Goal: Information Seeking & Learning: Learn about a topic

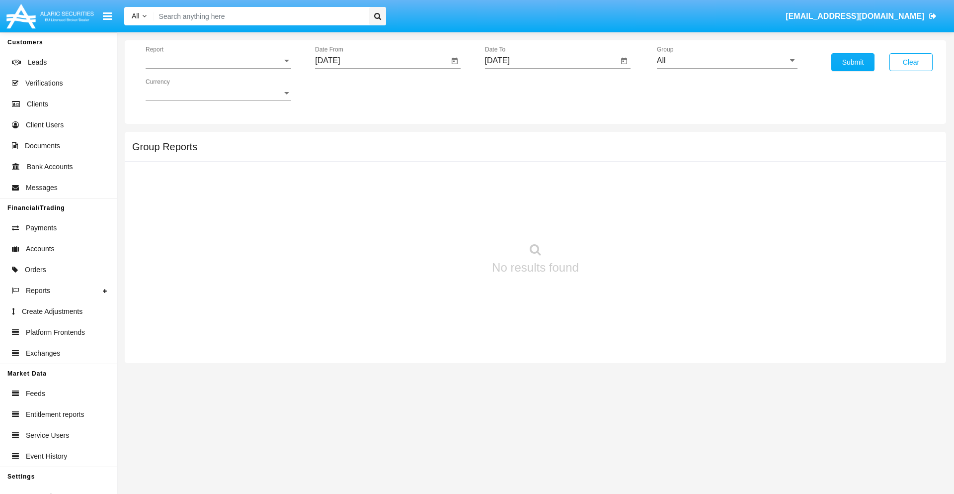
click at [218, 61] on span "Report" at bounding box center [214, 60] width 137 height 9
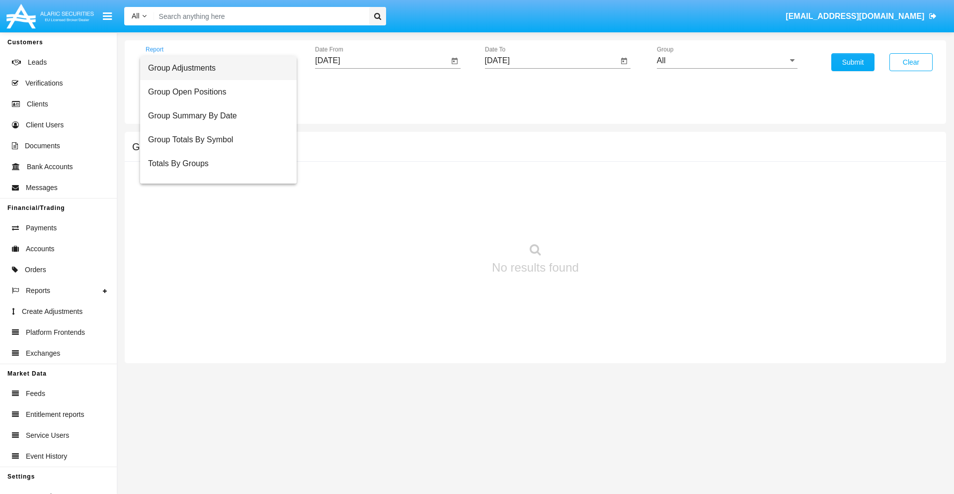
click at [214, 68] on span "Group Adjustments" at bounding box center [218, 68] width 141 height 24
click at [382, 61] on input "[DATE]" at bounding box center [382, 60] width 134 height 9
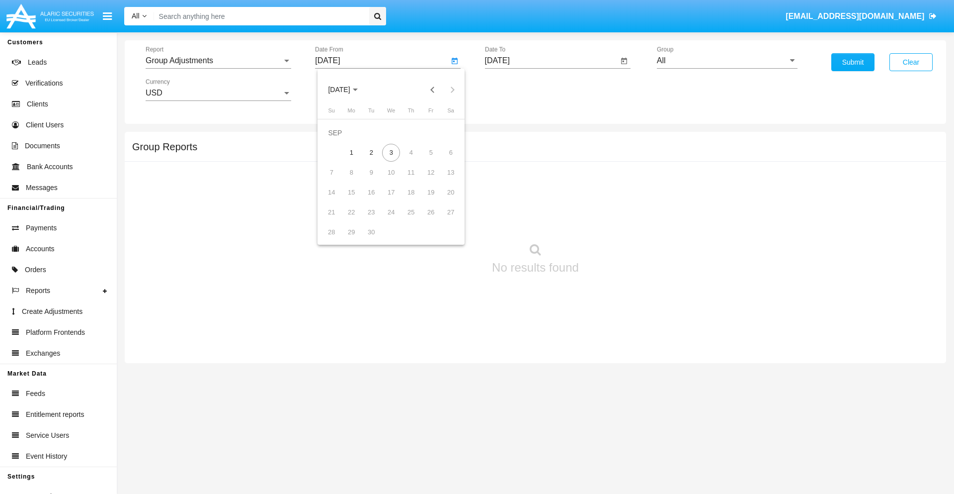
click at [347, 89] on span "[DATE]" at bounding box center [339, 90] width 22 height 8
click at [443, 220] on div "2025" at bounding box center [443, 220] width 31 height 18
click at [374, 160] on div "JUN" at bounding box center [373, 160] width 31 height 18
click at [371, 152] on div "3" at bounding box center [371, 153] width 18 height 18
type input "06/03/25"
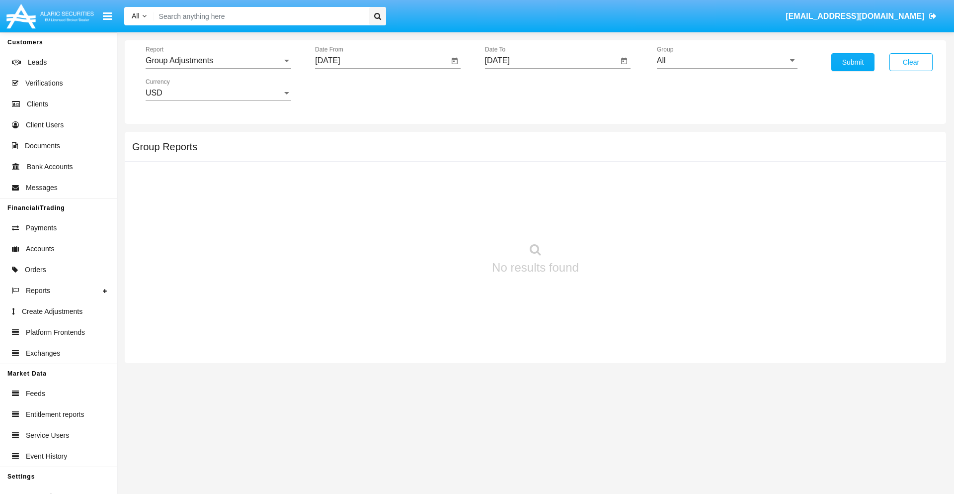
click at [551, 61] on input "[DATE]" at bounding box center [552, 60] width 134 height 9
click at [517, 89] on span "[DATE]" at bounding box center [509, 90] width 22 height 8
click at [613, 220] on div "2025" at bounding box center [612, 220] width 31 height 18
click at [508, 180] on div "SEP" at bounding box center [508, 180] width 31 height 18
click at [561, 152] on div "3" at bounding box center [561, 153] width 18 height 18
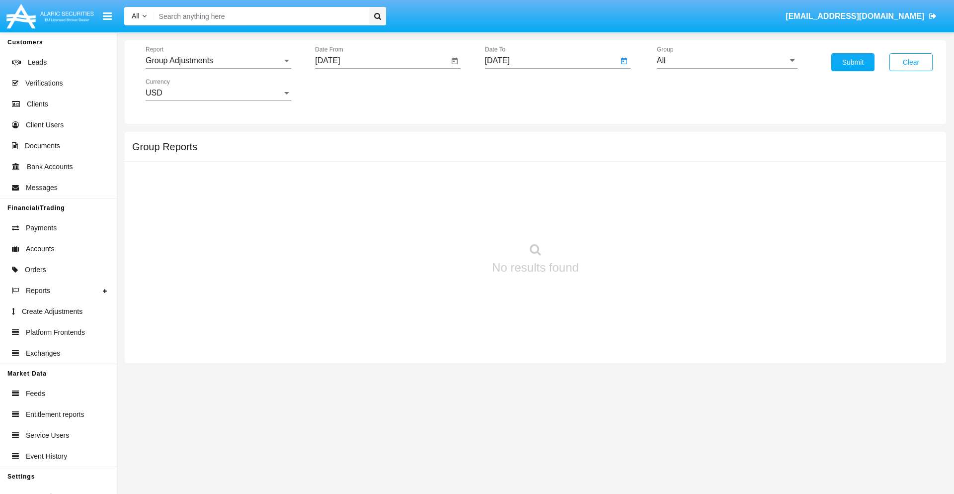
type input "[DATE]"
click at [727, 61] on input "All" at bounding box center [727, 60] width 141 height 9
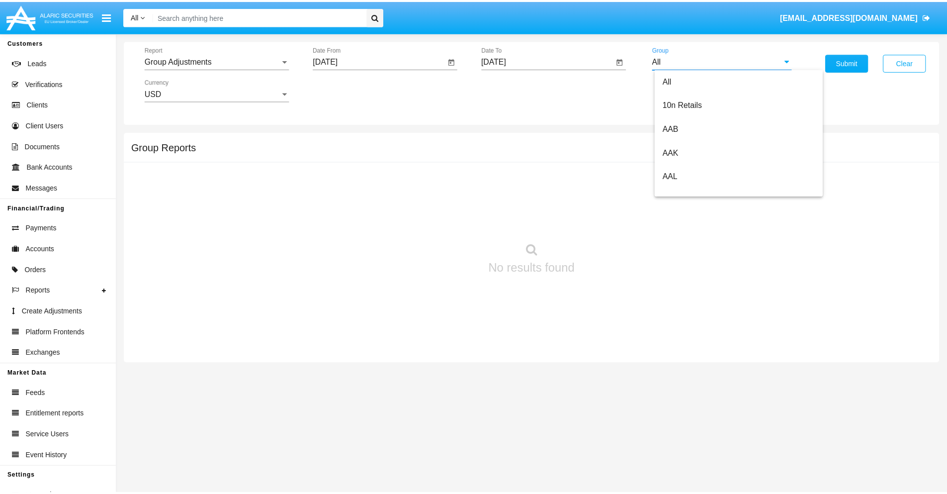
scroll to position [223, 0]
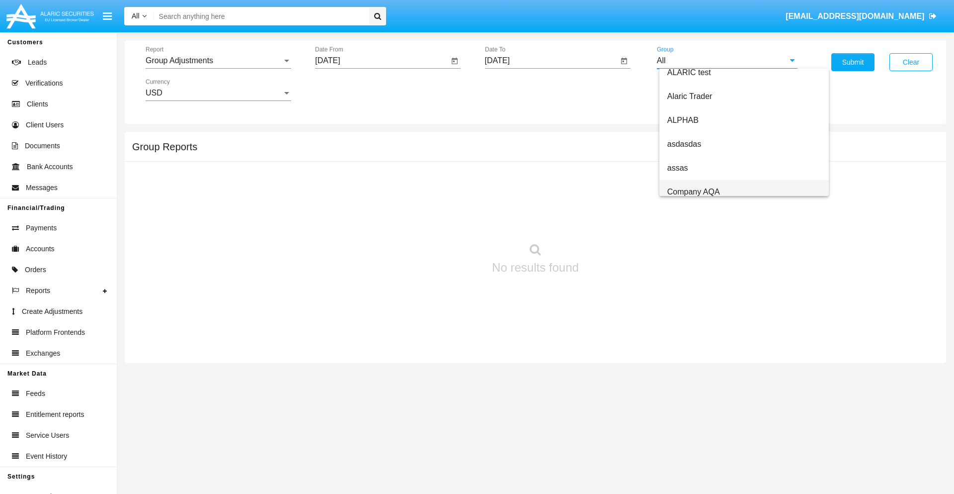
click at [693, 191] on span "Company AQA" at bounding box center [694, 191] width 53 height 8
type input "Company AQA"
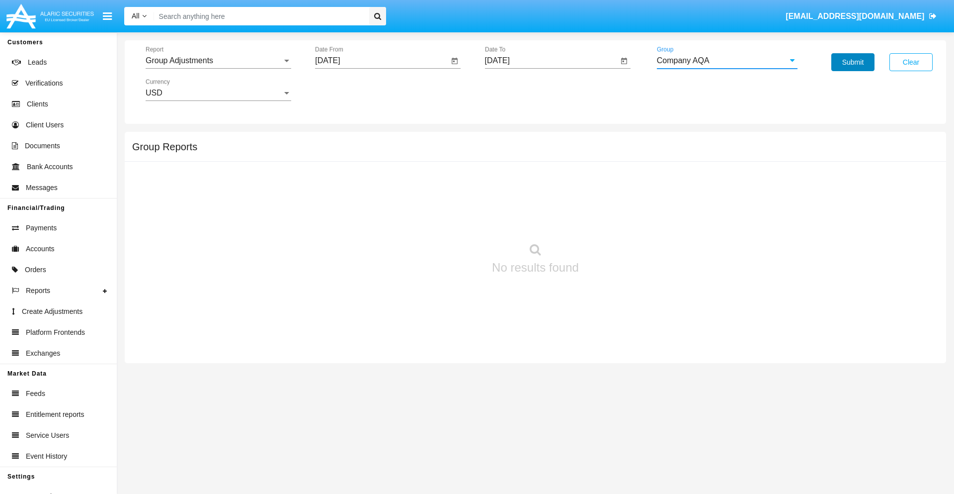
click at [853, 62] on button "Submit" at bounding box center [853, 62] width 43 height 18
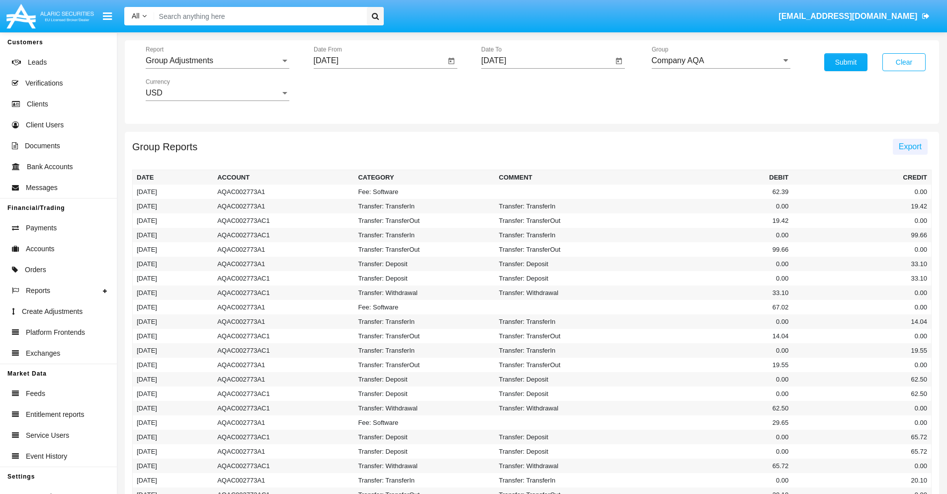
click at [910, 146] on span "Export" at bounding box center [910, 146] width 23 height 8
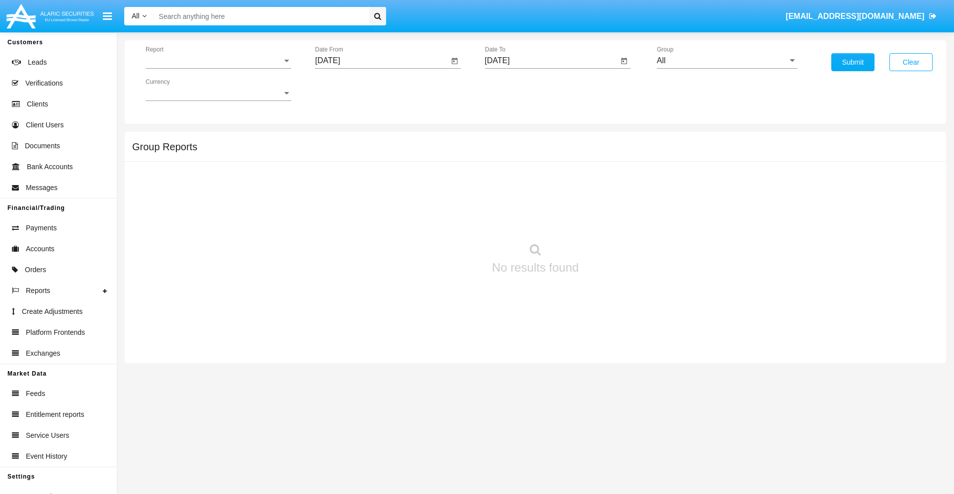
click at [218, 61] on span "Report" at bounding box center [214, 60] width 137 height 9
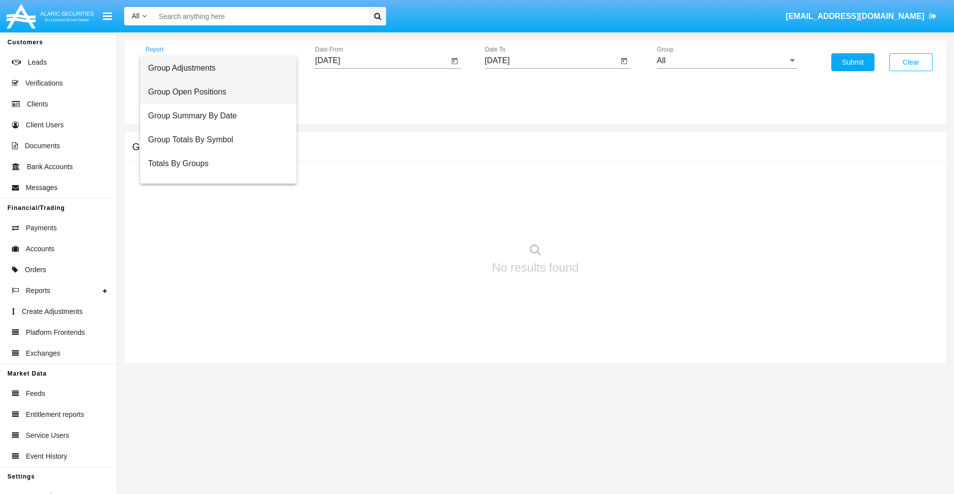
click at [214, 92] on span "Group Open Positions" at bounding box center [218, 92] width 141 height 24
click at [382, 61] on input "[DATE]" at bounding box center [382, 60] width 134 height 9
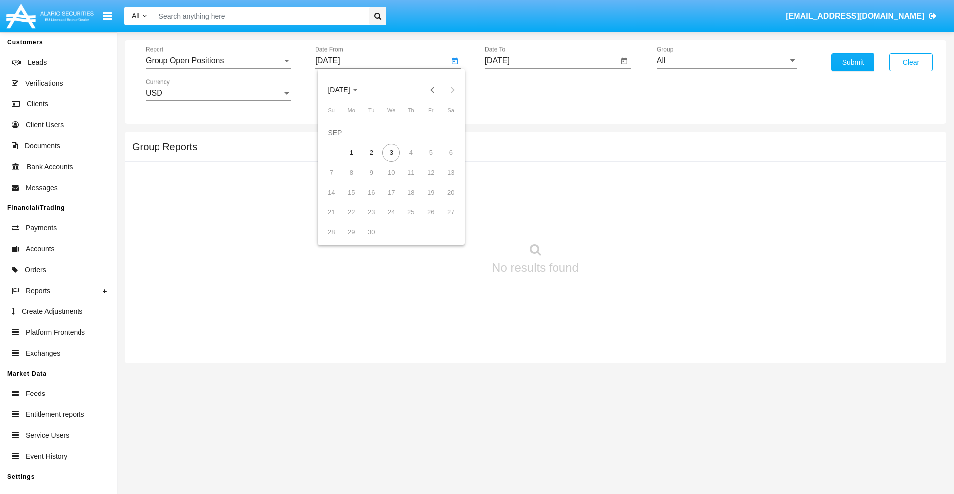
click at [347, 89] on span "[DATE]" at bounding box center [339, 90] width 22 height 8
click at [443, 220] on div "2025" at bounding box center [443, 220] width 31 height 18
click at [443, 160] on div "AUG" at bounding box center [443, 160] width 31 height 18
click at [332, 152] on div "3" at bounding box center [332, 153] width 18 height 18
type input "[DATE]"
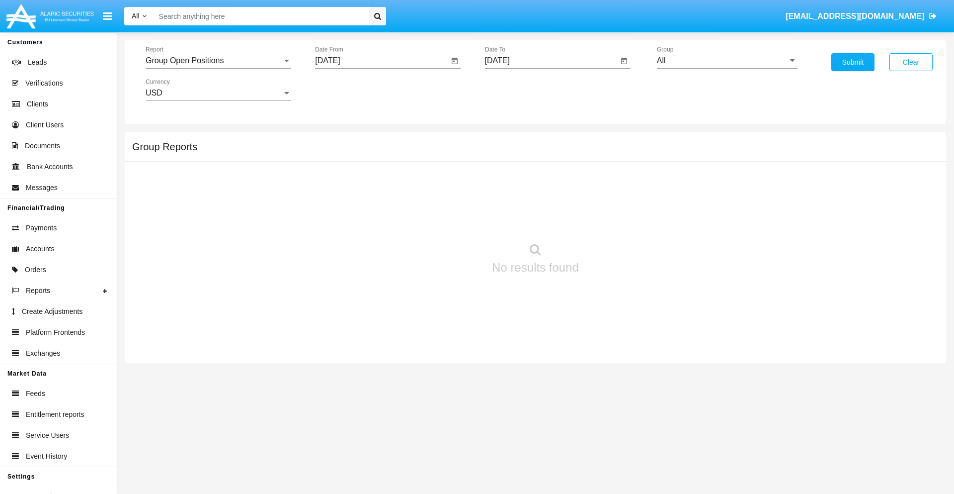
click at [551, 61] on input "[DATE]" at bounding box center [552, 60] width 134 height 9
click at [517, 89] on span "[DATE]" at bounding box center [509, 90] width 22 height 8
click at [613, 220] on div "2025" at bounding box center [612, 220] width 31 height 18
click at [508, 180] on div "SEP" at bounding box center [508, 180] width 31 height 18
click at [561, 152] on div "3" at bounding box center [561, 153] width 18 height 18
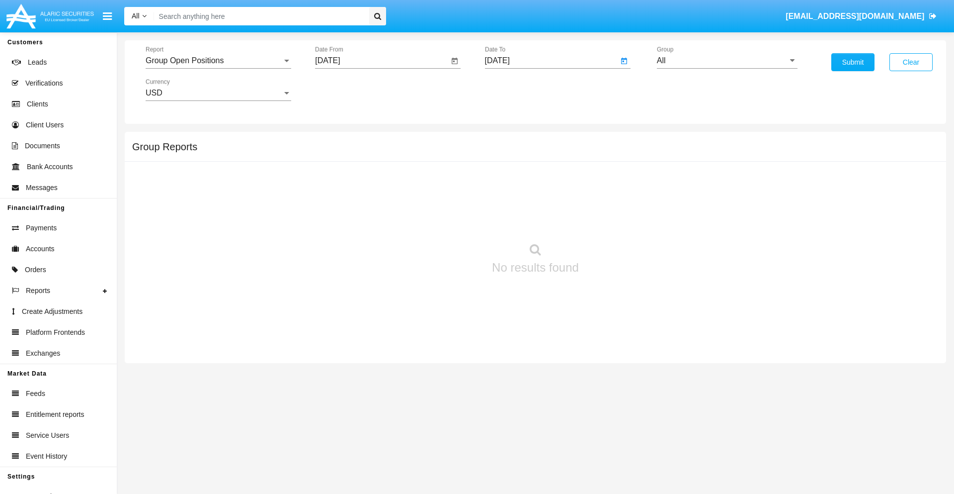
type input "[DATE]"
click at [727, 61] on input "All" at bounding box center [727, 60] width 141 height 9
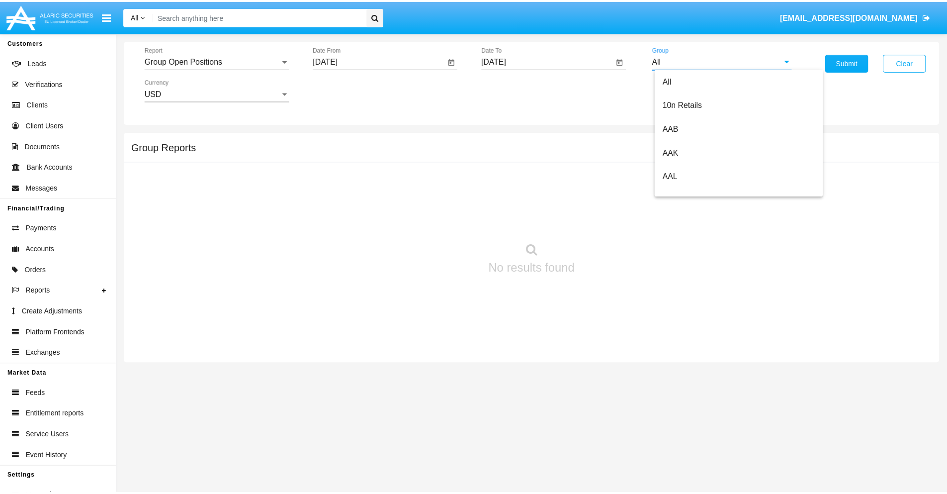
scroll to position [533, 0]
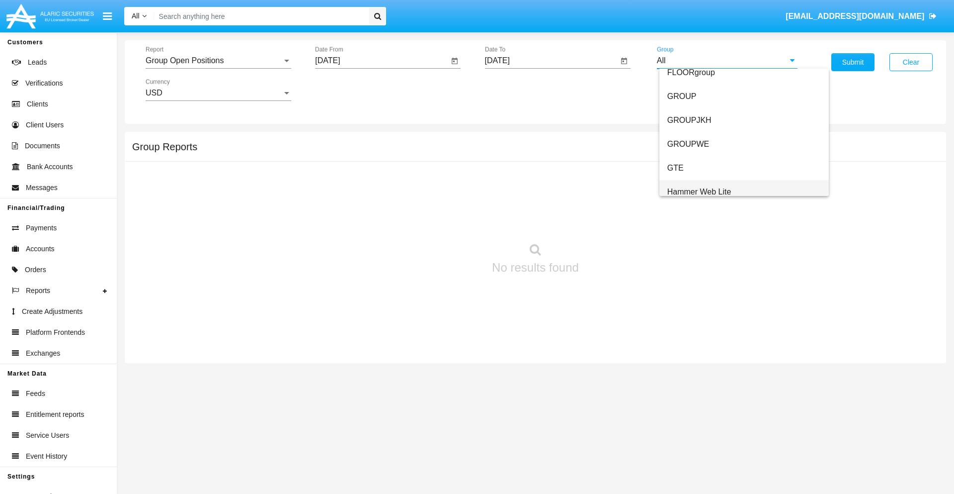
click at [699, 191] on span "Hammer Web Lite" at bounding box center [700, 191] width 64 height 8
type input "Hammer Web Lite"
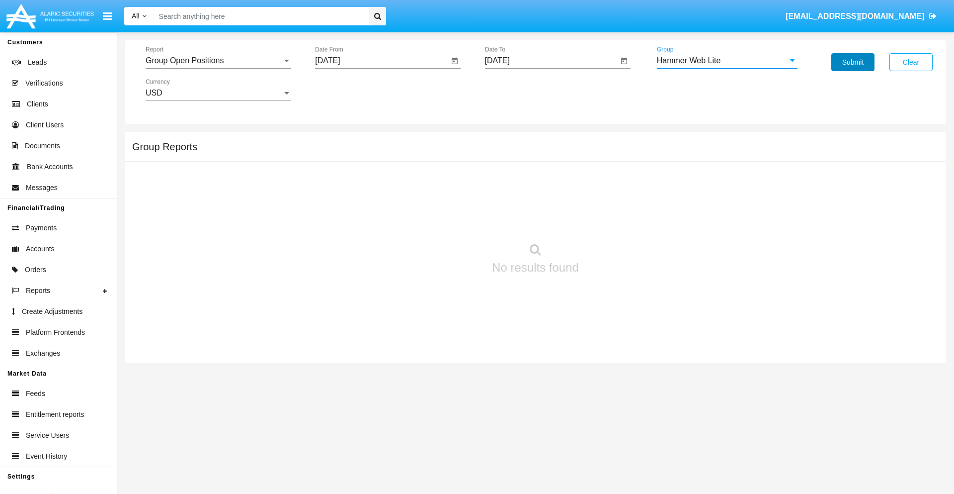
click at [853, 62] on button "Submit" at bounding box center [853, 62] width 43 height 18
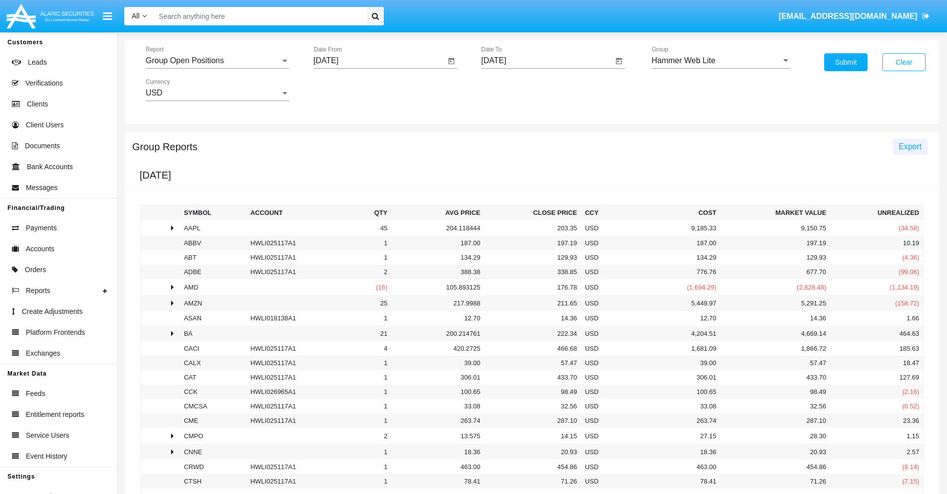
click at [910, 146] on span "Export" at bounding box center [910, 146] width 23 height 8
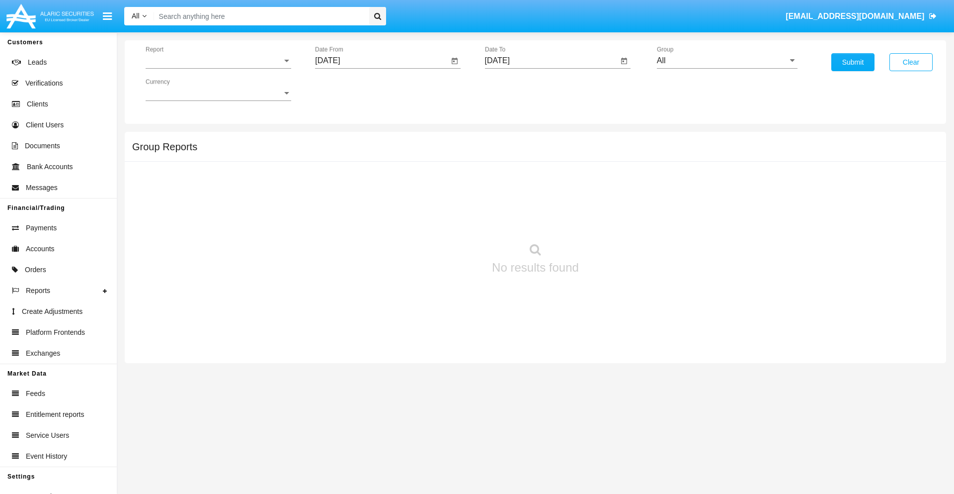
click at [218, 61] on span "Report" at bounding box center [214, 60] width 137 height 9
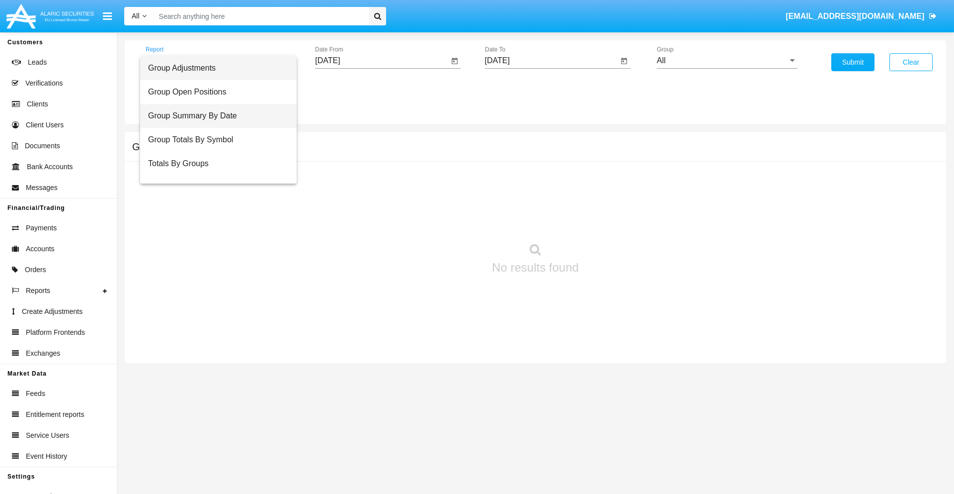
click at [214, 116] on span "Group Summary By Date" at bounding box center [218, 116] width 141 height 24
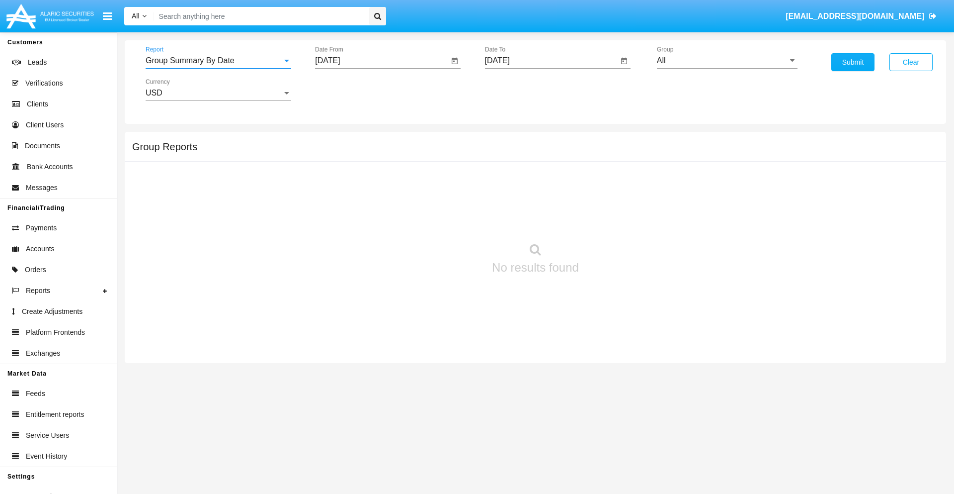
click at [382, 61] on input "[DATE]" at bounding box center [382, 60] width 134 height 9
click at [347, 89] on span "[DATE]" at bounding box center [339, 90] width 22 height 8
click at [443, 220] on div "2025" at bounding box center [443, 220] width 31 height 18
click at [443, 160] on div "AUG" at bounding box center [443, 160] width 31 height 18
click at [332, 152] on div "3" at bounding box center [332, 153] width 18 height 18
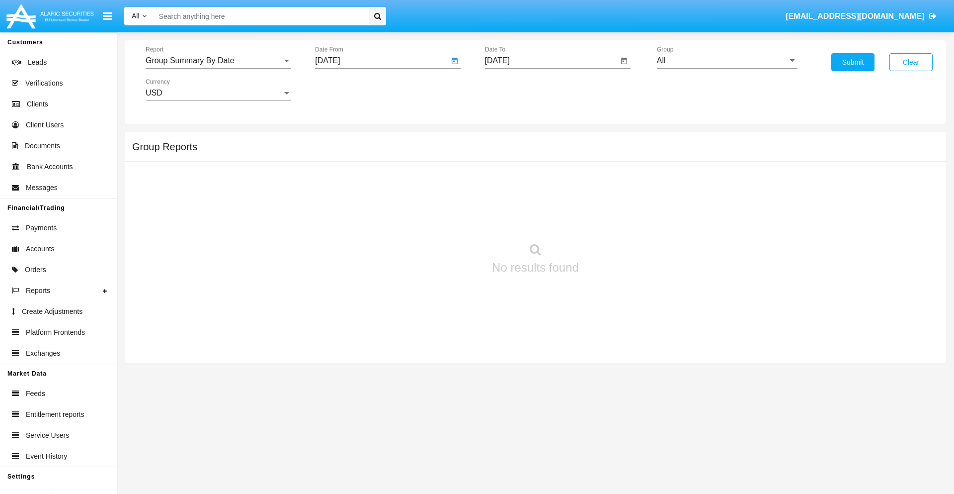
type input "[DATE]"
click at [551, 61] on input "[DATE]" at bounding box center [552, 60] width 134 height 9
click at [517, 89] on span "[DATE]" at bounding box center [509, 90] width 22 height 8
click at [613, 220] on div "2025" at bounding box center [612, 220] width 31 height 18
click at [508, 180] on div "SEP" at bounding box center [508, 180] width 31 height 18
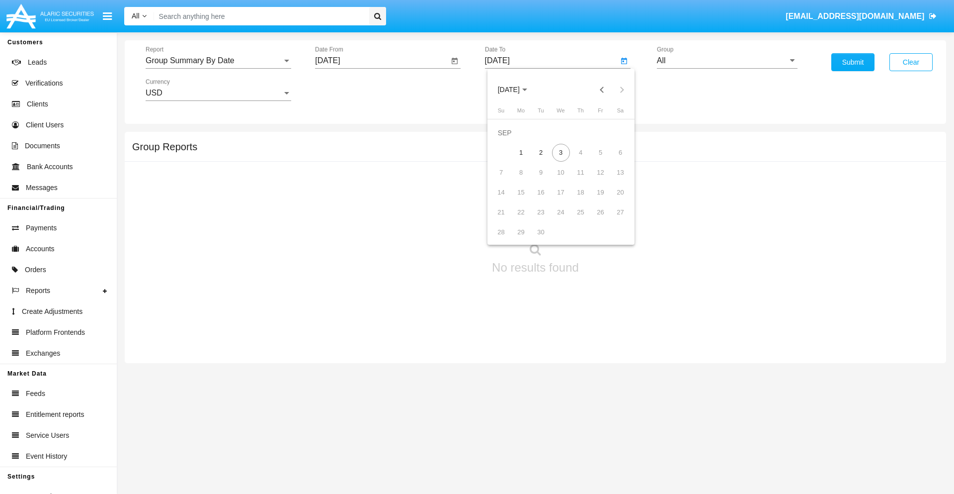
click at [561, 152] on div "3" at bounding box center [561, 153] width 18 height 18
type input "[DATE]"
click at [727, 61] on input "All" at bounding box center [727, 60] width 141 height 9
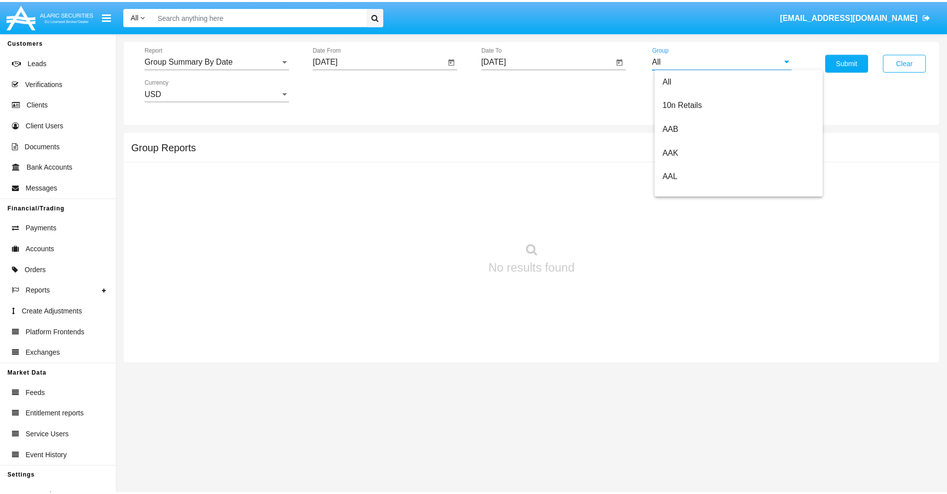
scroll to position [533, 0]
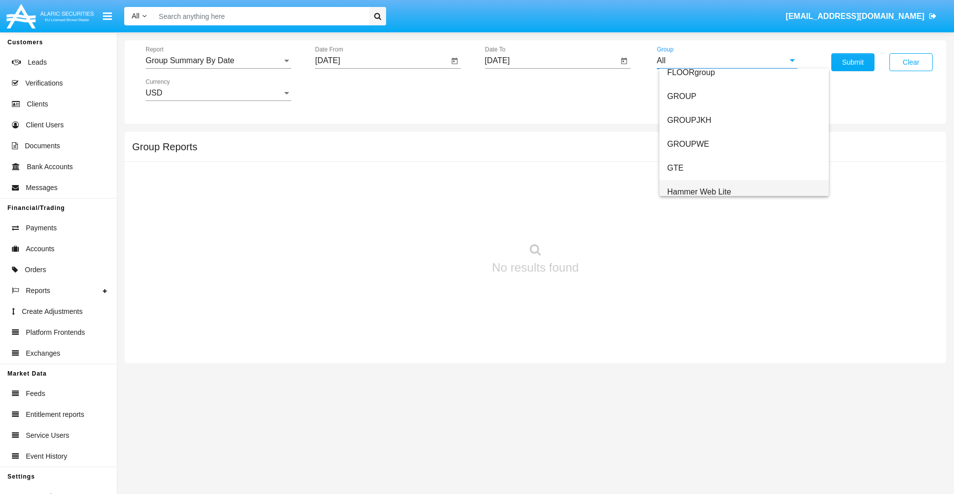
click at [699, 191] on span "Hammer Web Lite" at bounding box center [700, 191] width 64 height 8
type input "Hammer Web Lite"
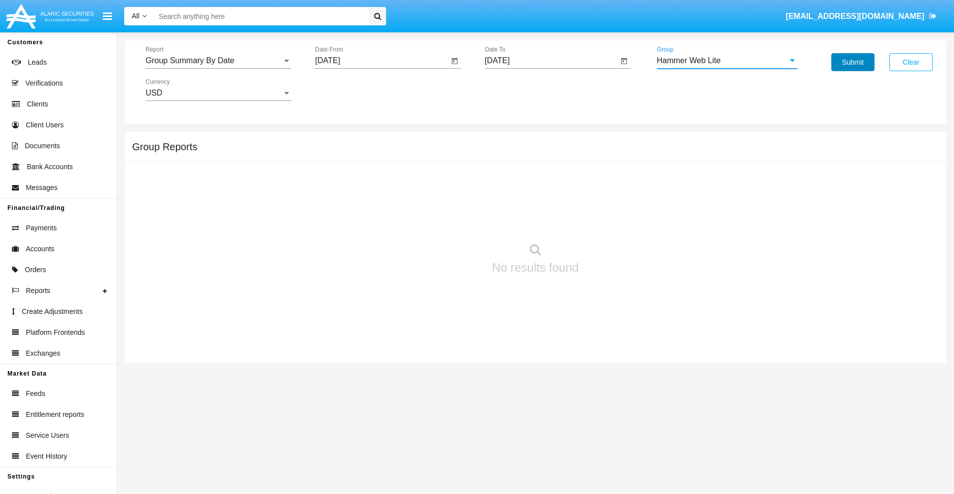
click at [853, 62] on button "Submit" at bounding box center [853, 62] width 43 height 18
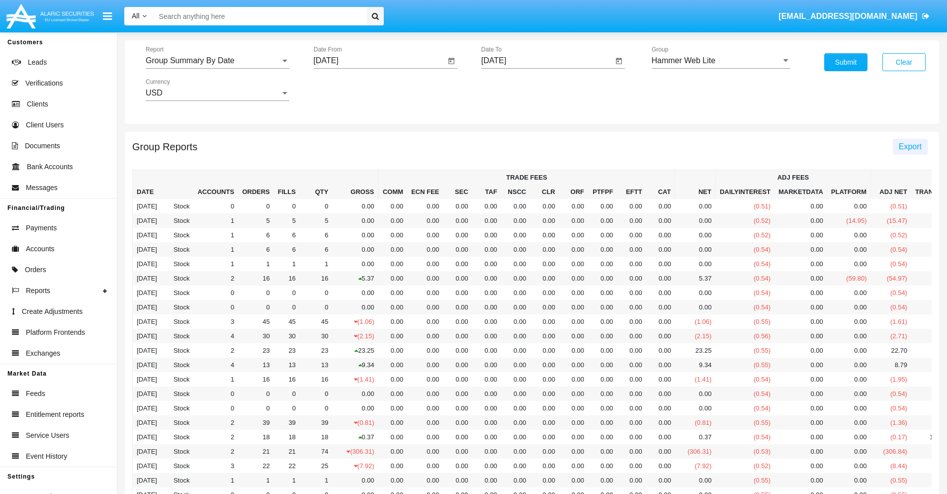
click at [910, 146] on span "Export" at bounding box center [910, 146] width 23 height 8
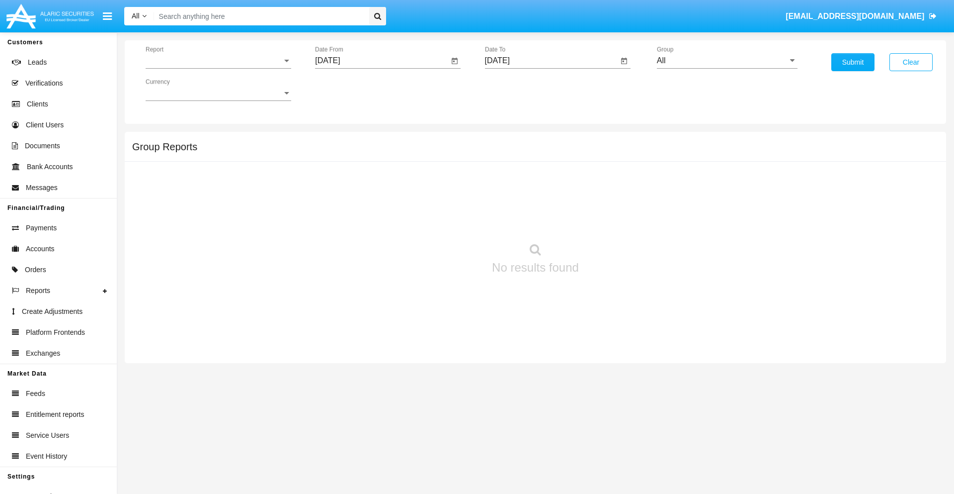
click at [218, 61] on span "Report" at bounding box center [214, 60] width 137 height 9
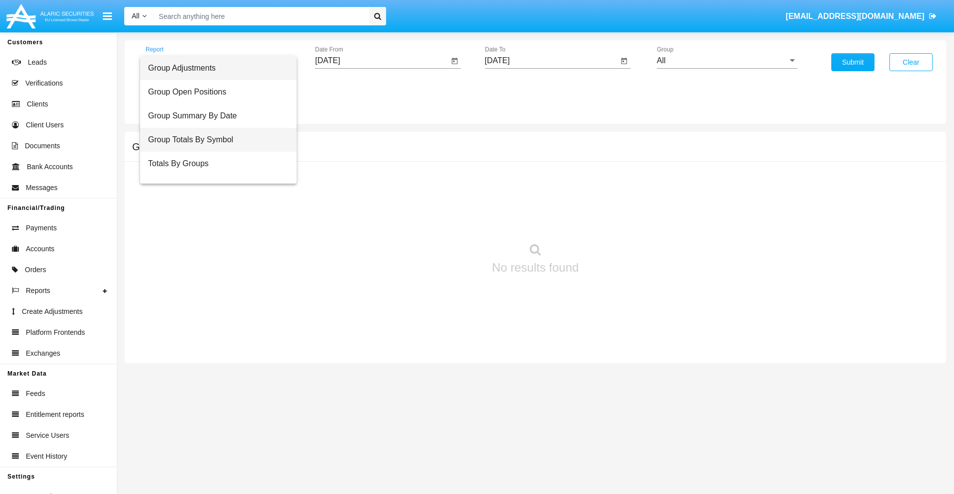
click at [214, 140] on span "Group Totals By Symbol" at bounding box center [218, 140] width 141 height 24
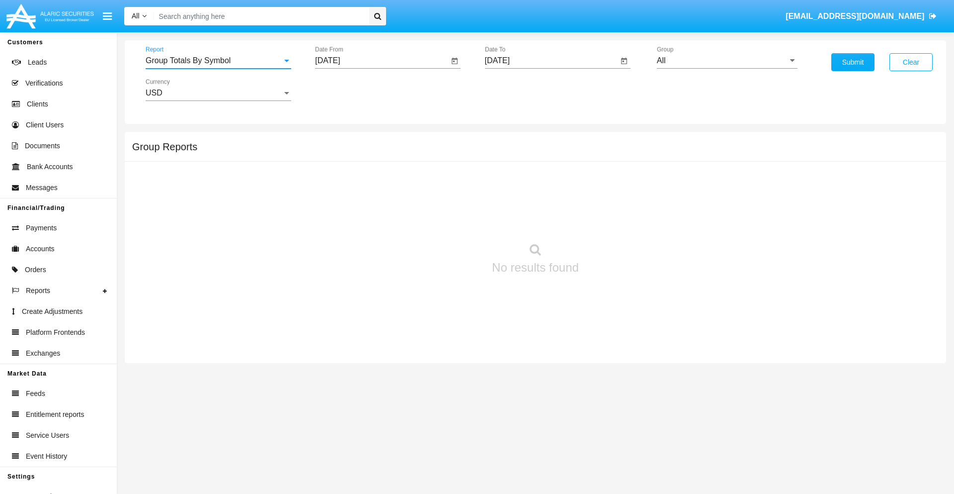
click at [382, 61] on input "[DATE]" at bounding box center [382, 60] width 134 height 9
click at [347, 89] on span "[DATE]" at bounding box center [339, 90] width 22 height 8
click at [443, 220] on div "2025" at bounding box center [443, 220] width 31 height 18
click at [443, 160] on div "AUG" at bounding box center [443, 160] width 31 height 18
click at [332, 152] on div "3" at bounding box center [332, 153] width 18 height 18
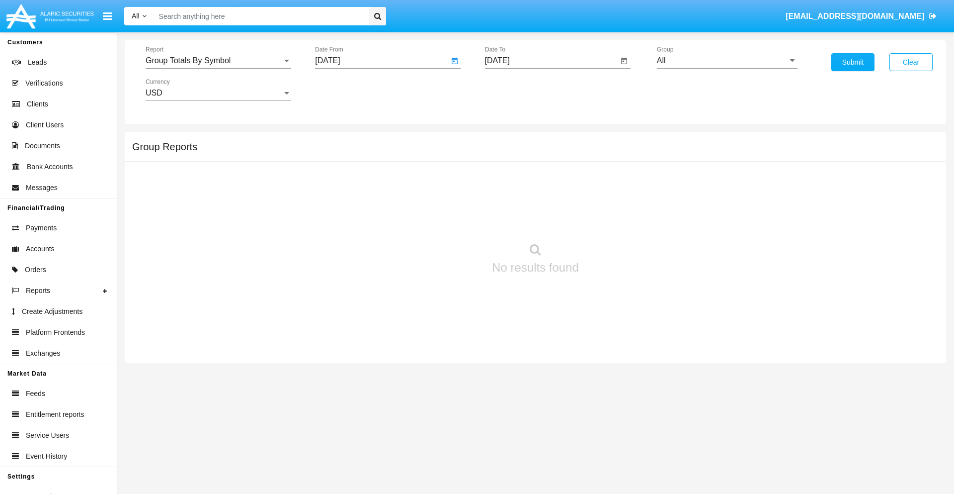
type input "[DATE]"
click at [551, 61] on input "[DATE]" at bounding box center [552, 60] width 134 height 9
click at [517, 89] on span "[DATE]" at bounding box center [509, 90] width 22 height 8
click at [613, 220] on div "2025" at bounding box center [612, 220] width 31 height 18
click at [508, 180] on div "SEP" at bounding box center [508, 180] width 31 height 18
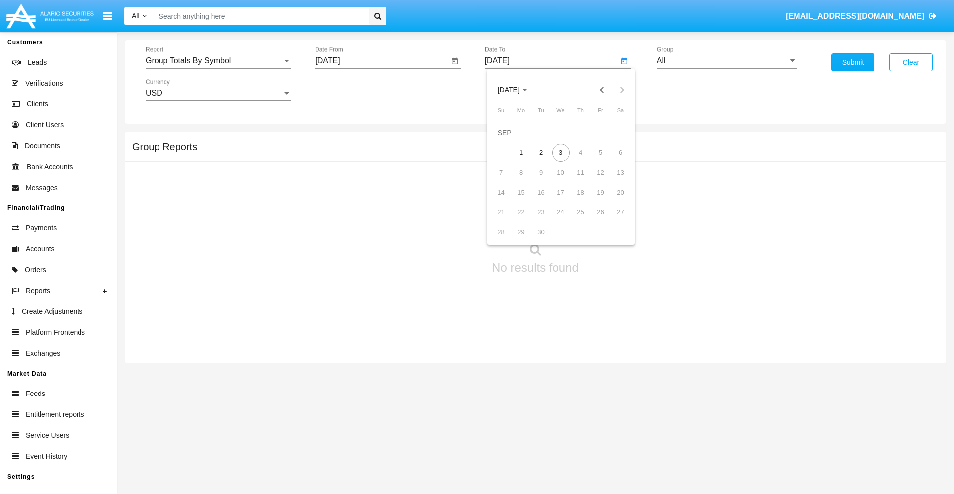
click at [561, 152] on div "3" at bounding box center [561, 153] width 18 height 18
type input "[DATE]"
click at [727, 61] on input "All" at bounding box center [727, 60] width 141 height 9
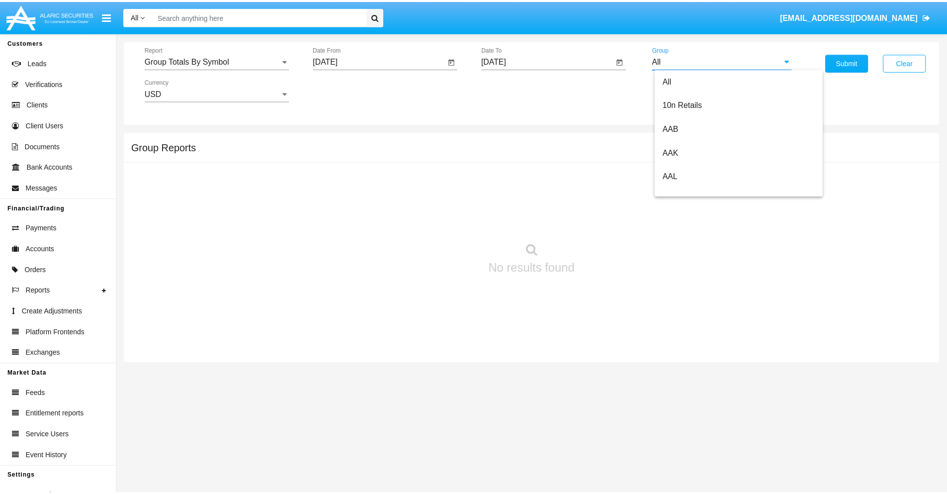
scroll to position [533, 0]
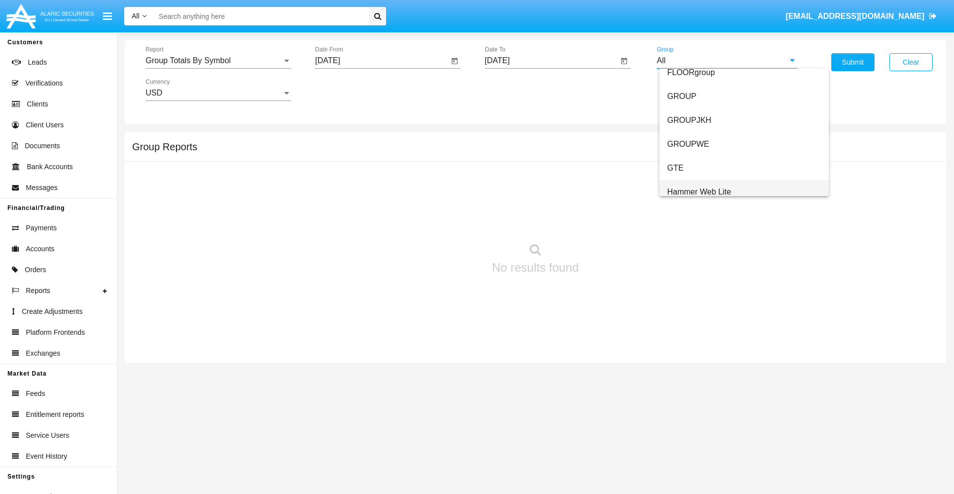
click at [699, 191] on span "Hammer Web Lite" at bounding box center [700, 191] width 64 height 8
type input "Hammer Web Lite"
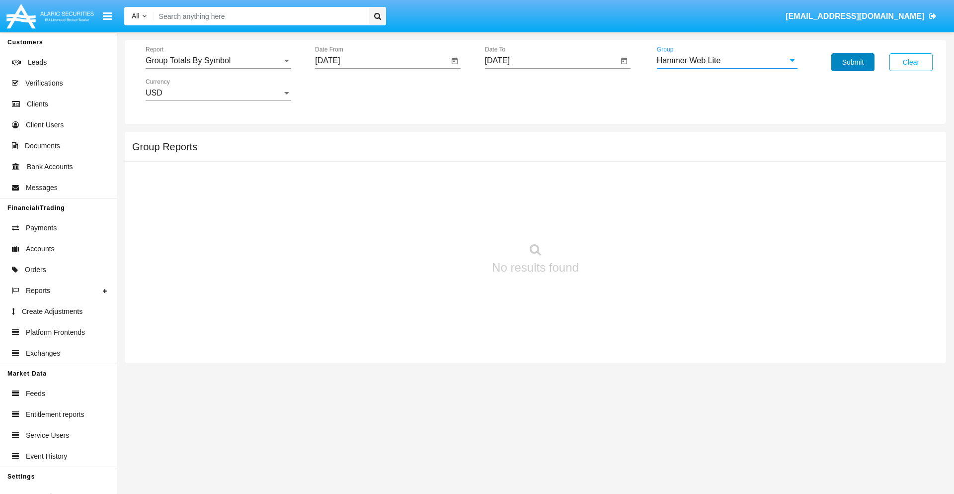
click at [853, 62] on button "Submit" at bounding box center [853, 62] width 43 height 18
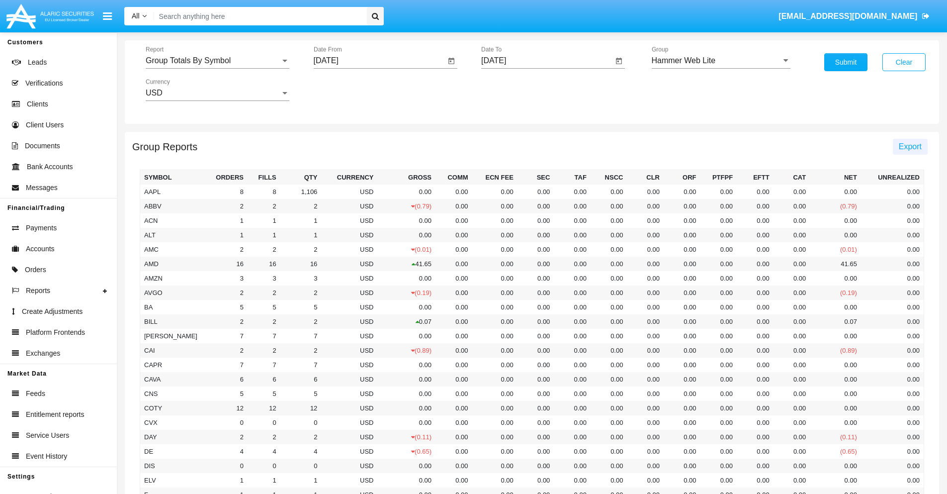
click at [910, 146] on span "Export" at bounding box center [910, 146] width 23 height 8
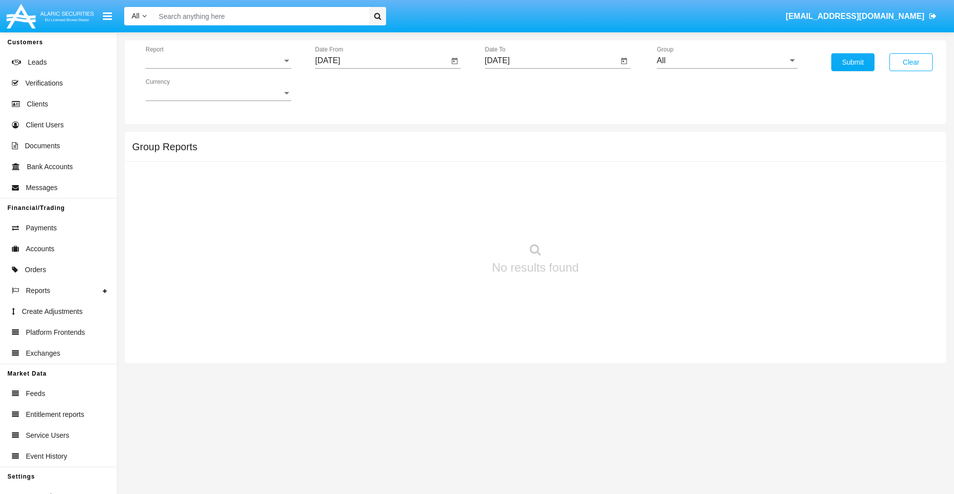
click at [218, 61] on span "Report" at bounding box center [214, 60] width 137 height 9
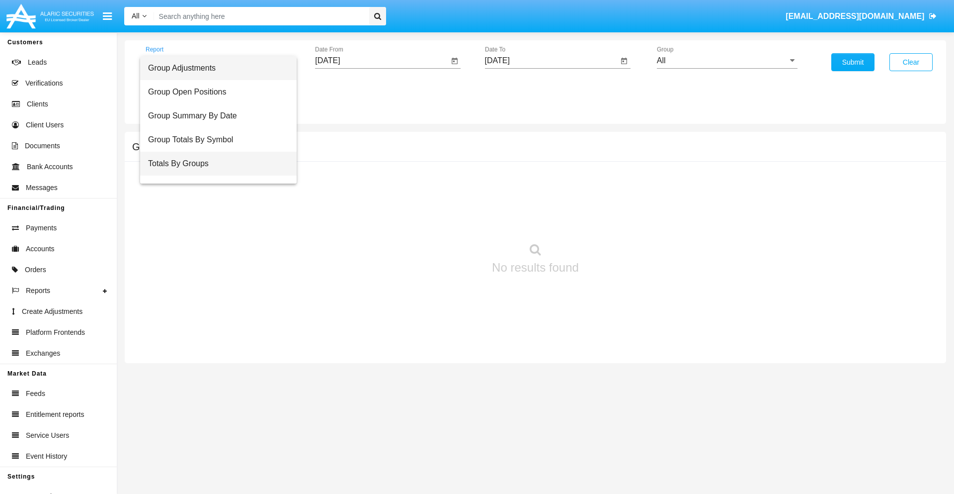
click at [214, 164] on span "Totals By Groups" at bounding box center [218, 164] width 141 height 24
click at [382, 61] on input "[DATE]" at bounding box center [382, 60] width 134 height 9
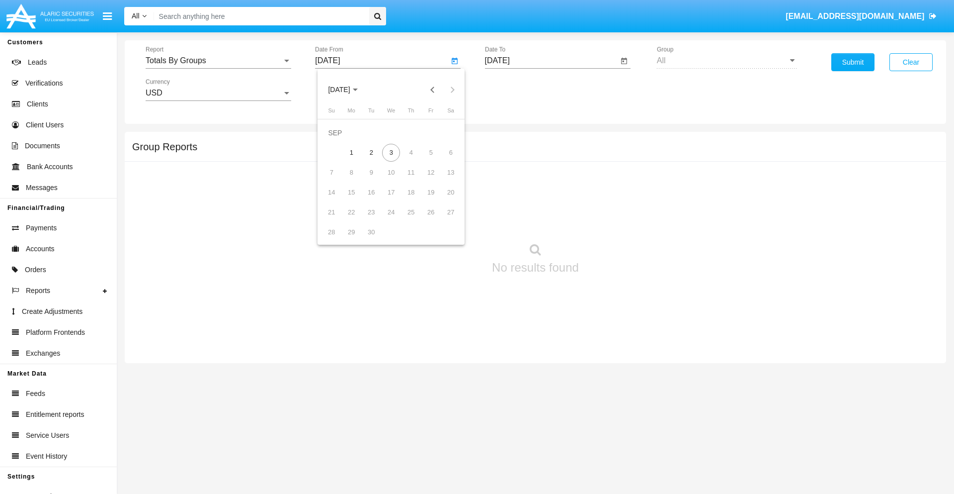
click at [347, 89] on span "[DATE]" at bounding box center [339, 90] width 22 height 8
click at [443, 220] on div "2025" at bounding box center [443, 220] width 31 height 18
click at [443, 160] on div "AUG" at bounding box center [443, 160] width 31 height 18
click at [371, 192] on div "19" at bounding box center [371, 192] width 18 height 18
type input "08/19/25"
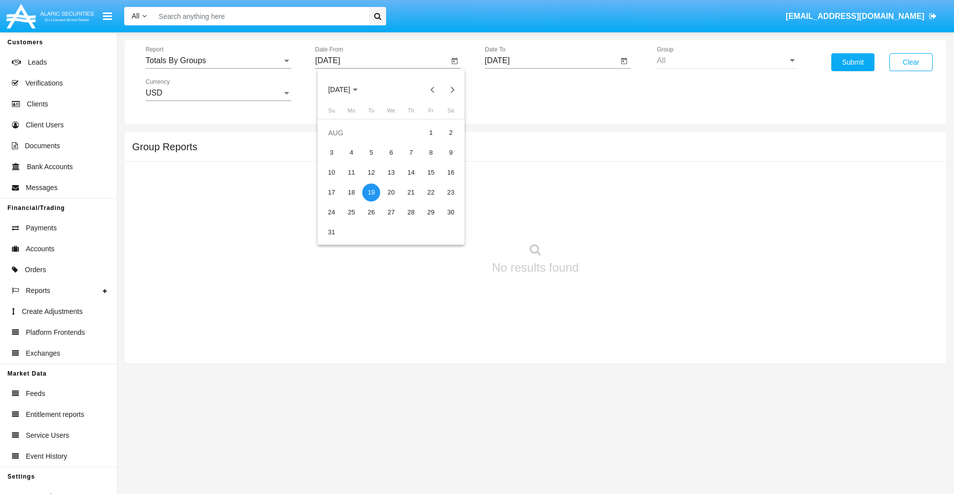
click at [551, 61] on input "[DATE]" at bounding box center [552, 60] width 134 height 9
click at [517, 89] on span "[DATE]" at bounding box center [509, 90] width 22 height 8
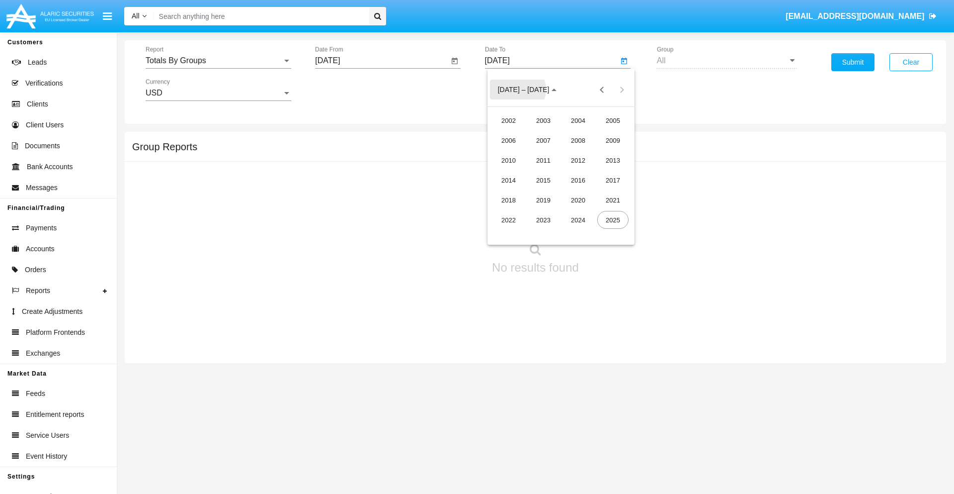
click at [613, 220] on div "2025" at bounding box center [612, 220] width 31 height 18
click at [508, 180] on div "SEP" at bounding box center [508, 180] width 31 height 18
click at [561, 152] on div "3" at bounding box center [561, 153] width 18 height 18
type input "09/03/25"
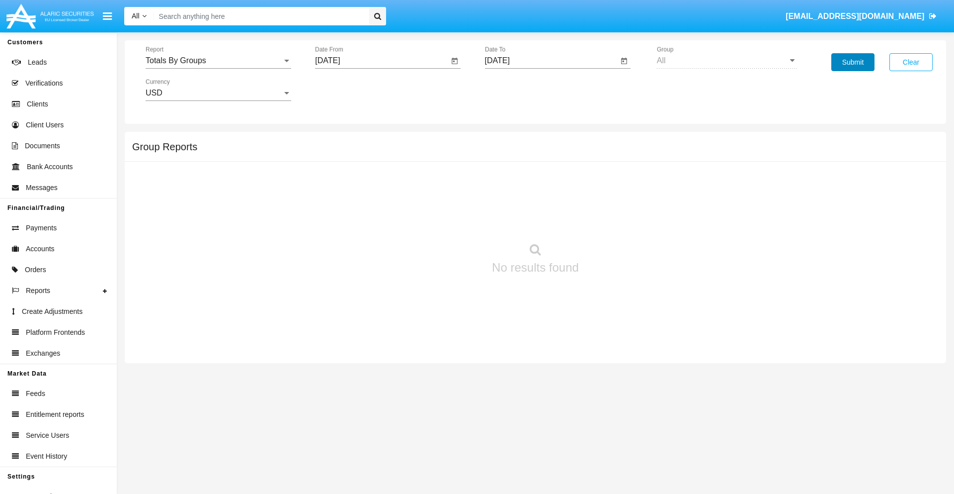
click at [853, 62] on button "Submit" at bounding box center [853, 62] width 43 height 18
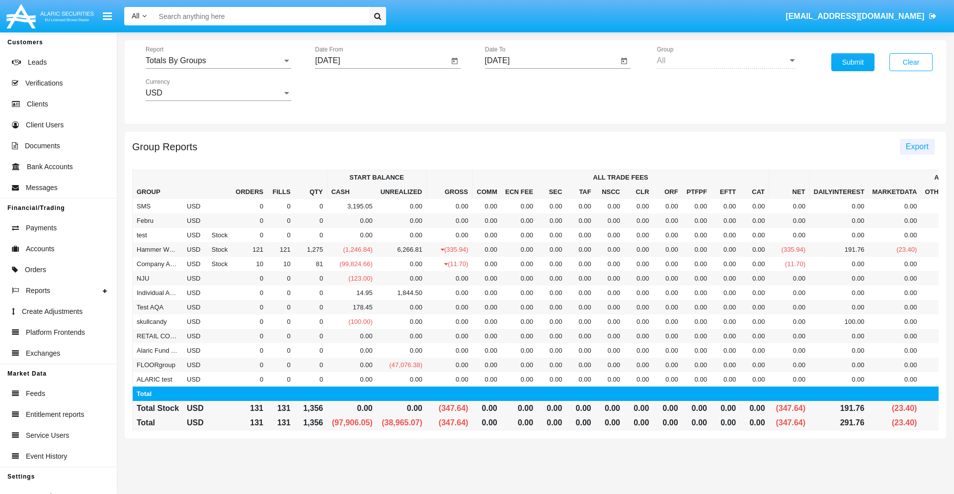
click at [917, 146] on span "Export" at bounding box center [917, 146] width 23 height 8
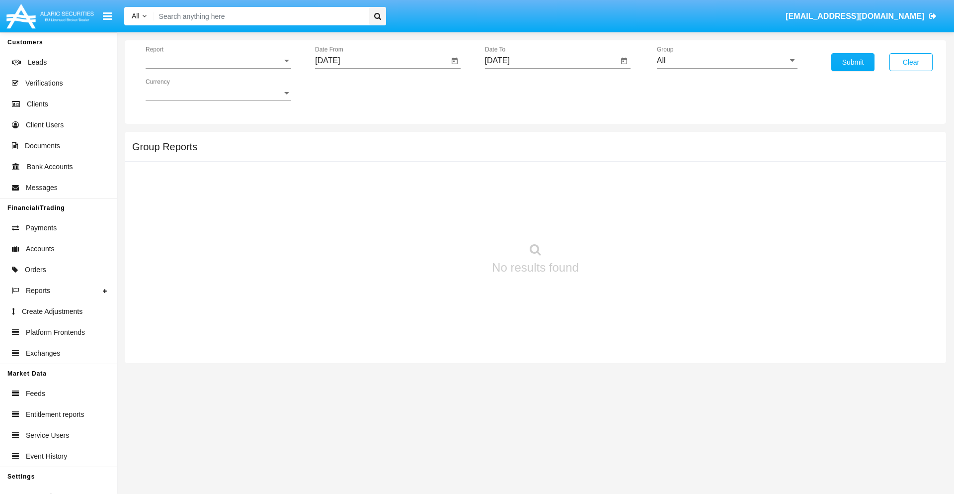
click at [218, 61] on span "Report" at bounding box center [214, 60] width 137 height 9
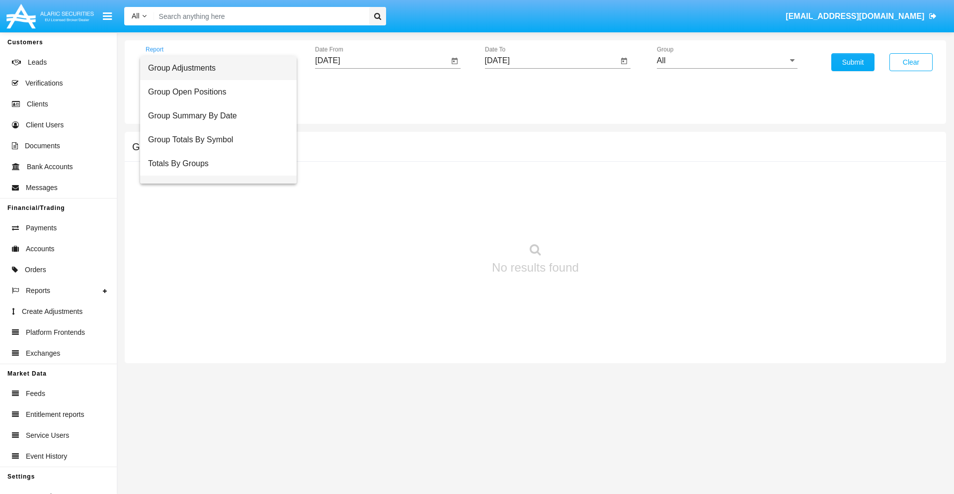
click at [214, 175] on span "Group Fees By Destination" at bounding box center [218, 187] width 141 height 24
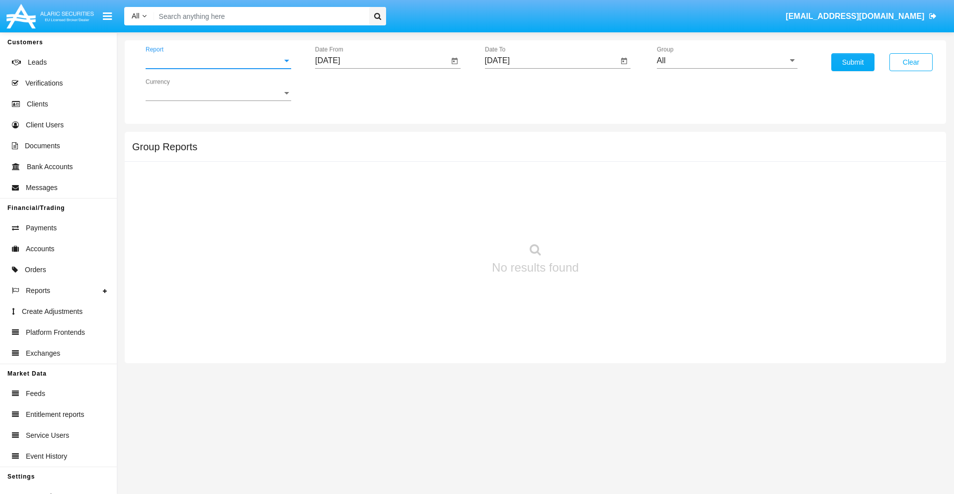
scroll to position [16, 0]
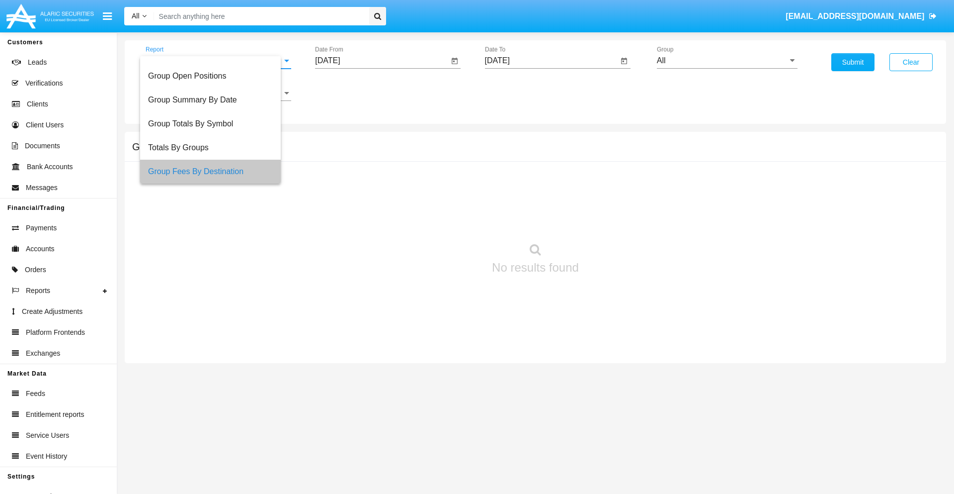
click at [382, 61] on input "[DATE]" at bounding box center [382, 60] width 134 height 9
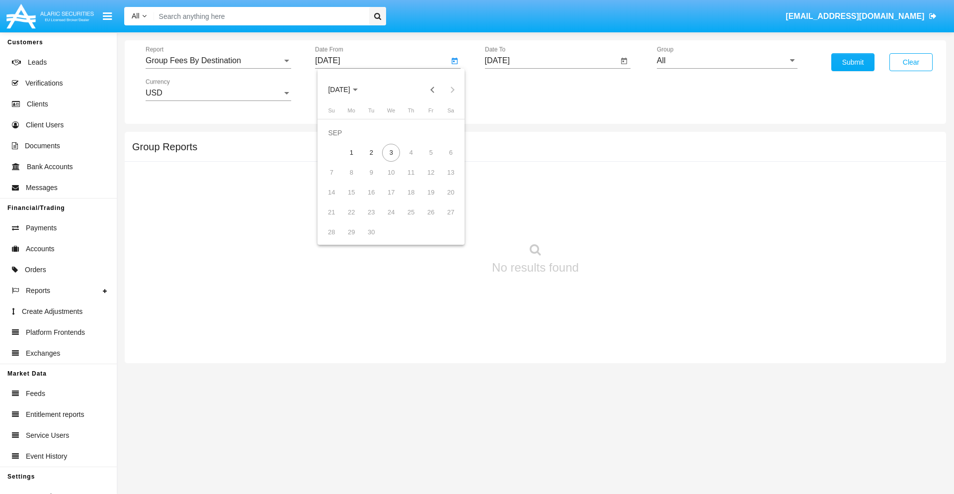
click at [347, 89] on span "[DATE]" at bounding box center [339, 90] width 22 height 8
click at [443, 220] on div "2025" at bounding box center [443, 220] width 31 height 18
click at [409, 160] on div "[DATE]" at bounding box center [408, 160] width 31 height 18
click at [411, 152] on div "3" at bounding box center [411, 153] width 18 height 18
type input "07/03/25"
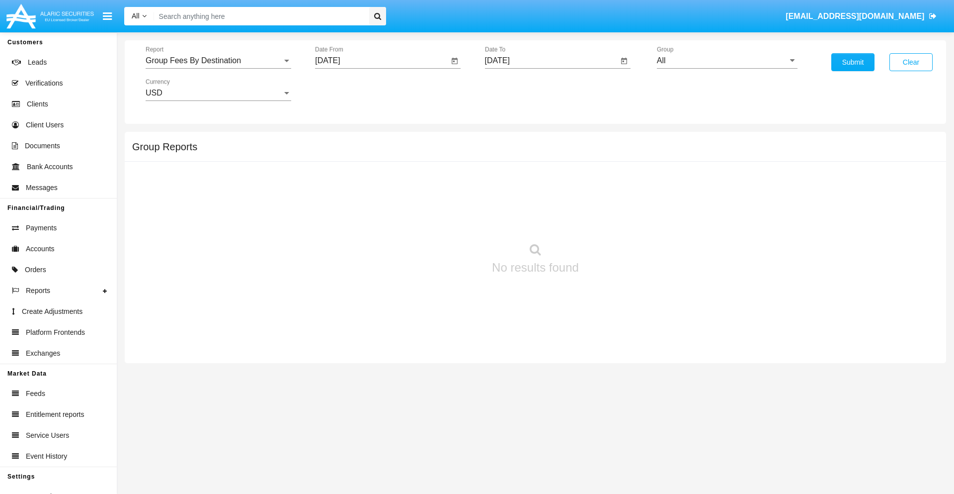
click at [551, 61] on input "[DATE]" at bounding box center [552, 60] width 134 height 9
click at [517, 89] on span "[DATE]" at bounding box center [509, 90] width 22 height 8
click at [613, 220] on div "2025" at bounding box center [612, 220] width 31 height 18
click at [508, 180] on div "SEP" at bounding box center [508, 180] width 31 height 18
click at [561, 152] on div "3" at bounding box center [561, 153] width 18 height 18
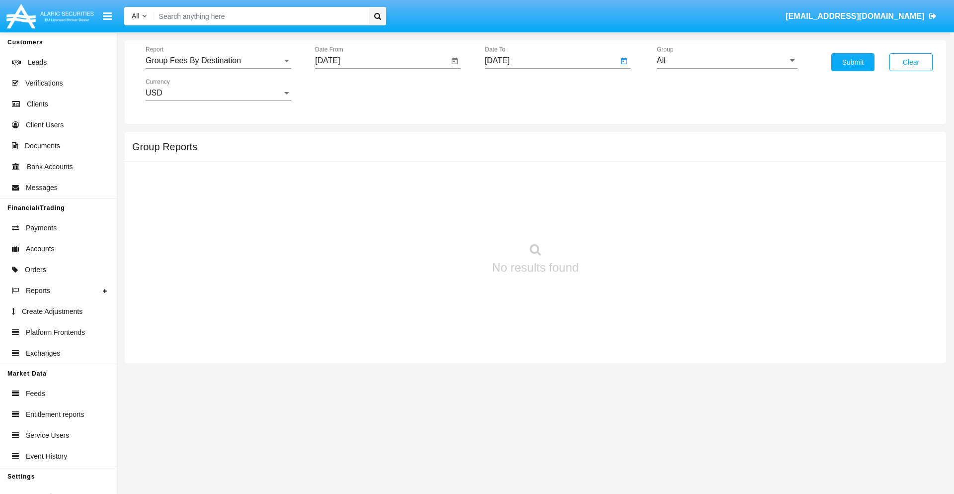
type input "09/03/25"
click at [727, 61] on input "All" at bounding box center [727, 60] width 141 height 9
type input "Hammer Web Lite"
click at [853, 62] on button "Submit" at bounding box center [853, 62] width 43 height 18
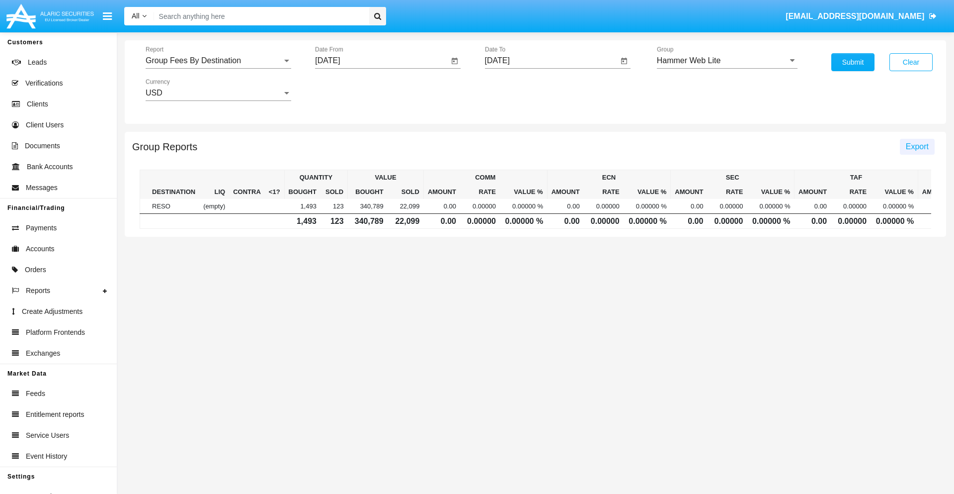
click at [917, 146] on span "Export" at bounding box center [917, 146] width 23 height 8
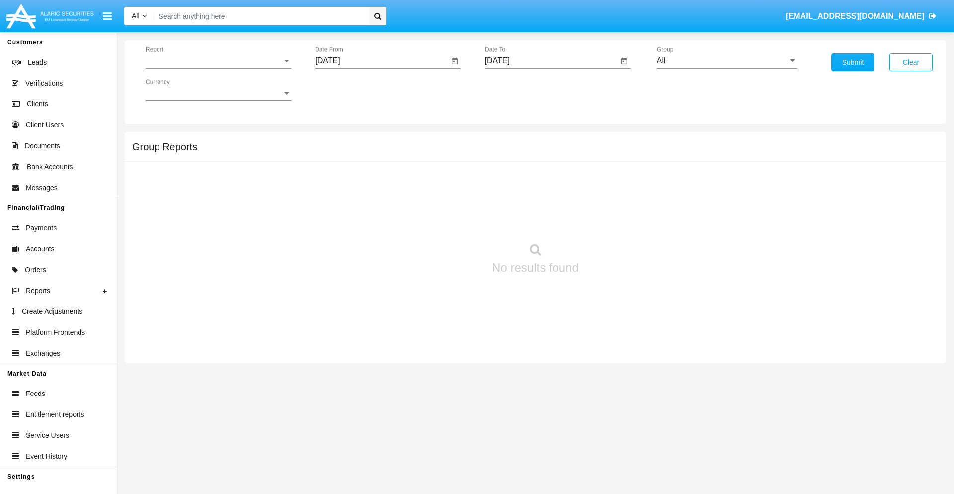
click at [218, 61] on span "Report" at bounding box center [214, 60] width 137 height 9
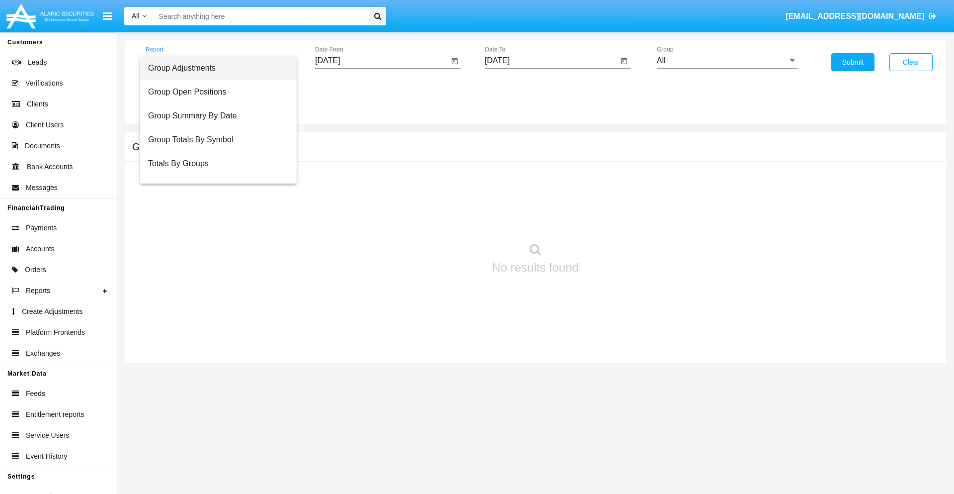
click at [214, 199] on span "Totals By Accounts" at bounding box center [218, 211] width 141 height 24
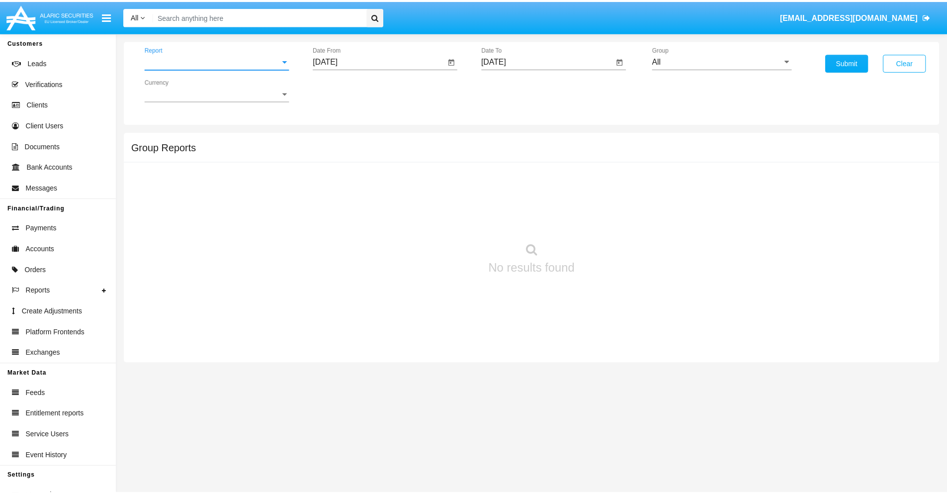
scroll to position [40, 0]
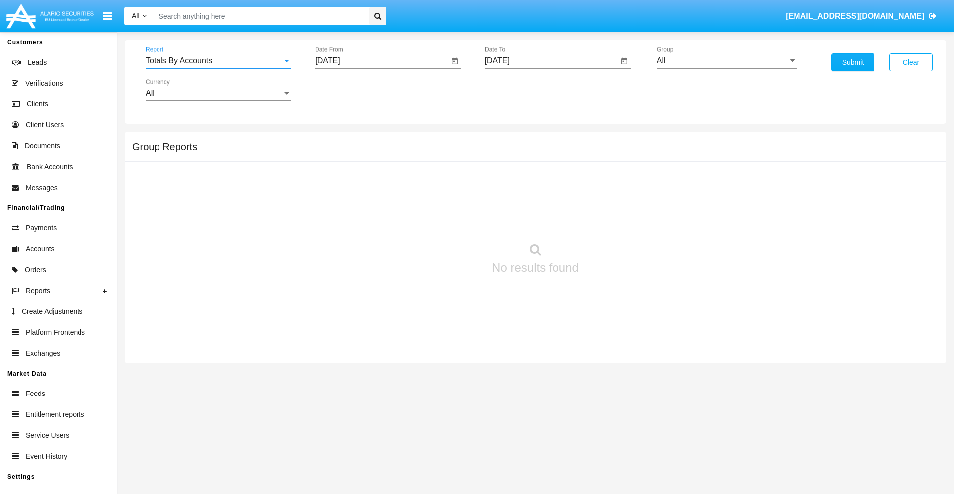
click at [382, 61] on input "[DATE]" at bounding box center [382, 60] width 134 height 9
click at [347, 89] on span "[DATE]" at bounding box center [339, 90] width 22 height 8
click at [443, 220] on div "2025" at bounding box center [443, 220] width 31 height 18
click at [443, 160] on div "AUG" at bounding box center [443, 160] width 31 height 18
click at [371, 192] on div "19" at bounding box center [371, 192] width 18 height 18
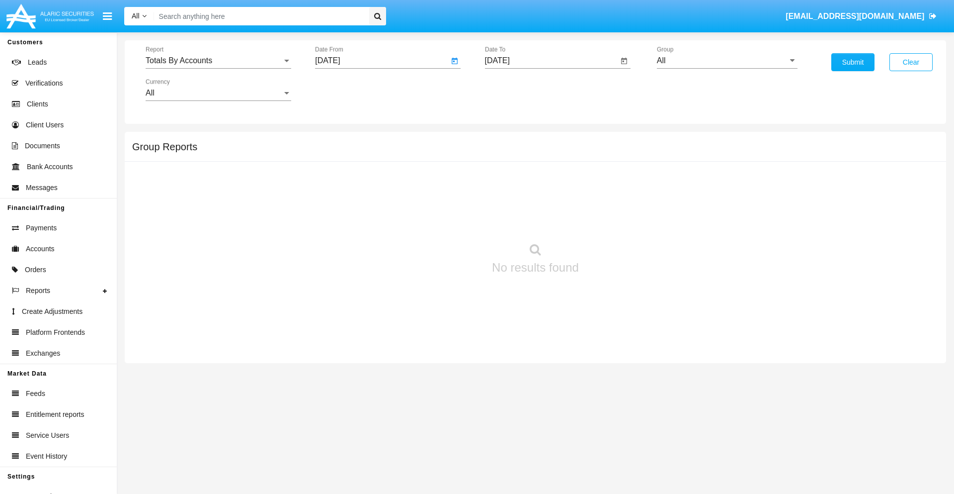
type input "08/19/25"
click at [551, 61] on input "[DATE]" at bounding box center [552, 60] width 134 height 9
click at [517, 89] on span "[DATE]" at bounding box center [509, 90] width 22 height 8
click at [613, 220] on div "2025" at bounding box center [612, 220] width 31 height 18
click at [508, 180] on div "SEP" at bounding box center [508, 180] width 31 height 18
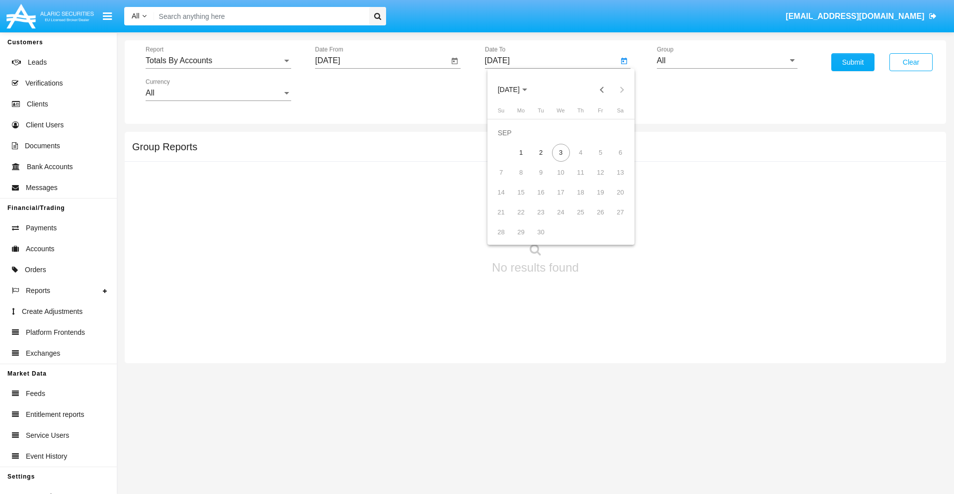
click at [561, 152] on div "3" at bounding box center [561, 153] width 18 height 18
type input "09/03/25"
click at [727, 61] on input "All" at bounding box center [727, 60] width 141 height 9
type input "Hammer Web Lite"
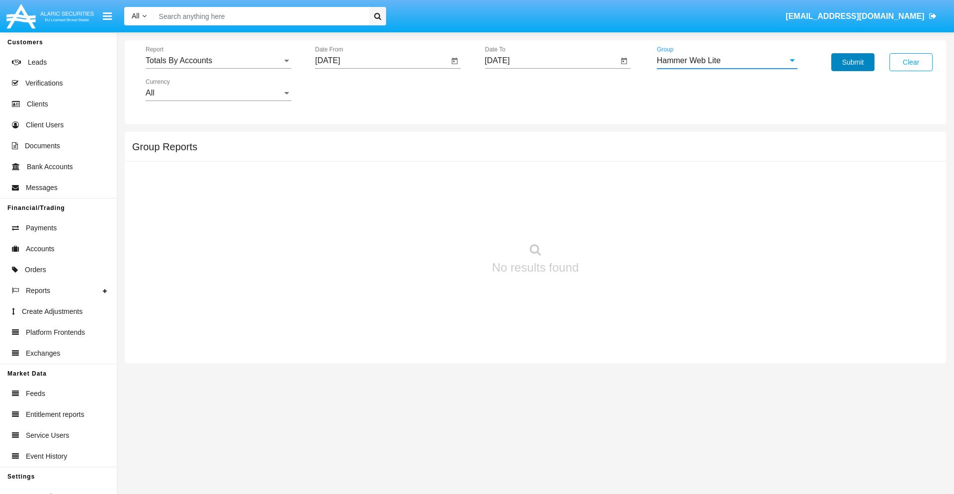
click at [853, 62] on button "Submit" at bounding box center [853, 62] width 43 height 18
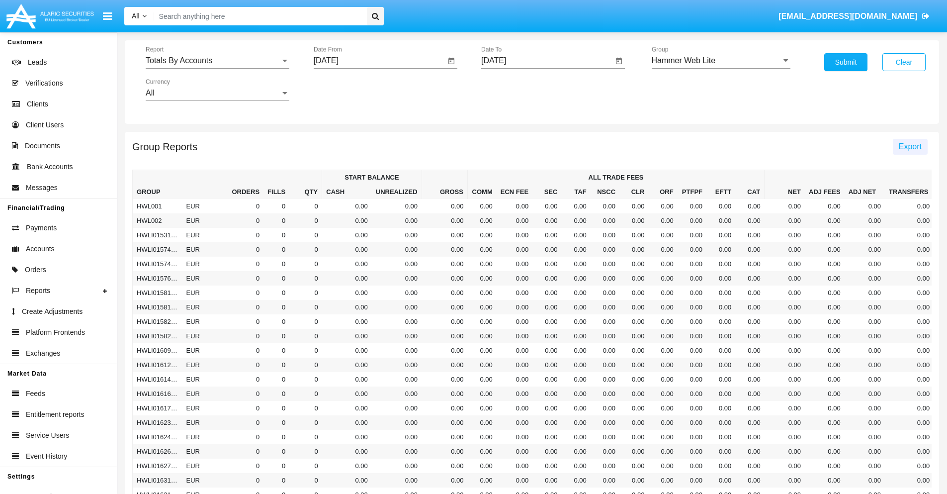
click at [910, 146] on span "Export" at bounding box center [910, 146] width 23 height 8
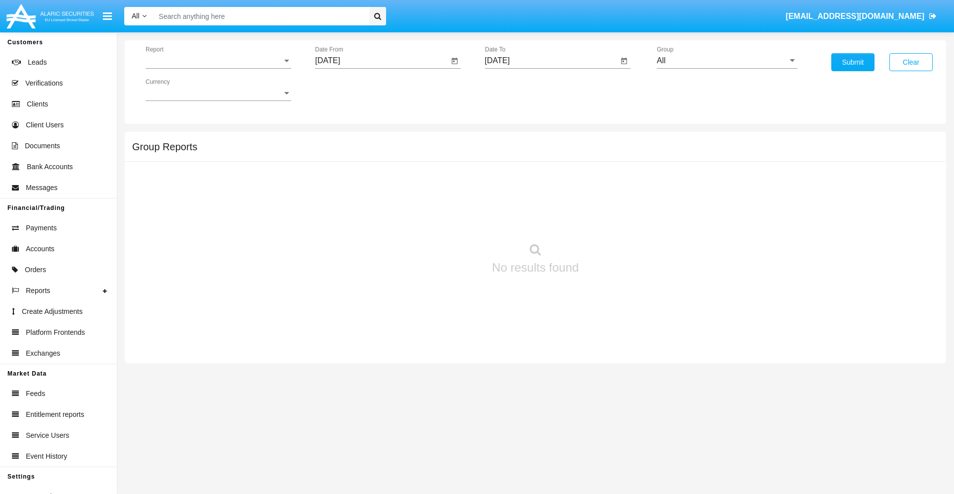
click at [218, 61] on span "Report" at bounding box center [214, 60] width 137 height 9
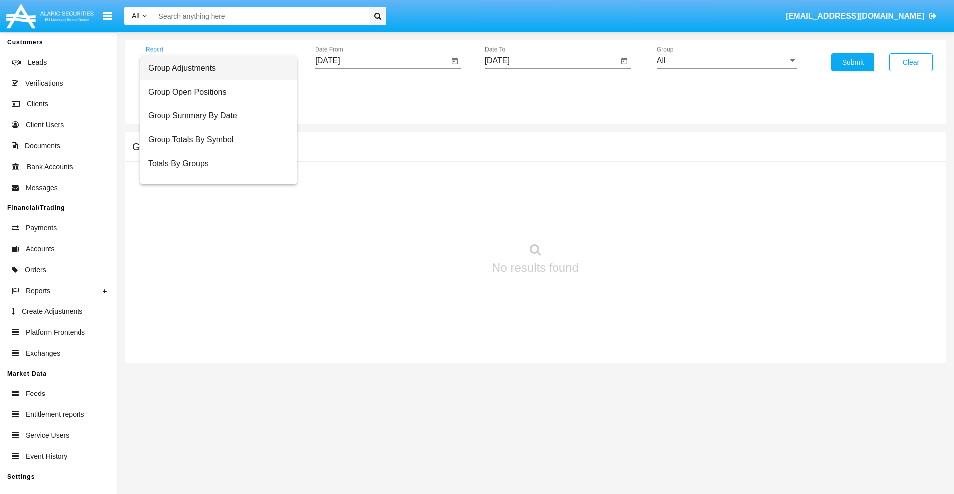
click at [214, 68] on span "Group Adjustments" at bounding box center [218, 68] width 141 height 24
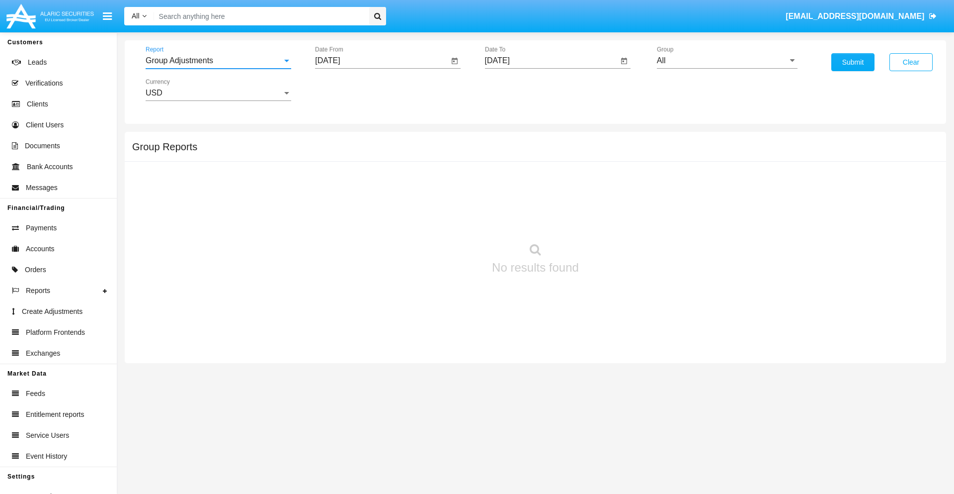
click at [382, 61] on input "[DATE]" at bounding box center [382, 60] width 134 height 9
click at [347, 89] on span "[DATE]" at bounding box center [339, 90] width 22 height 8
click at [374, 200] on div "2019" at bounding box center [373, 200] width 31 height 18
click at [339, 140] on div "JAN" at bounding box center [339, 140] width 31 height 18
click at [371, 152] on div "1" at bounding box center [371, 153] width 18 height 18
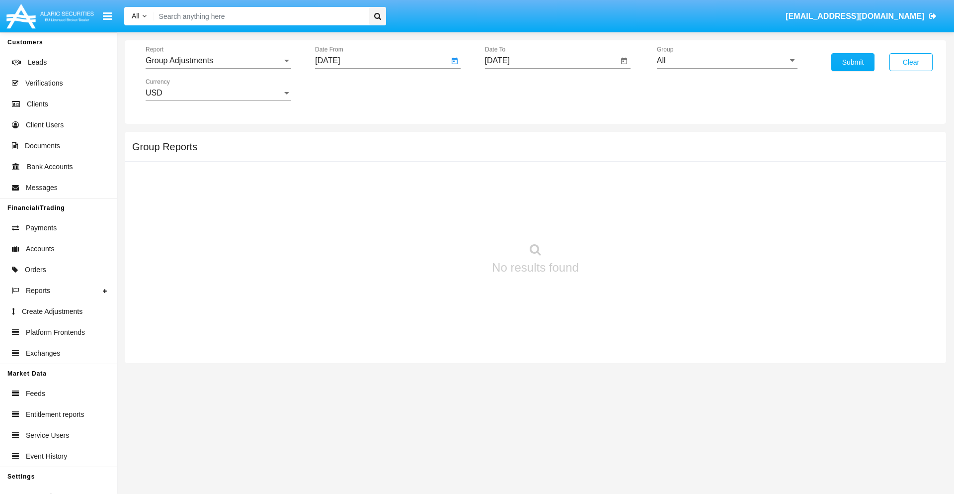
type input "[DATE]"
click at [551, 61] on input "[DATE]" at bounding box center [552, 60] width 134 height 9
click at [517, 89] on span "[DATE]" at bounding box center [509, 90] width 22 height 8
click at [543, 200] on div "2019" at bounding box center [543, 200] width 31 height 18
click at [508, 140] on div "JAN" at bounding box center [508, 140] width 31 height 18
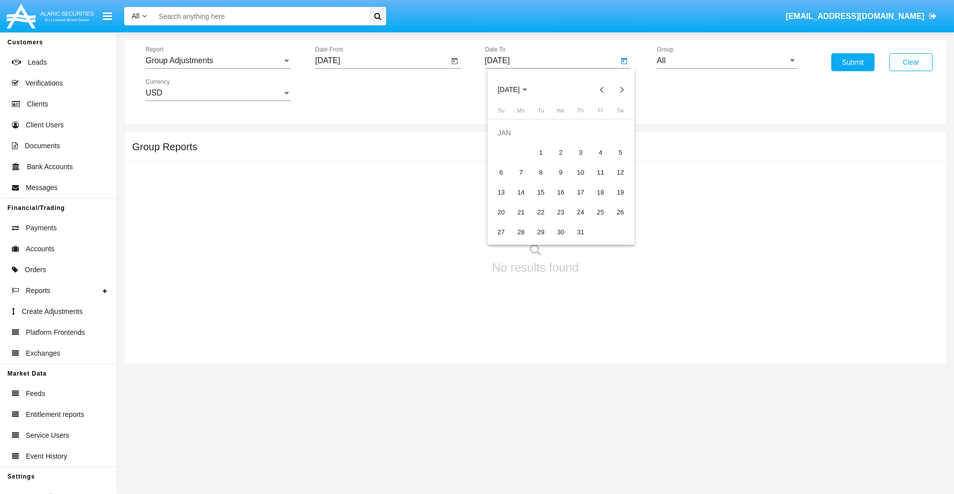
click at [541, 152] on div "1" at bounding box center [541, 153] width 18 height 18
type input "[DATE]"
click at [727, 61] on input "All" at bounding box center [727, 60] width 141 height 9
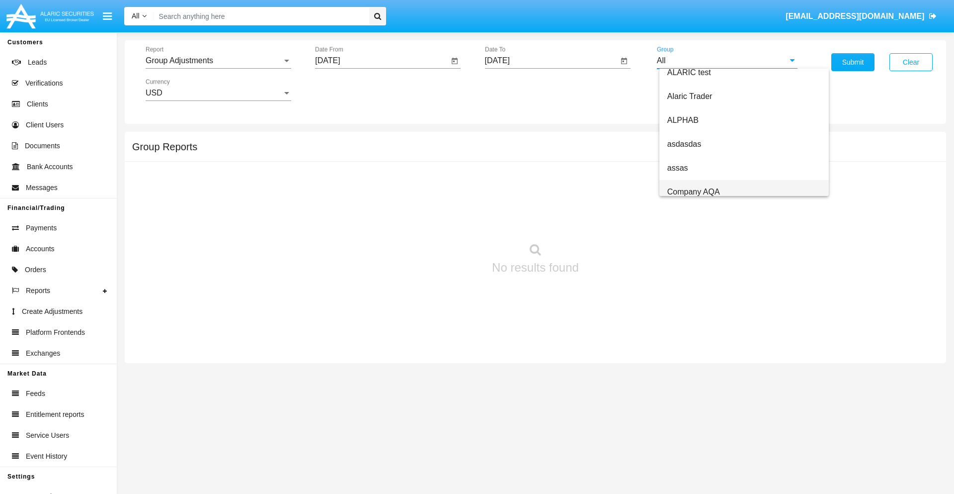
click at [693, 191] on span "Company AQA" at bounding box center [694, 191] width 53 height 8
type input "Company AQA"
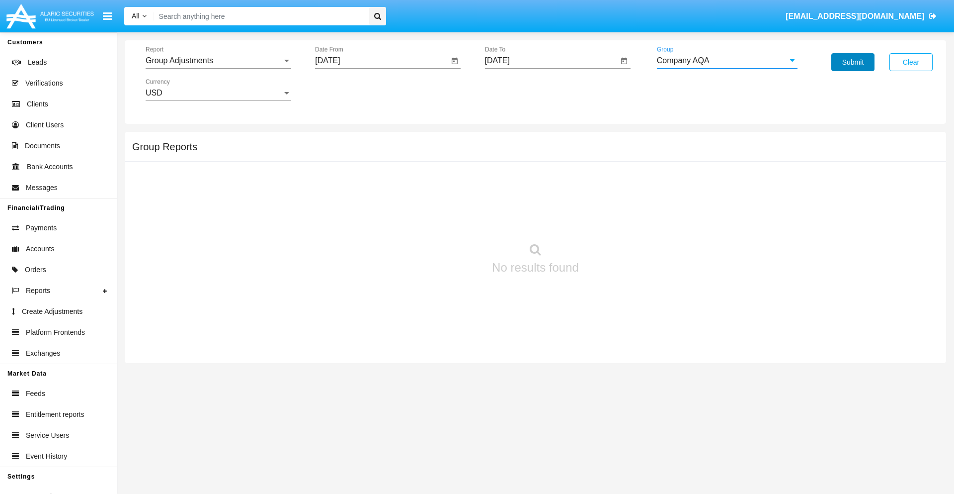
click at [853, 62] on button "Submit" at bounding box center [853, 62] width 43 height 18
click at [218, 61] on span "Report" at bounding box center [214, 60] width 137 height 9
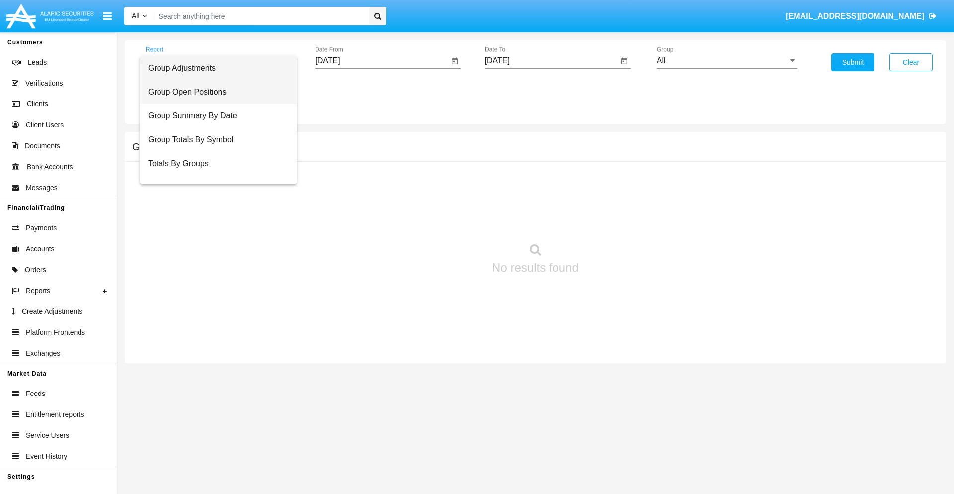
click at [214, 92] on span "Group Open Positions" at bounding box center [218, 92] width 141 height 24
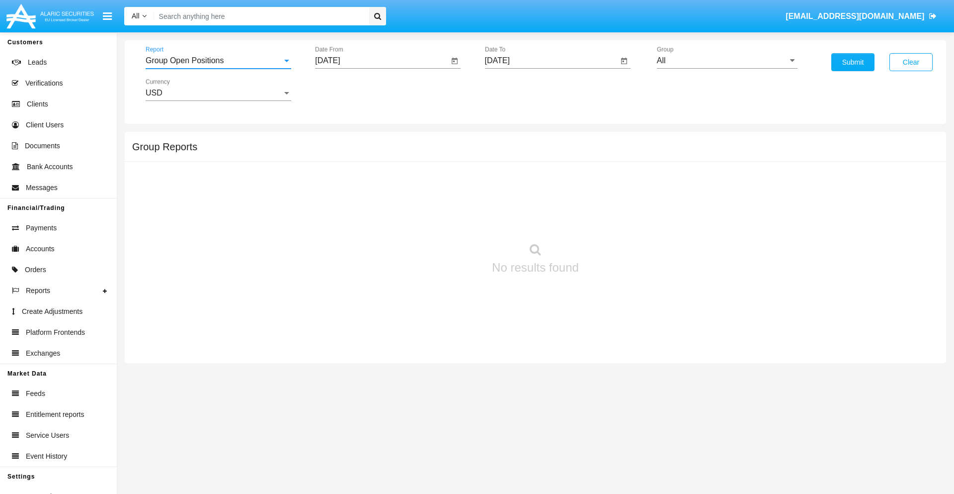
click at [382, 61] on input "[DATE]" at bounding box center [382, 60] width 134 height 9
click at [347, 89] on span "[DATE]" at bounding box center [339, 90] width 22 height 8
click at [374, 200] on div "2019" at bounding box center [373, 200] width 31 height 18
click at [339, 140] on div "JAN" at bounding box center [339, 140] width 31 height 18
click at [371, 152] on div "1" at bounding box center [371, 153] width 18 height 18
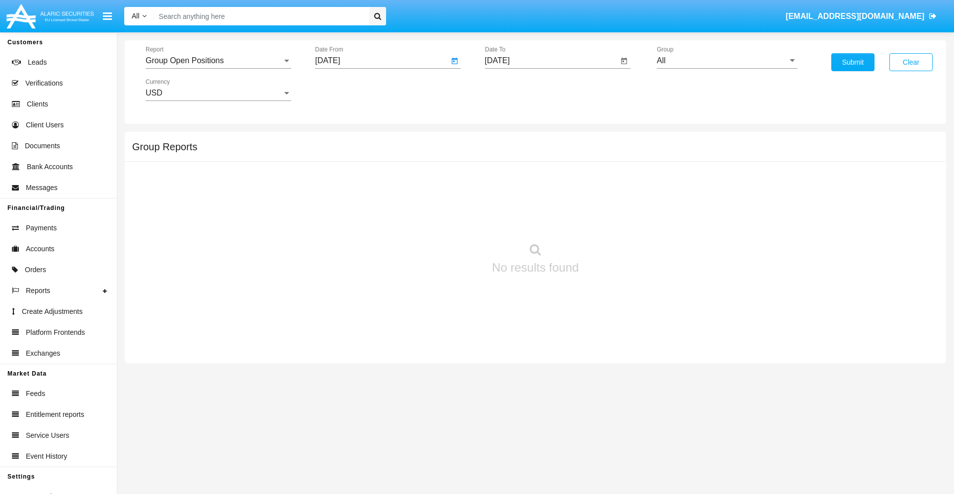
type input "01/01/19"
click at [551, 61] on input "[DATE]" at bounding box center [552, 60] width 134 height 9
click at [517, 89] on span "[DATE]" at bounding box center [509, 90] width 22 height 8
click at [543, 200] on div "2019" at bounding box center [543, 200] width 31 height 18
click at [508, 140] on div "JAN" at bounding box center [508, 140] width 31 height 18
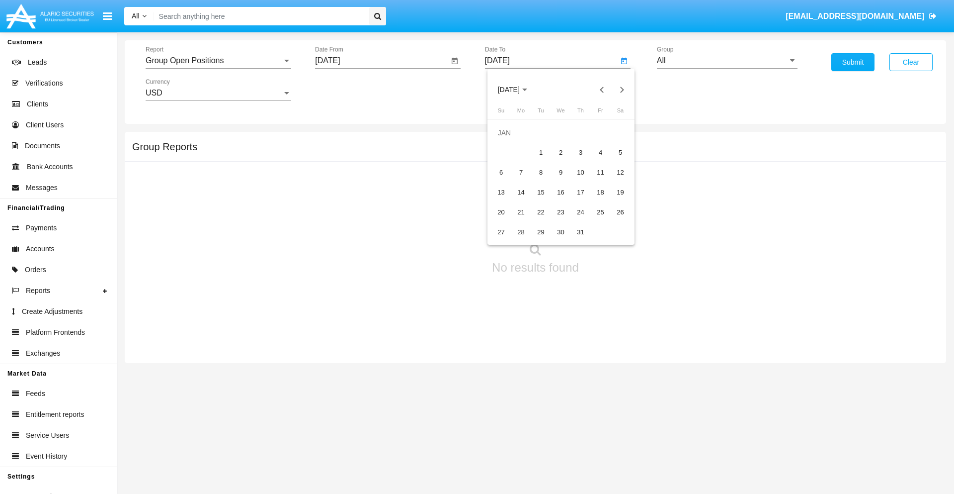
click at [541, 152] on div "1" at bounding box center [541, 153] width 18 height 18
type input "01/01/19"
click at [727, 61] on input "All" at bounding box center [727, 60] width 141 height 9
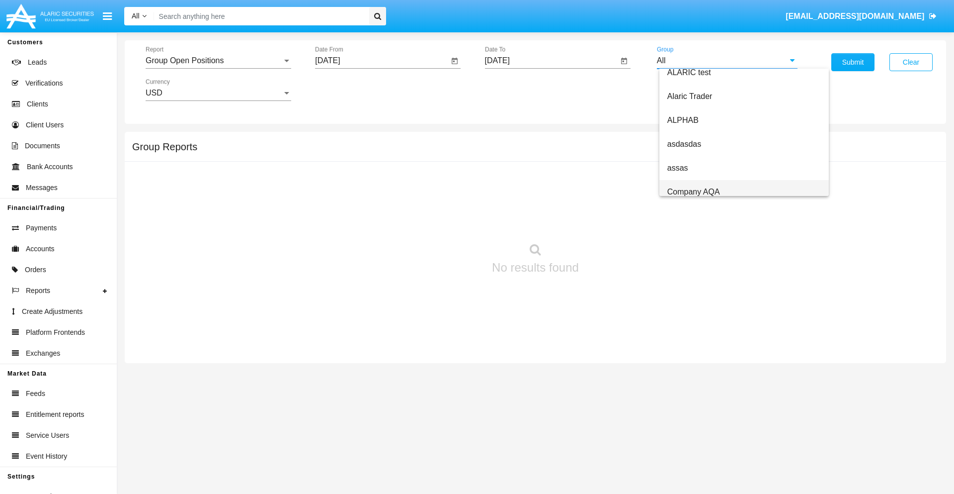
click at [693, 191] on span "Company AQA" at bounding box center [694, 191] width 53 height 8
type input "Company AQA"
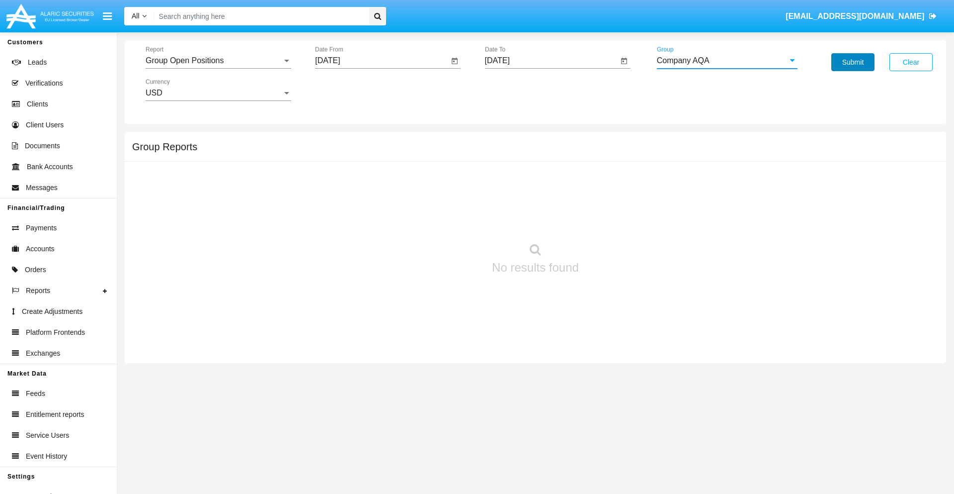
click at [853, 62] on button "Submit" at bounding box center [853, 62] width 43 height 18
click at [218, 61] on span "Report" at bounding box center [214, 60] width 137 height 9
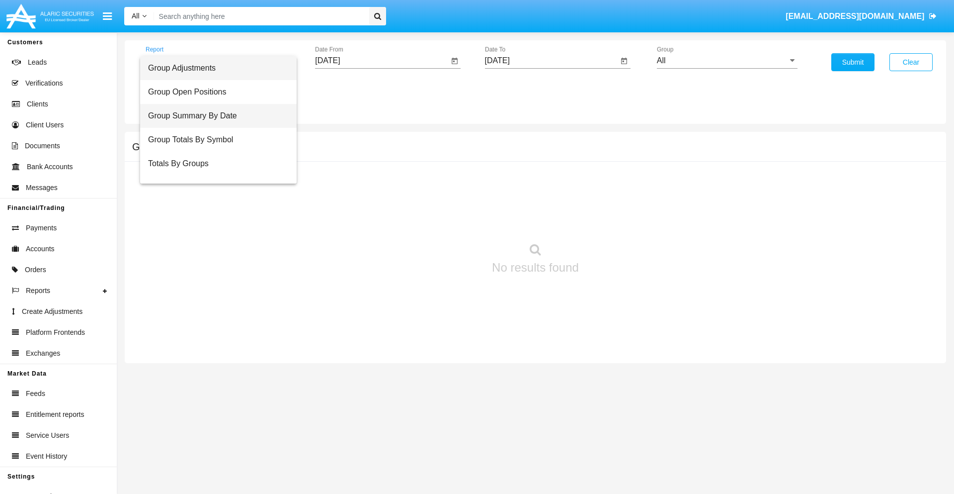
click at [214, 116] on span "Group Summary By Date" at bounding box center [218, 116] width 141 height 24
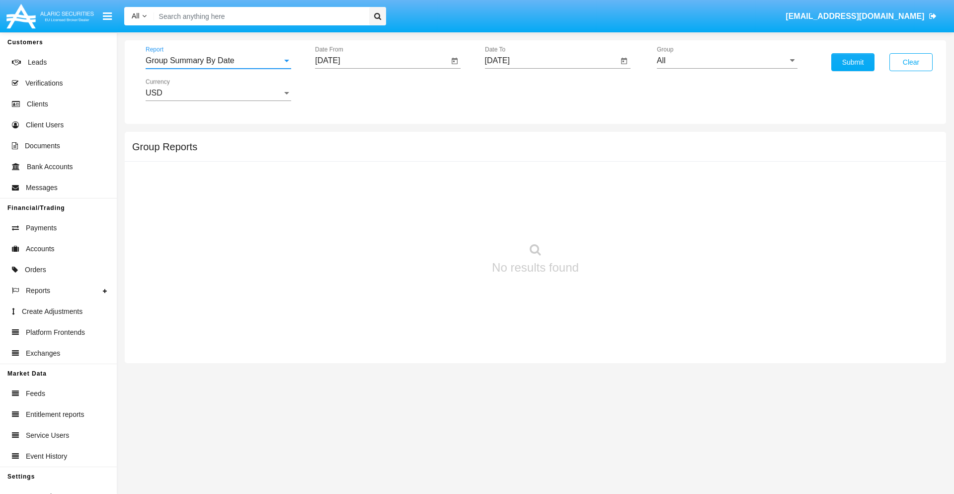
click at [382, 61] on input "[DATE]" at bounding box center [382, 60] width 134 height 9
click at [347, 89] on span "[DATE]" at bounding box center [339, 90] width 22 height 8
click at [374, 200] on div "2019" at bounding box center [373, 200] width 31 height 18
click at [339, 140] on div "JAN" at bounding box center [339, 140] width 31 height 18
click at [371, 152] on div "1" at bounding box center [371, 153] width 18 height 18
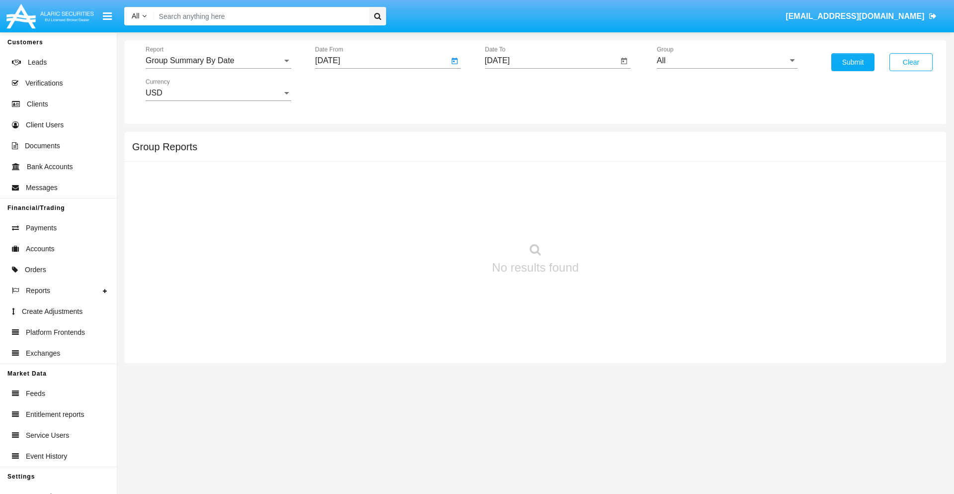
type input "[DATE]"
click at [551, 61] on input "[DATE]" at bounding box center [552, 60] width 134 height 9
click at [517, 89] on span "[DATE]" at bounding box center [509, 90] width 22 height 8
click at [543, 200] on div "2019" at bounding box center [543, 200] width 31 height 18
click at [508, 140] on div "JAN" at bounding box center [508, 140] width 31 height 18
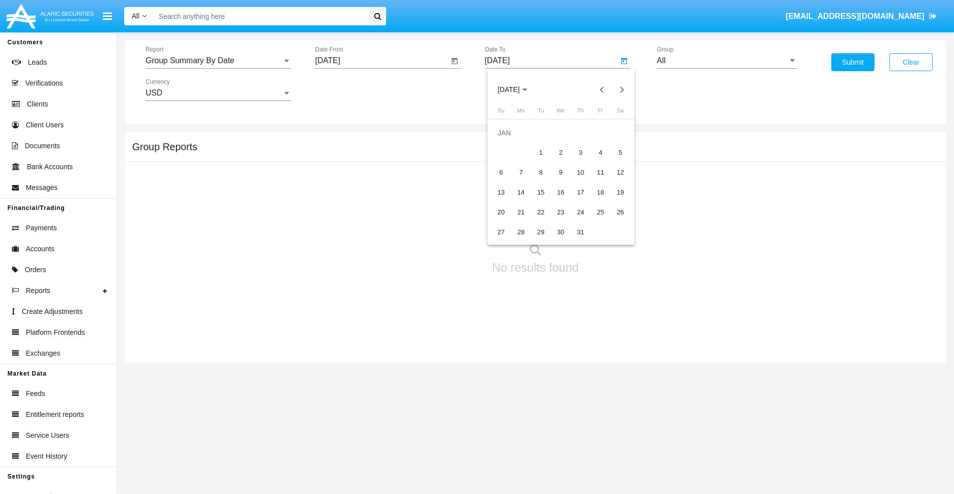
click at [541, 152] on div "1" at bounding box center [541, 153] width 18 height 18
type input "[DATE]"
click at [727, 61] on input "All" at bounding box center [727, 60] width 141 height 9
click at [693, 410] on span "Company AQA" at bounding box center [694, 414] width 53 height 8
type input "Company AQA"
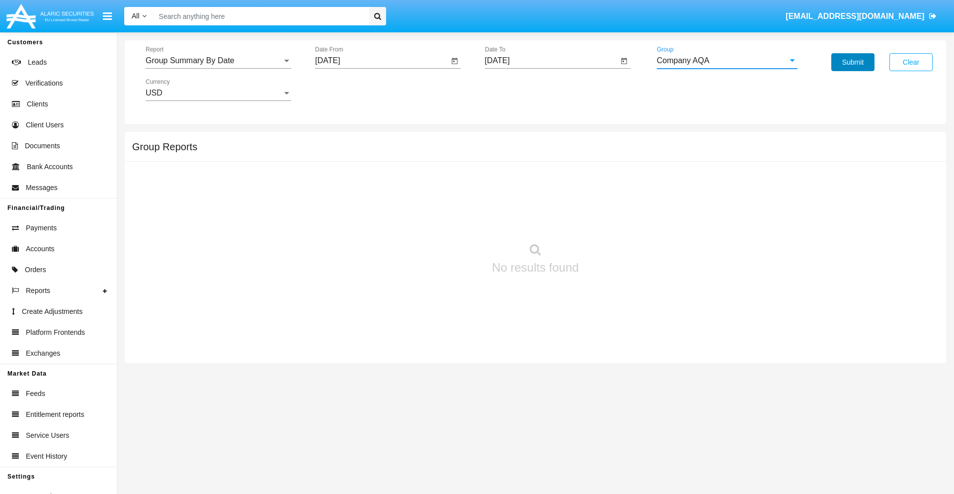
click at [853, 62] on button "Submit" at bounding box center [853, 62] width 43 height 18
click at [218, 61] on span "Report" at bounding box center [214, 60] width 137 height 9
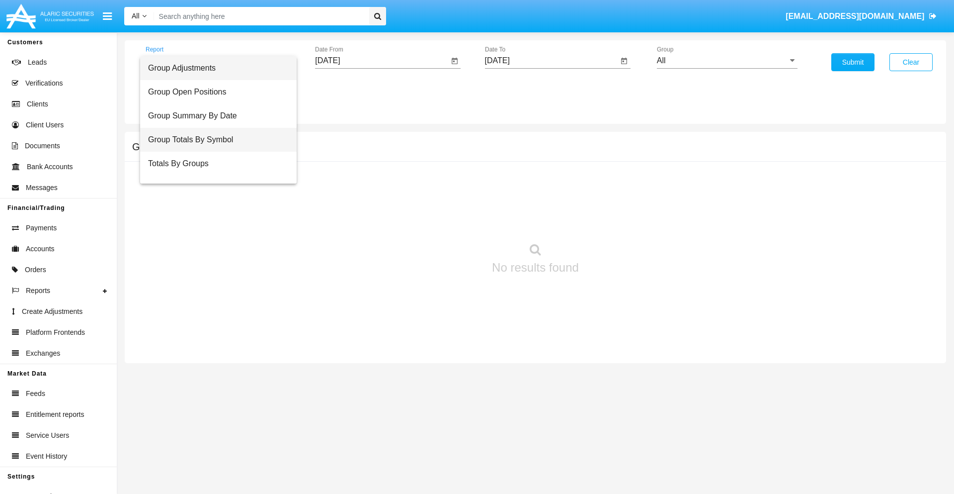
click at [214, 140] on span "Group Totals By Symbol" at bounding box center [218, 140] width 141 height 24
click at [382, 61] on input "[DATE]" at bounding box center [382, 60] width 134 height 9
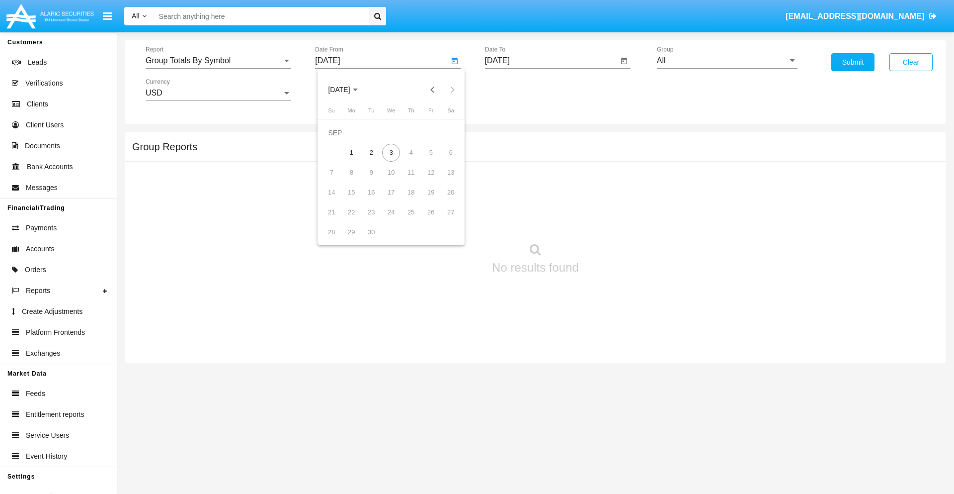
click at [347, 89] on span "[DATE]" at bounding box center [339, 90] width 22 height 8
click at [374, 200] on div "2019" at bounding box center [373, 200] width 31 height 18
click at [339, 140] on div "JAN" at bounding box center [339, 140] width 31 height 18
click at [371, 152] on div "1" at bounding box center [371, 153] width 18 height 18
type input "[DATE]"
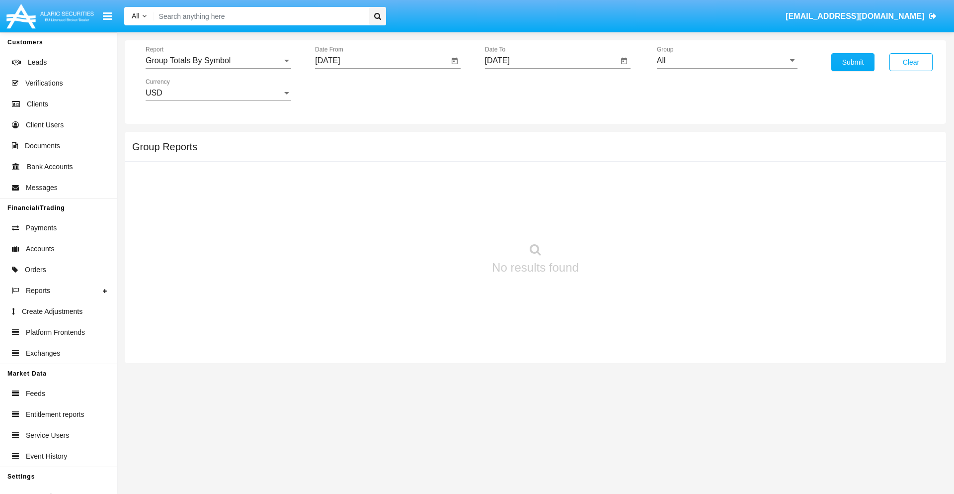
click at [551, 61] on input "[DATE]" at bounding box center [552, 60] width 134 height 9
click at [517, 89] on span "[DATE]" at bounding box center [509, 90] width 22 height 8
click at [543, 200] on div "2019" at bounding box center [543, 200] width 31 height 18
click at [508, 140] on div "JAN" at bounding box center [508, 140] width 31 height 18
click at [541, 152] on div "1" at bounding box center [541, 153] width 18 height 18
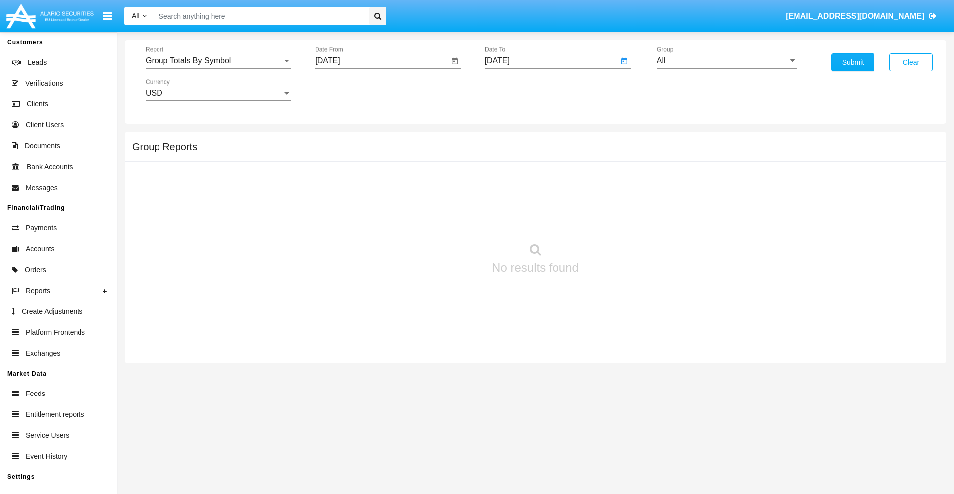
type input "[DATE]"
click at [727, 61] on input "All" at bounding box center [727, 60] width 141 height 9
click at [693, 410] on span "Company AQA" at bounding box center [694, 414] width 53 height 8
type input "Company AQA"
click at [853, 62] on button "Submit" at bounding box center [853, 62] width 43 height 18
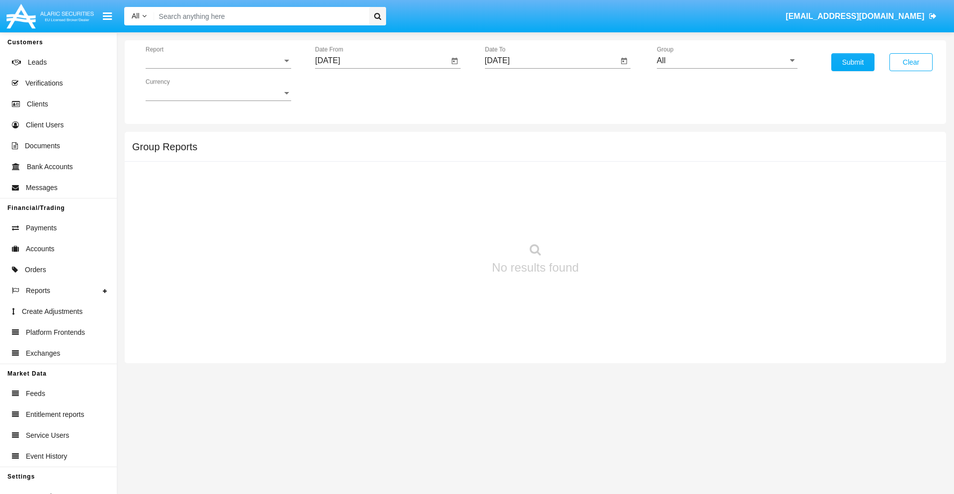
click at [218, 61] on span "Report" at bounding box center [214, 60] width 137 height 9
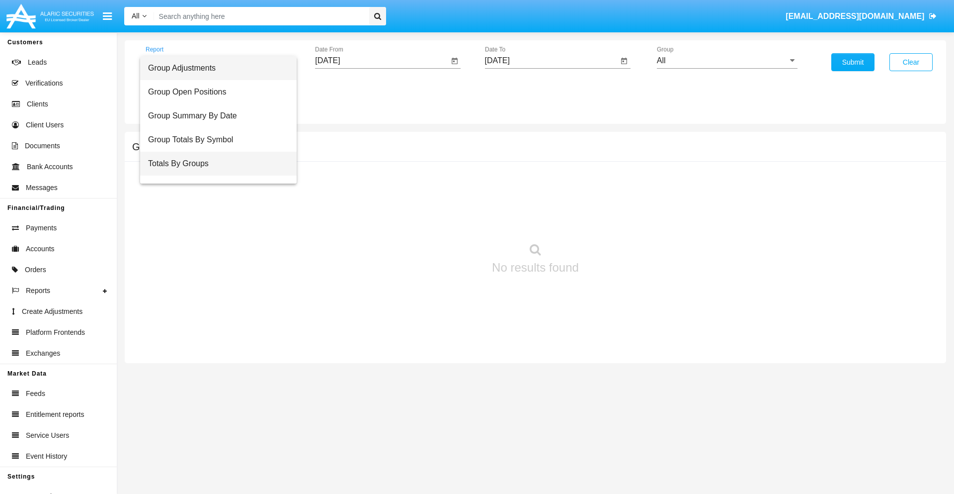
click at [214, 164] on span "Totals By Groups" at bounding box center [218, 164] width 141 height 24
click at [382, 61] on input "[DATE]" at bounding box center [382, 60] width 134 height 9
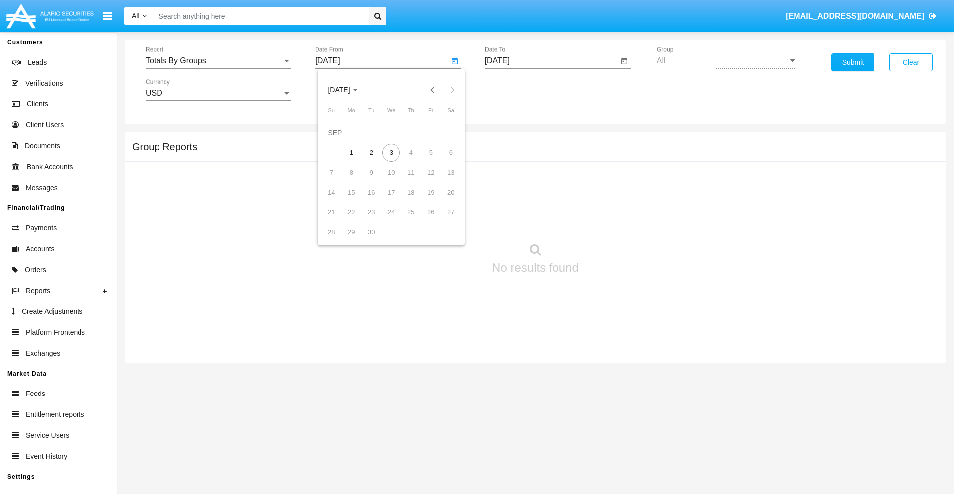
click at [347, 89] on span "[DATE]" at bounding box center [339, 90] width 22 height 8
click at [374, 200] on div "2019" at bounding box center [373, 200] width 31 height 18
click at [339, 140] on div "JAN" at bounding box center [339, 140] width 31 height 18
click at [371, 152] on div "1" at bounding box center [371, 153] width 18 height 18
type input "[DATE]"
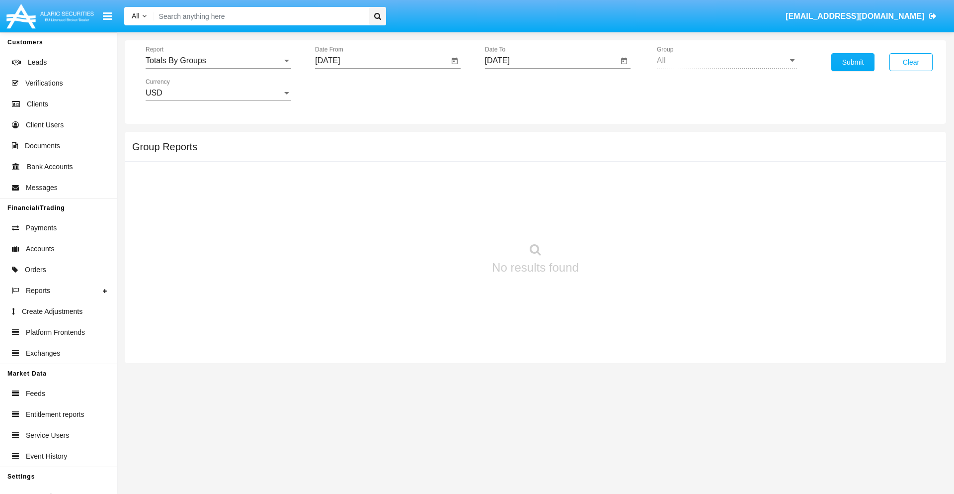
click at [551, 61] on input "[DATE]" at bounding box center [552, 60] width 134 height 9
click at [517, 89] on span "[DATE]" at bounding box center [509, 90] width 22 height 8
click at [543, 200] on div "2019" at bounding box center [543, 200] width 31 height 18
click at [508, 140] on div "JAN" at bounding box center [508, 140] width 31 height 18
click at [541, 152] on div "1" at bounding box center [541, 153] width 18 height 18
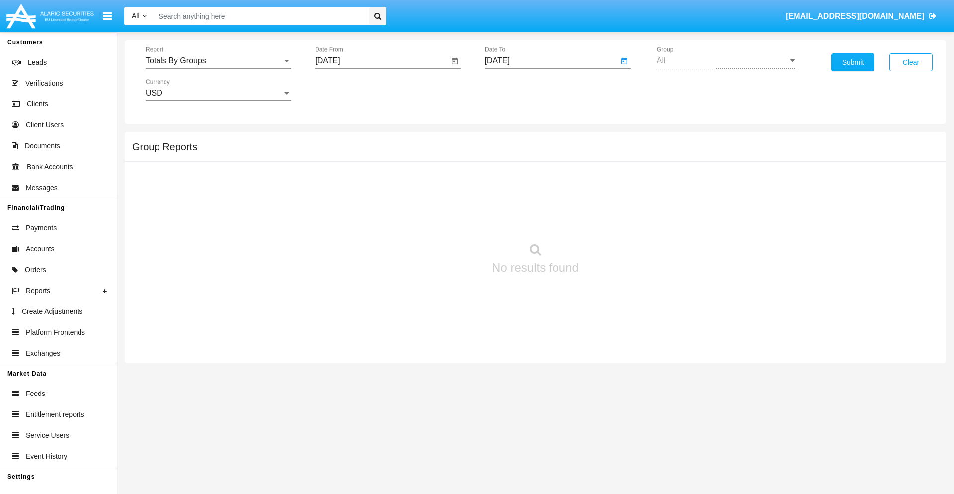
type input "[DATE]"
click at [853, 62] on button "Submit" at bounding box center [853, 62] width 43 height 18
click at [218, 61] on span "Report" at bounding box center [214, 60] width 137 height 9
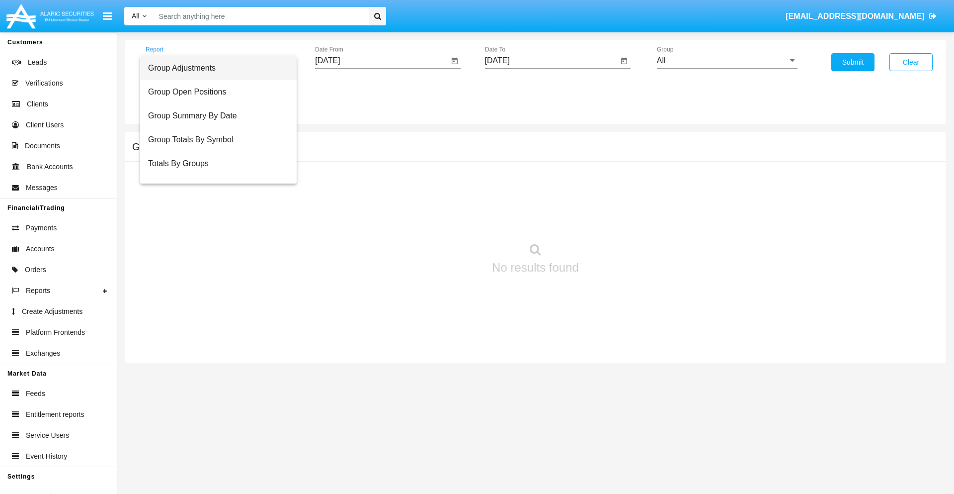
scroll to position [16, 0]
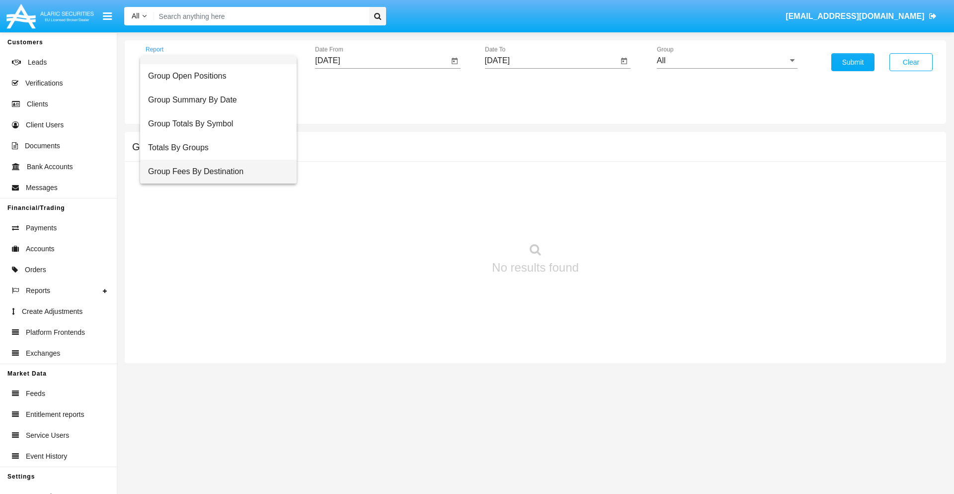
click at [214, 171] on span "Group Fees By Destination" at bounding box center [218, 172] width 141 height 24
click at [382, 61] on input "[DATE]" at bounding box center [382, 60] width 134 height 9
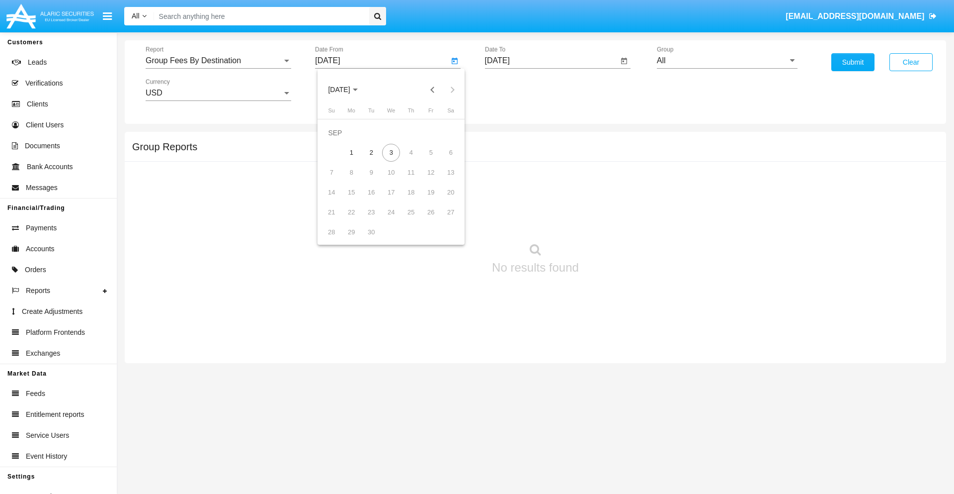
click at [347, 89] on span "[DATE]" at bounding box center [339, 90] width 22 height 8
click at [374, 200] on div "2019" at bounding box center [373, 200] width 31 height 18
click at [339, 140] on div "JAN" at bounding box center [339, 140] width 31 height 18
click at [371, 152] on div "1" at bounding box center [371, 153] width 18 height 18
type input "01/01/19"
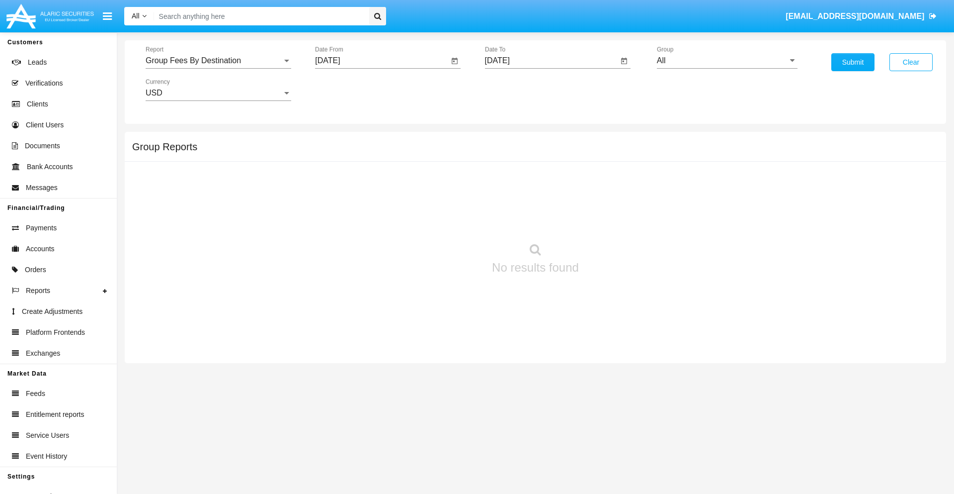
click at [551, 61] on input "[DATE]" at bounding box center [552, 60] width 134 height 9
click at [517, 89] on span "[DATE]" at bounding box center [509, 90] width 22 height 8
click at [543, 200] on div "2019" at bounding box center [543, 200] width 31 height 18
click at [508, 140] on div "JAN" at bounding box center [508, 140] width 31 height 18
click at [541, 152] on div "1" at bounding box center [541, 153] width 18 height 18
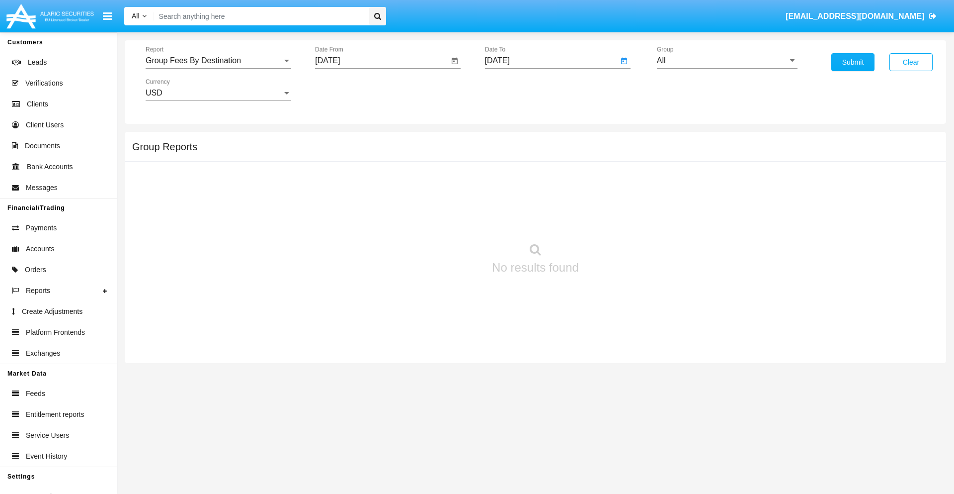
type input "01/01/19"
click at [727, 61] on input "All" at bounding box center [727, 60] width 141 height 9
click at [693, 410] on span "Company AQA" at bounding box center [694, 414] width 53 height 8
type input "Company AQA"
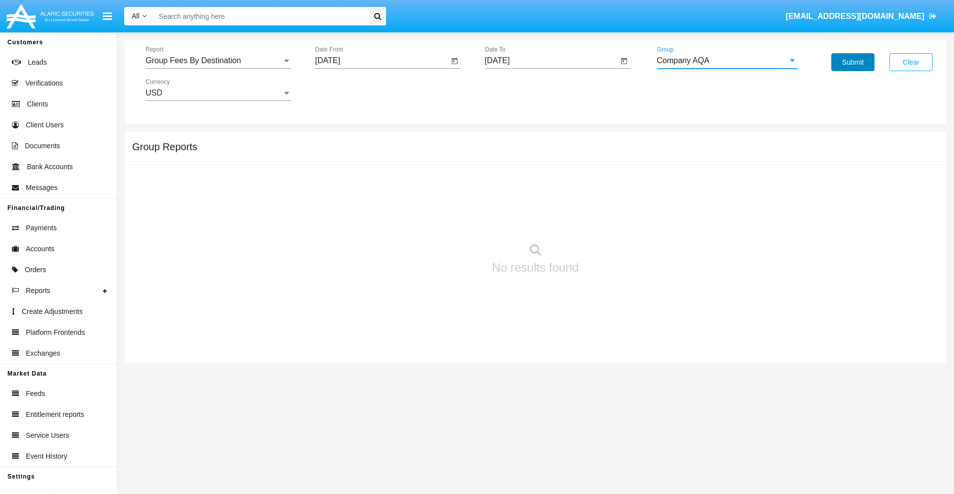
click at [853, 62] on button "Submit" at bounding box center [853, 62] width 43 height 18
click at [218, 61] on span "Report" at bounding box center [214, 60] width 137 height 9
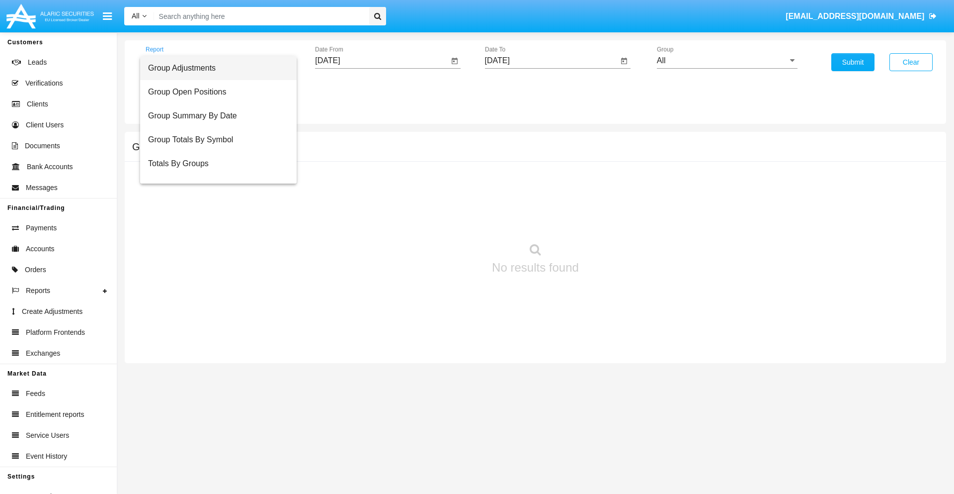
click at [214, 199] on span "Totals By Accounts" at bounding box center [218, 211] width 141 height 24
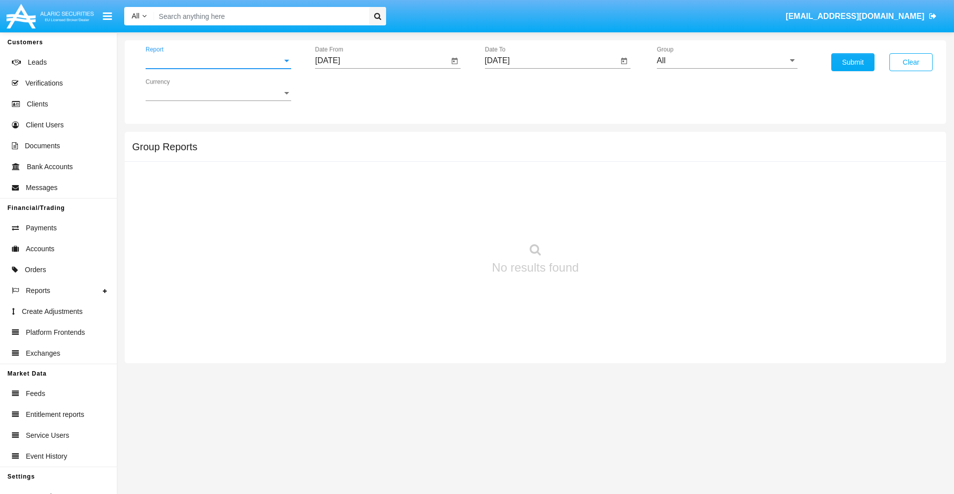
scroll to position [40, 0]
click at [382, 61] on input "[DATE]" at bounding box center [382, 60] width 134 height 9
click at [347, 89] on span "[DATE]" at bounding box center [339, 90] width 22 height 8
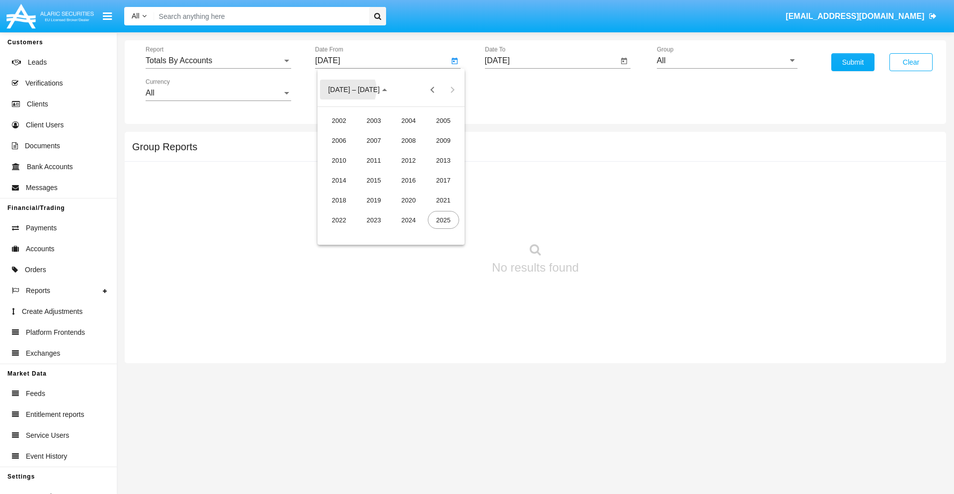
click at [374, 200] on div "2019" at bounding box center [373, 200] width 31 height 18
click at [339, 140] on div "JAN" at bounding box center [339, 140] width 31 height 18
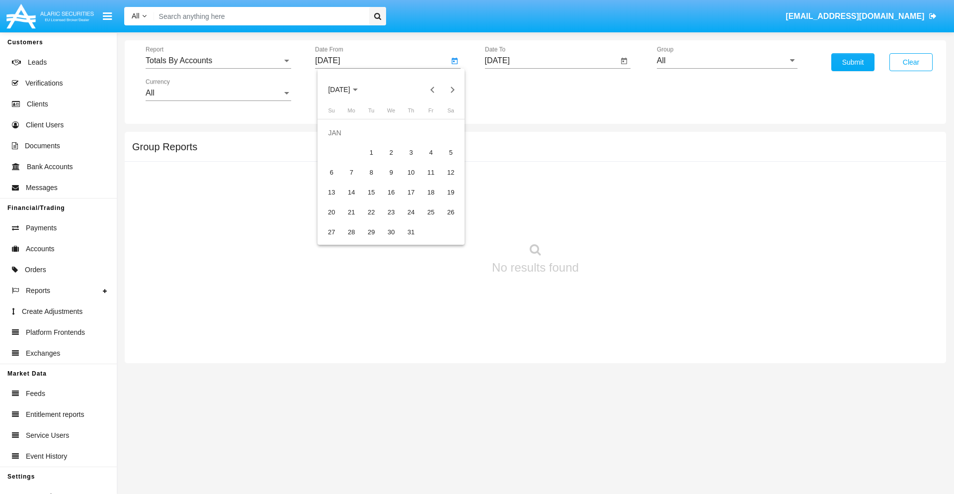
click at [371, 152] on div "1" at bounding box center [371, 153] width 18 height 18
type input "01/01/19"
click at [551, 61] on input "[DATE]" at bounding box center [552, 60] width 134 height 9
click at [517, 89] on span "[DATE]" at bounding box center [509, 90] width 22 height 8
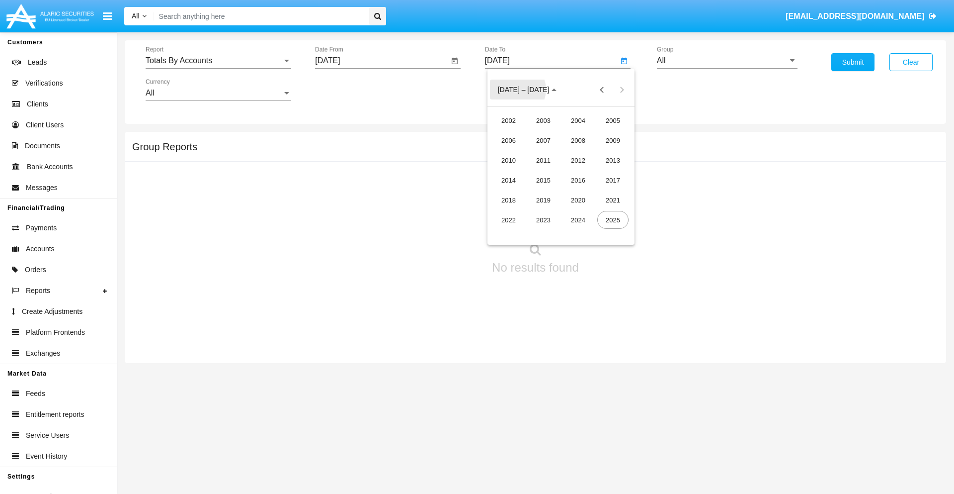
click at [543, 200] on div "2019" at bounding box center [543, 200] width 31 height 18
click at [508, 140] on div "JAN" at bounding box center [508, 140] width 31 height 18
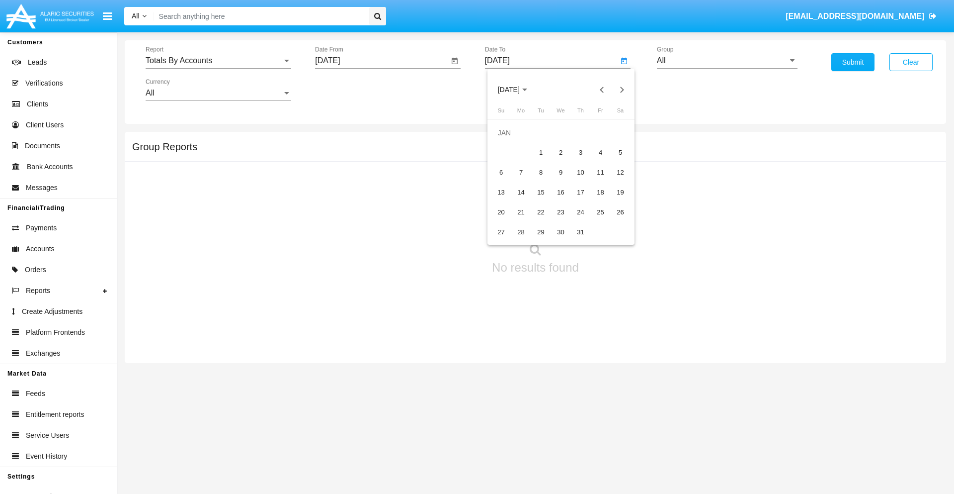
click at [541, 152] on div "1" at bounding box center [541, 153] width 18 height 18
type input "01/01/19"
click at [727, 61] on input "All" at bounding box center [727, 60] width 141 height 9
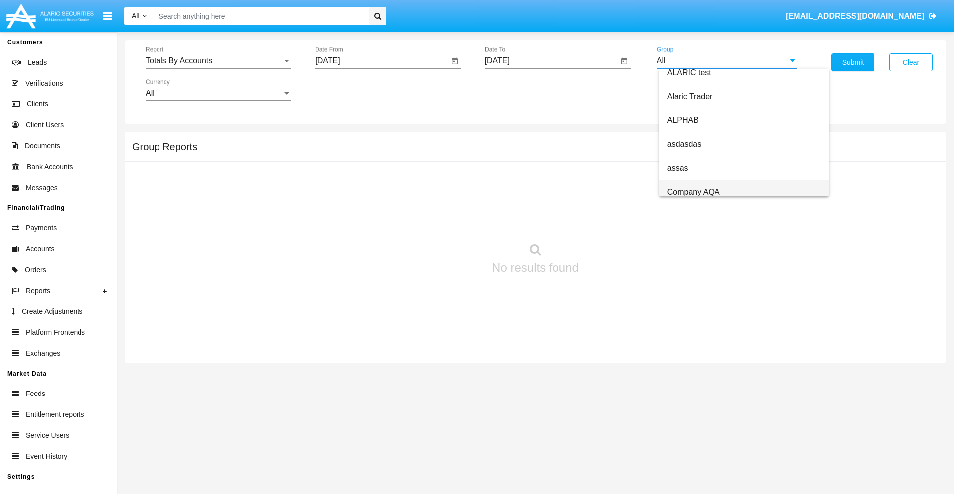
click at [693, 191] on span "Company AQA" at bounding box center [694, 191] width 53 height 8
type input "Company AQA"
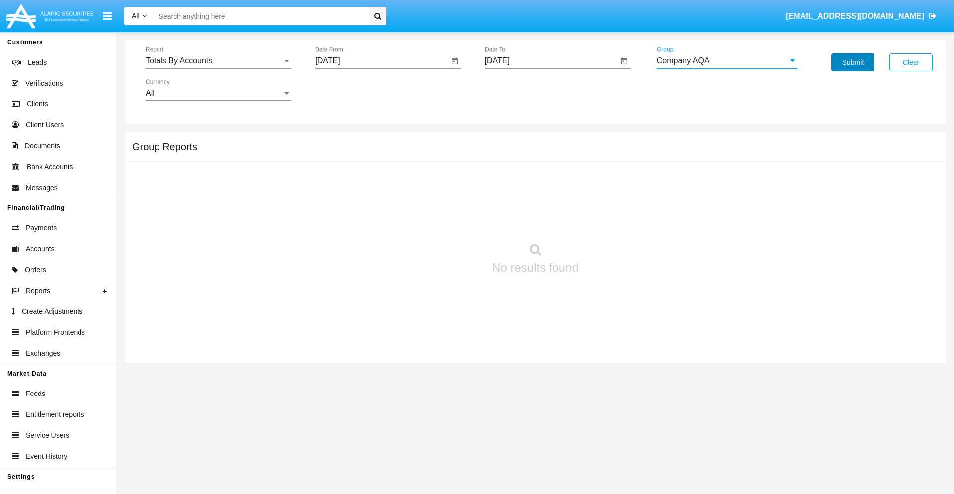
click at [853, 62] on button "Submit" at bounding box center [853, 62] width 43 height 18
click at [218, 61] on span "Report" at bounding box center [214, 60] width 137 height 9
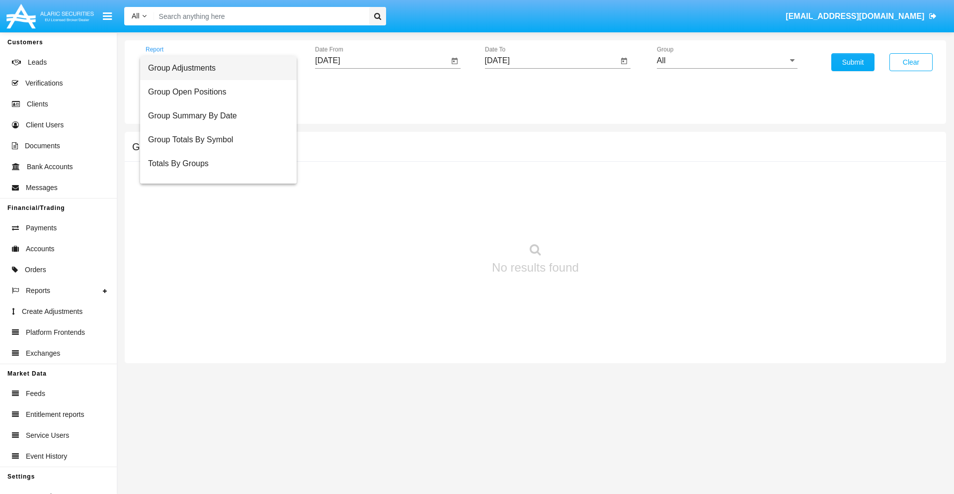
click at [214, 68] on span "Group Adjustments" at bounding box center [218, 68] width 141 height 24
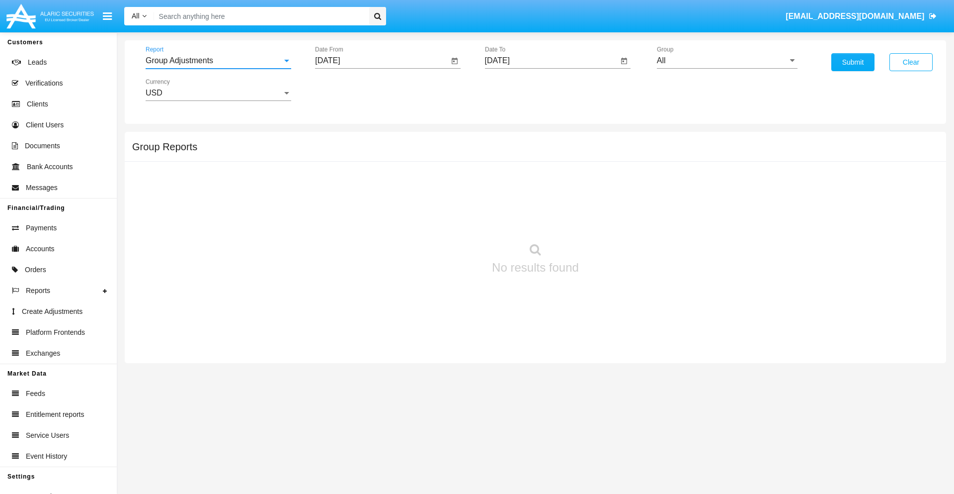
click at [382, 61] on input "[DATE]" at bounding box center [382, 60] width 134 height 9
click at [347, 89] on span "[DATE]" at bounding box center [339, 90] width 22 height 8
click at [443, 220] on div "2025" at bounding box center [443, 220] width 31 height 18
click at [374, 160] on div "JUN" at bounding box center [373, 160] width 31 height 18
click at [371, 152] on div "3" at bounding box center [371, 153] width 18 height 18
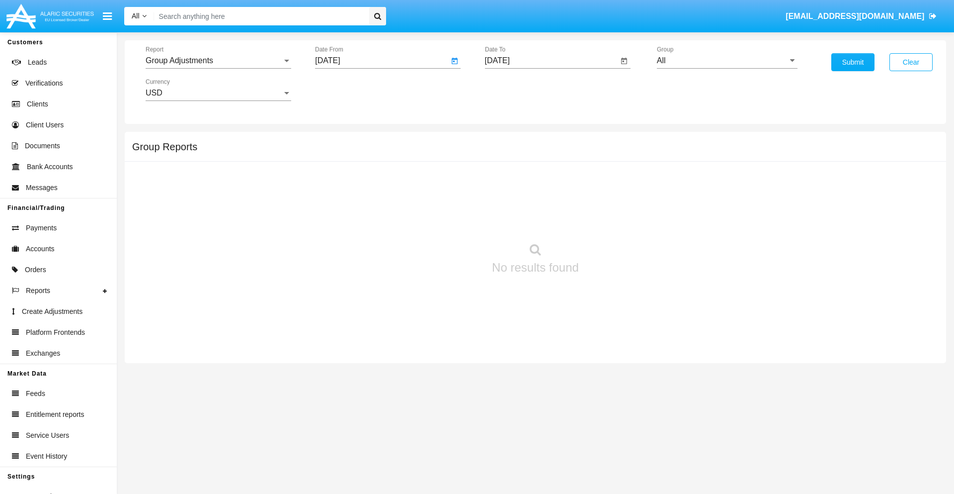
type input "[DATE]"
click at [551, 61] on input "[DATE]" at bounding box center [552, 60] width 134 height 9
click at [517, 89] on span "[DATE]" at bounding box center [509, 90] width 22 height 8
click at [613, 220] on div "2025" at bounding box center [612, 220] width 31 height 18
click at [508, 180] on div "SEP" at bounding box center [508, 180] width 31 height 18
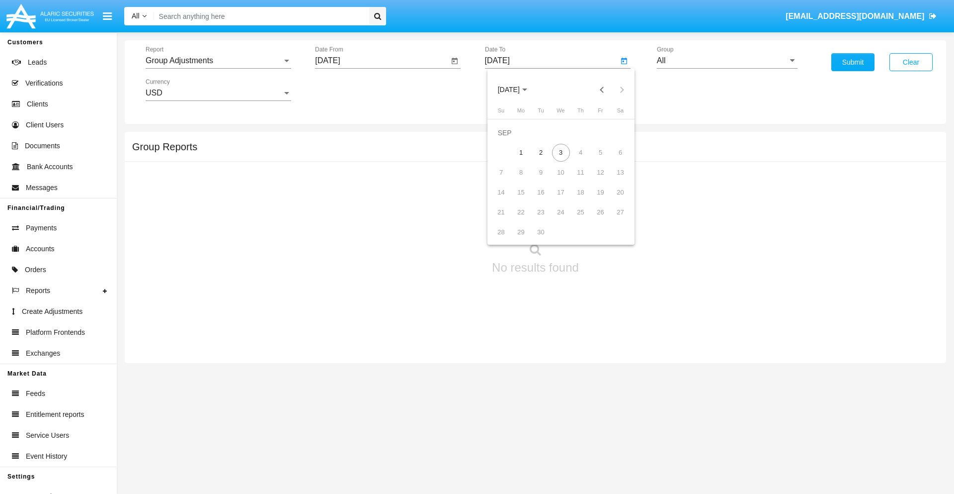
click at [561, 152] on div "3" at bounding box center [561, 153] width 18 height 18
type input "[DATE]"
click at [727, 61] on input "All" at bounding box center [727, 60] width 141 height 9
click at [693, 410] on span "Company AQA" at bounding box center [694, 414] width 53 height 8
type input "Company AQA"
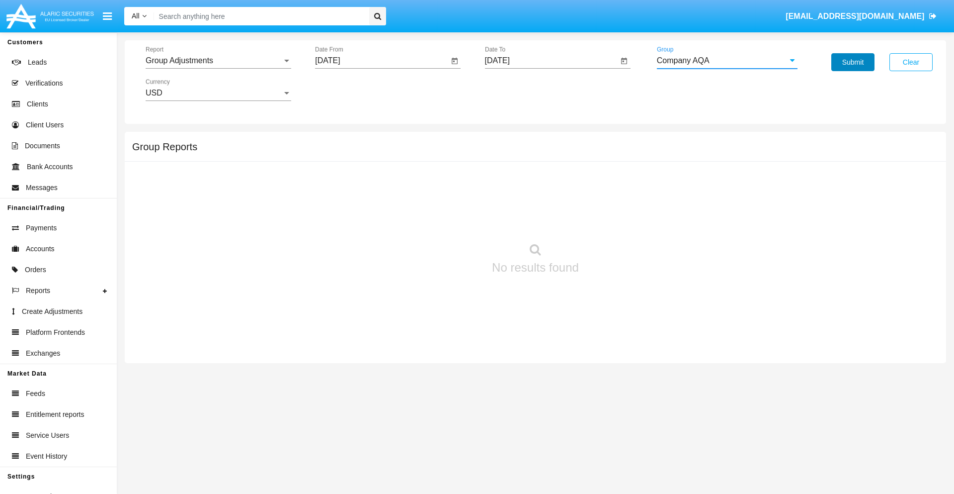
click at [853, 62] on button "Submit" at bounding box center [853, 62] width 43 height 18
click at [218, 61] on span "Report" at bounding box center [214, 60] width 137 height 9
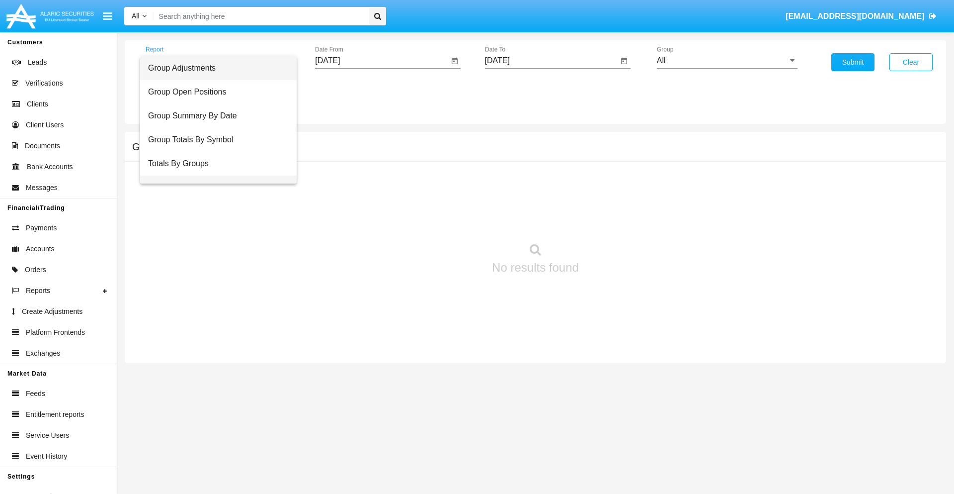
click at [214, 175] on span "Group Fees By Destination" at bounding box center [218, 187] width 141 height 24
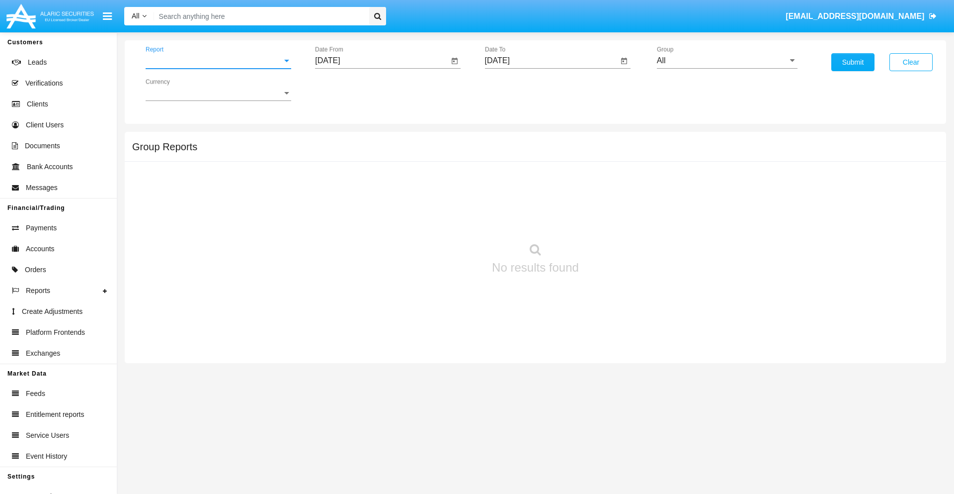
scroll to position [16, 0]
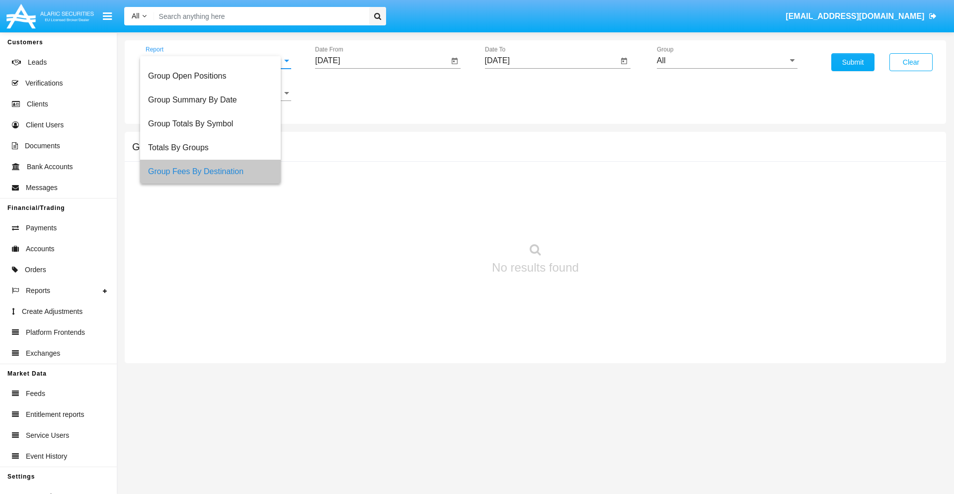
click at [382, 61] on input "[DATE]" at bounding box center [382, 60] width 134 height 9
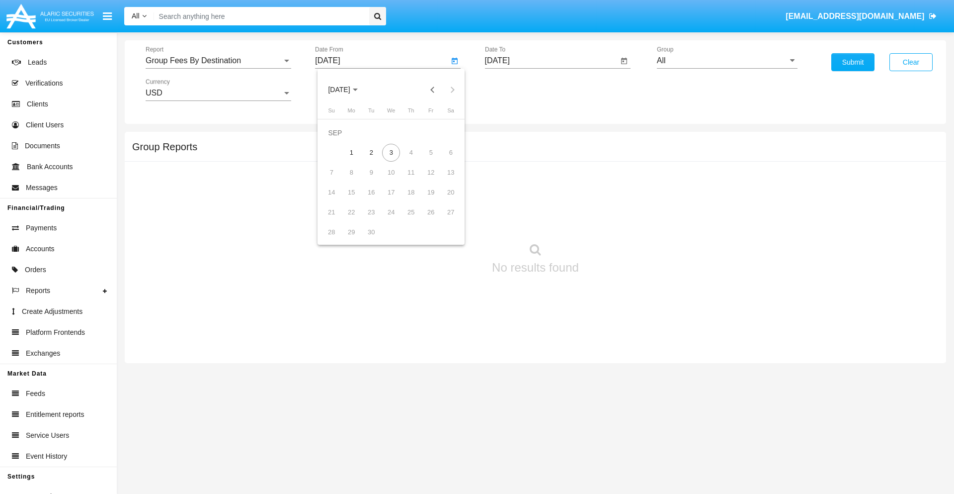
click at [347, 89] on span "[DATE]" at bounding box center [339, 90] width 22 height 8
click at [443, 220] on div "2025" at bounding box center [443, 220] width 31 height 18
click at [409, 160] on div "[DATE]" at bounding box center [408, 160] width 31 height 18
click at [411, 152] on div "3" at bounding box center [411, 153] width 18 height 18
type input "07/03/25"
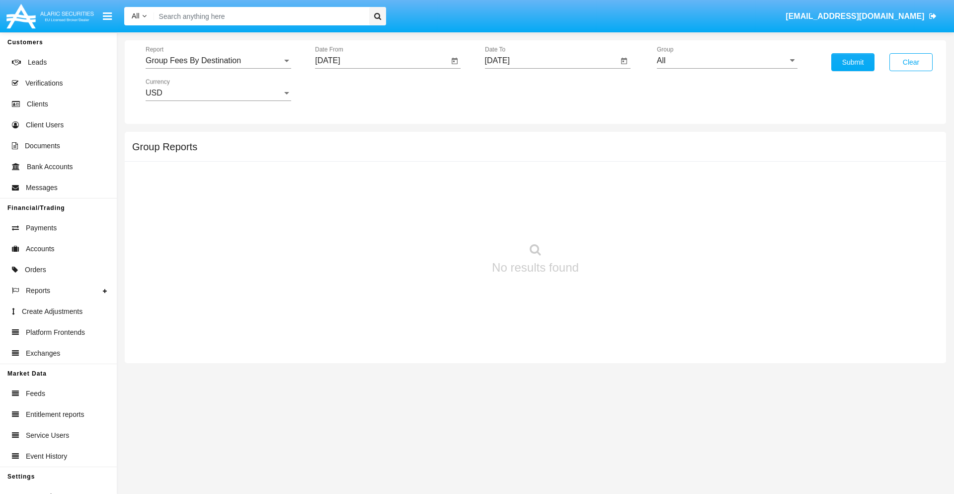
click at [551, 61] on input "[DATE]" at bounding box center [552, 60] width 134 height 9
click at [517, 89] on span "[DATE]" at bounding box center [509, 90] width 22 height 8
click at [613, 220] on div "2025" at bounding box center [612, 220] width 31 height 18
click at [508, 180] on div "SEP" at bounding box center [508, 180] width 31 height 18
click at [561, 152] on div "3" at bounding box center [561, 153] width 18 height 18
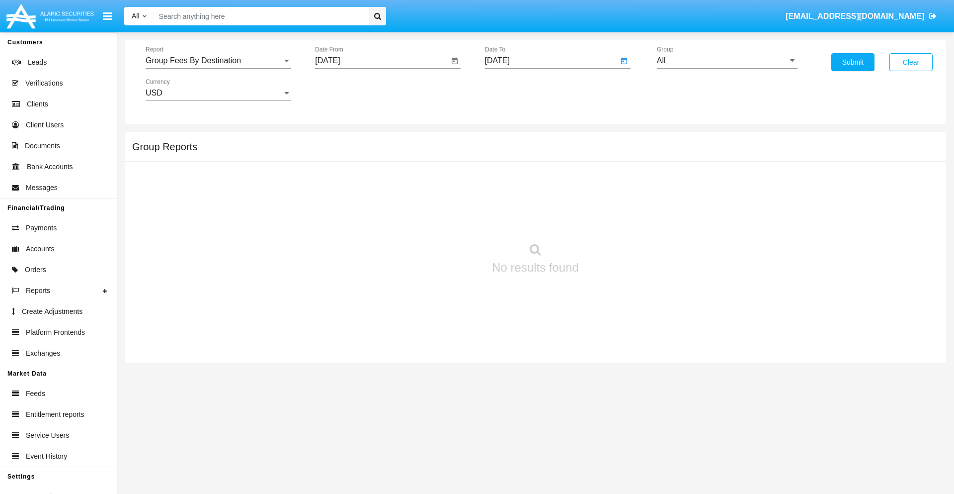
type input "[DATE]"
click at [727, 61] on input "All" at bounding box center [727, 60] width 141 height 9
click at [699, 191] on span "Hammer Web Lite" at bounding box center [700, 191] width 64 height 8
type input "Hammer Web Lite"
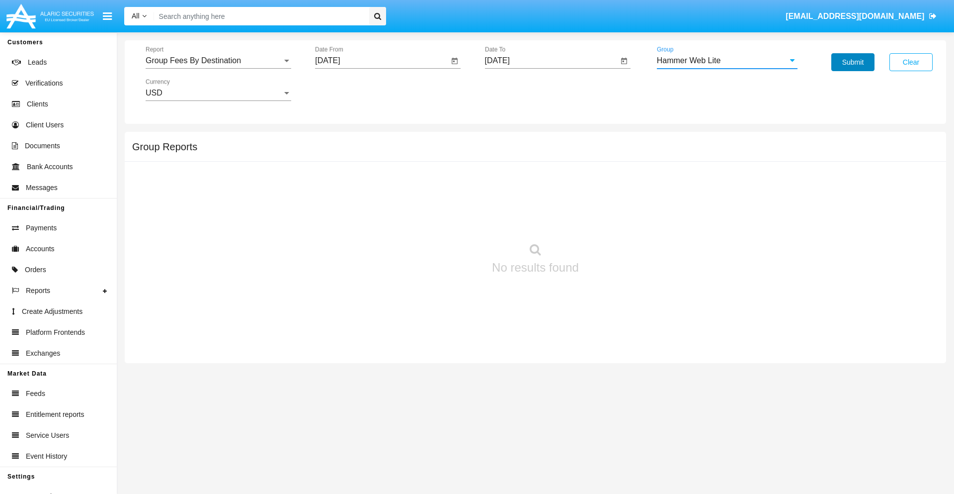
click at [853, 62] on button "Submit" at bounding box center [853, 62] width 43 height 18
click at [218, 61] on span "Report" at bounding box center [214, 60] width 137 height 9
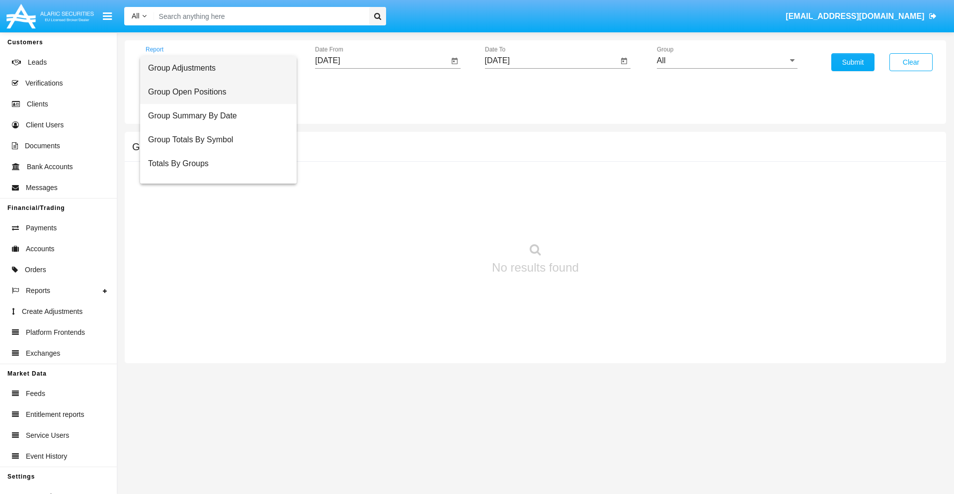
click at [214, 92] on span "Group Open Positions" at bounding box center [218, 92] width 141 height 24
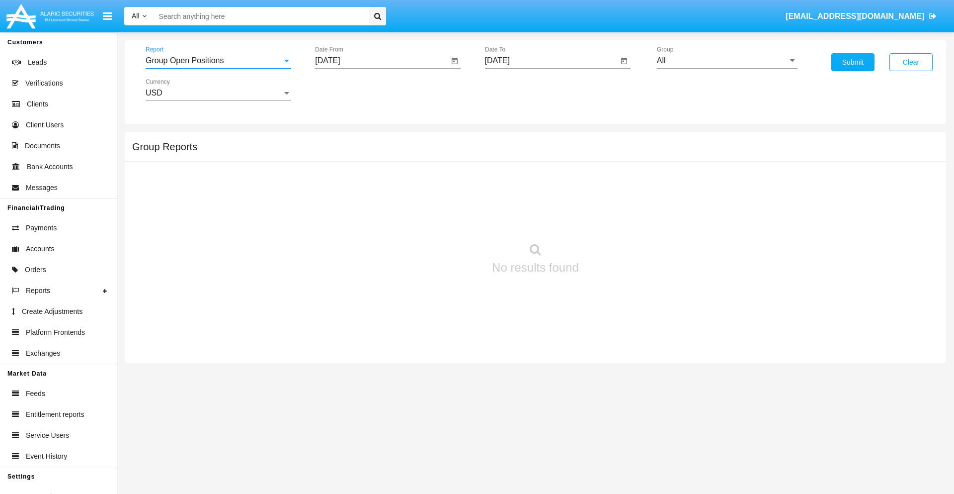
click at [382, 61] on input "[DATE]" at bounding box center [382, 60] width 134 height 9
click at [347, 89] on span "[DATE]" at bounding box center [339, 90] width 22 height 8
click at [443, 220] on div "2025" at bounding box center [443, 220] width 31 height 18
click at [443, 160] on div "AUG" at bounding box center [443, 160] width 31 height 18
click at [332, 152] on div "3" at bounding box center [332, 153] width 18 height 18
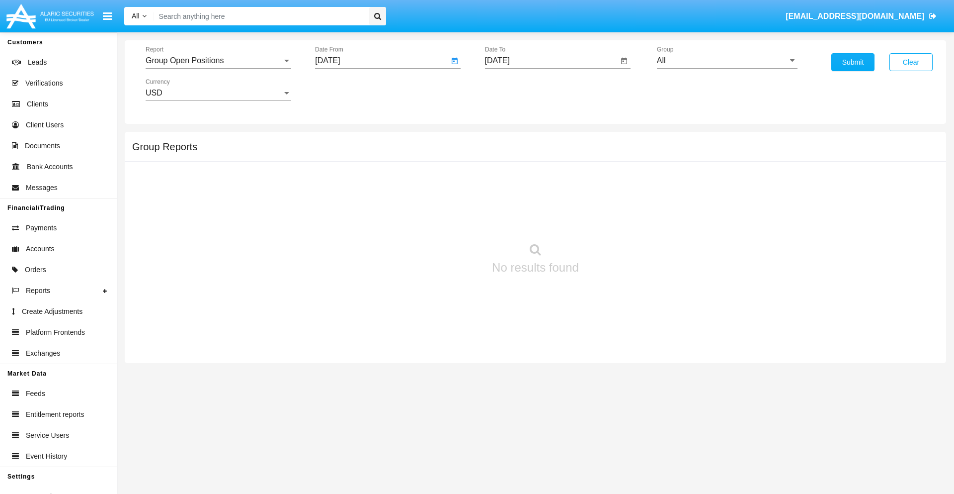
type input "[DATE]"
click at [551, 61] on input "[DATE]" at bounding box center [552, 60] width 134 height 9
click at [517, 89] on span "[DATE]" at bounding box center [509, 90] width 22 height 8
click at [613, 220] on div "2025" at bounding box center [612, 220] width 31 height 18
click at [508, 180] on div "SEP" at bounding box center [508, 180] width 31 height 18
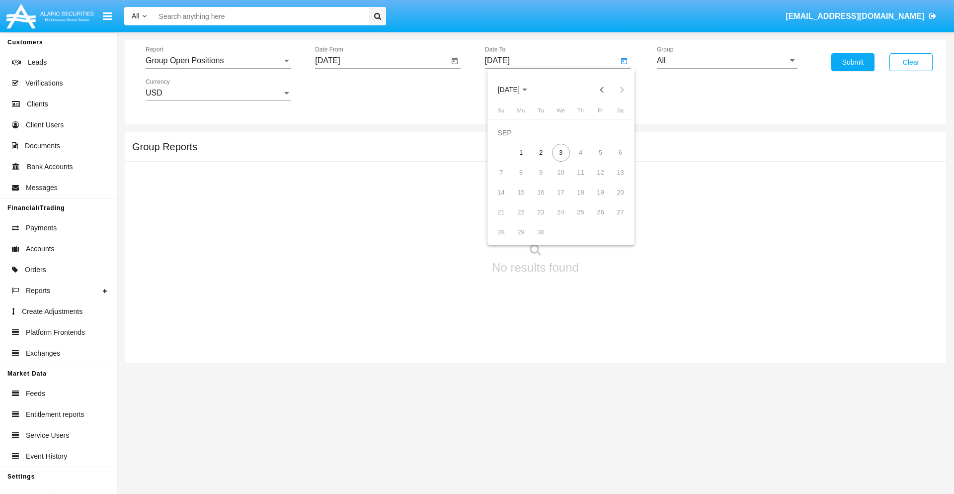
click at [561, 152] on div "3" at bounding box center [561, 153] width 18 height 18
type input "[DATE]"
click at [727, 61] on input "All" at bounding box center [727, 60] width 141 height 9
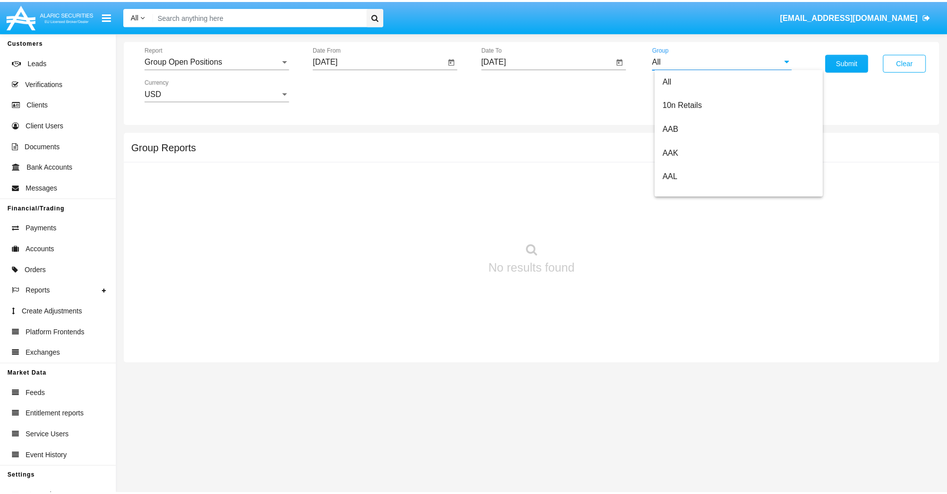
scroll to position [533, 0]
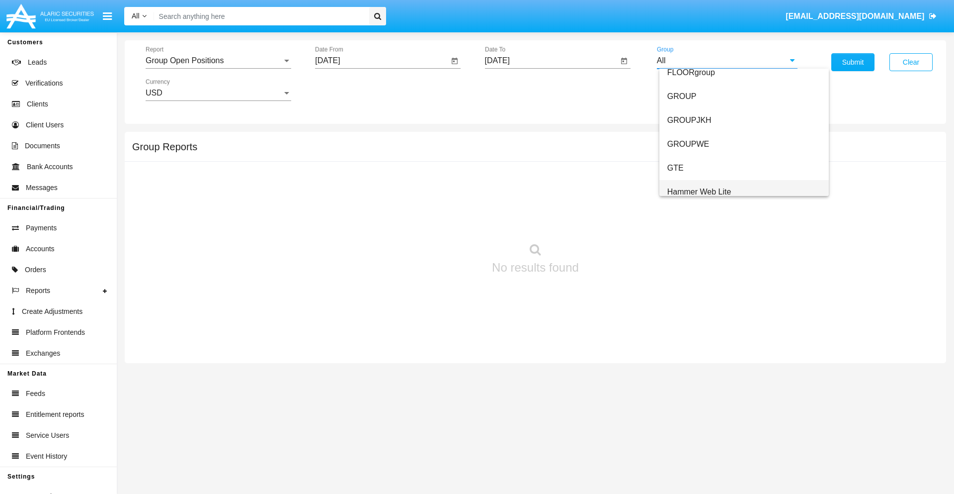
click at [699, 191] on span "Hammer Web Lite" at bounding box center [700, 191] width 64 height 8
type input "Hammer Web Lite"
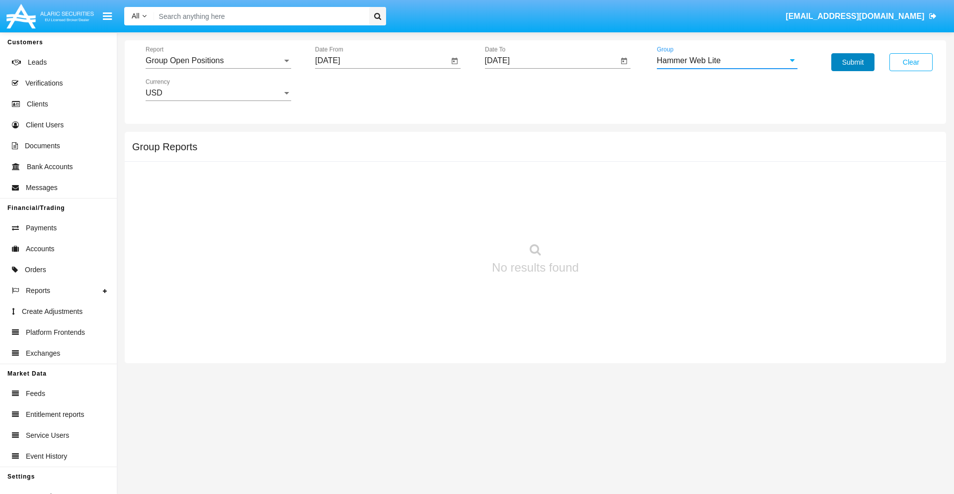
click at [853, 62] on button "Submit" at bounding box center [853, 62] width 43 height 18
click at [218, 61] on span "Report" at bounding box center [214, 60] width 137 height 9
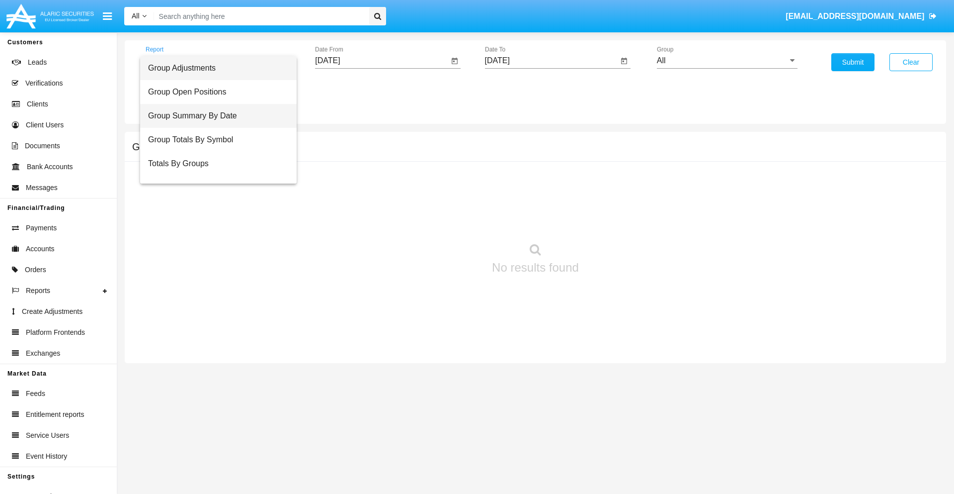
click at [214, 116] on span "Group Summary By Date" at bounding box center [218, 116] width 141 height 24
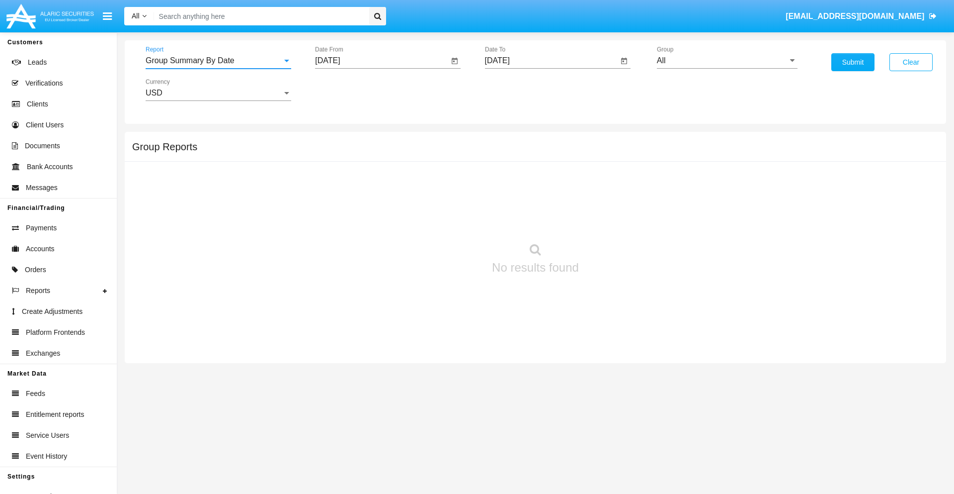
click at [382, 61] on input "[DATE]" at bounding box center [382, 60] width 134 height 9
click at [347, 89] on span "[DATE]" at bounding box center [339, 90] width 22 height 8
click at [443, 220] on div "2025" at bounding box center [443, 220] width 31 height 18
click at [443, 160] on div "AUG" at bounding box center [443, 160] width 31 height 18
click at [332, 152] on div "3" at bounding box center [332, 153] width 18 height 18
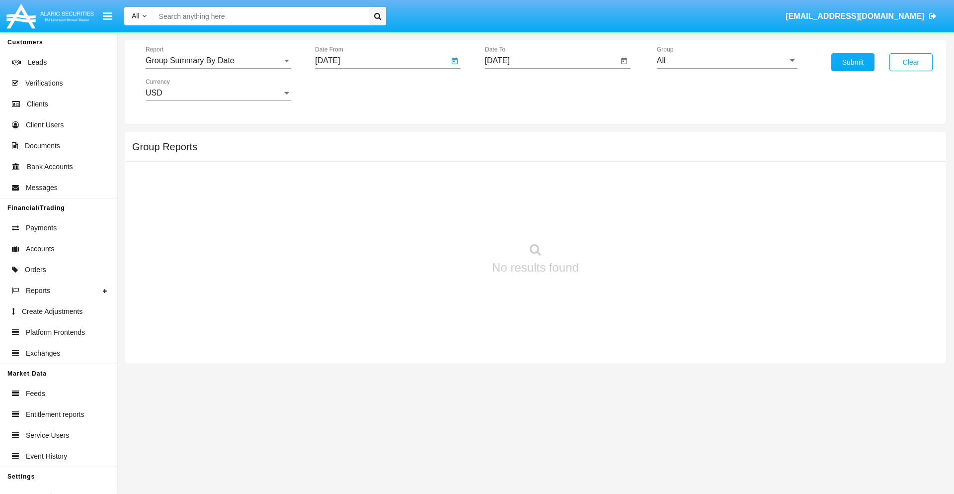
type input "[DATE]"
click at [551, 61] on input "[DATE]" at bounding box center [552, 60] width 134 height 9
click at [517, 89] on span "[DATE]" at bounding box center [509, 90] width 22 height 8
click at [613, 220] on div "2025" at bounding box center [612, 220] width 31 height 18
click at [508, 180] on div "SEP" at bounding box center [508, 180] width 31 height 18
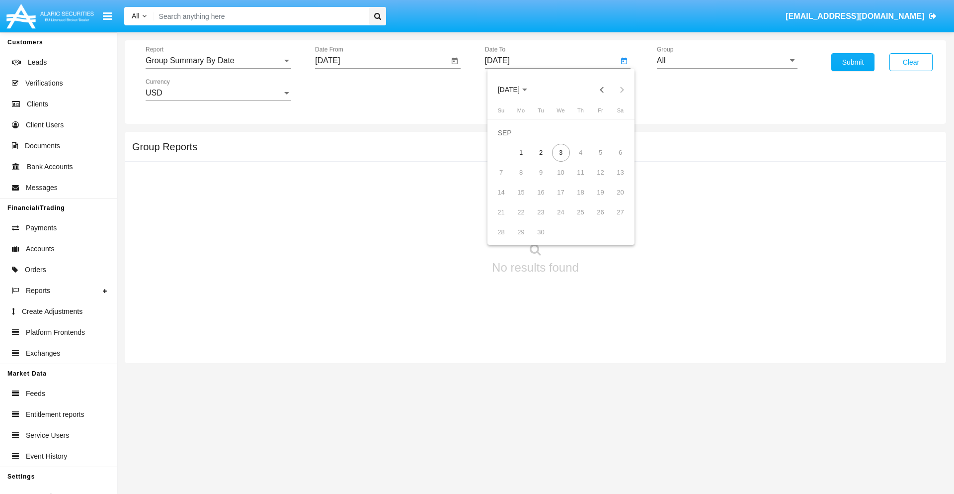
click at [561, 152] on div "3" at bounding box center [561, 153] width 18 height 18
type input "[DATE]"
click at [727, 61] on input "All" at bounding box center [727, 60] width 141 height 9
type input "Hammer Web Lite"
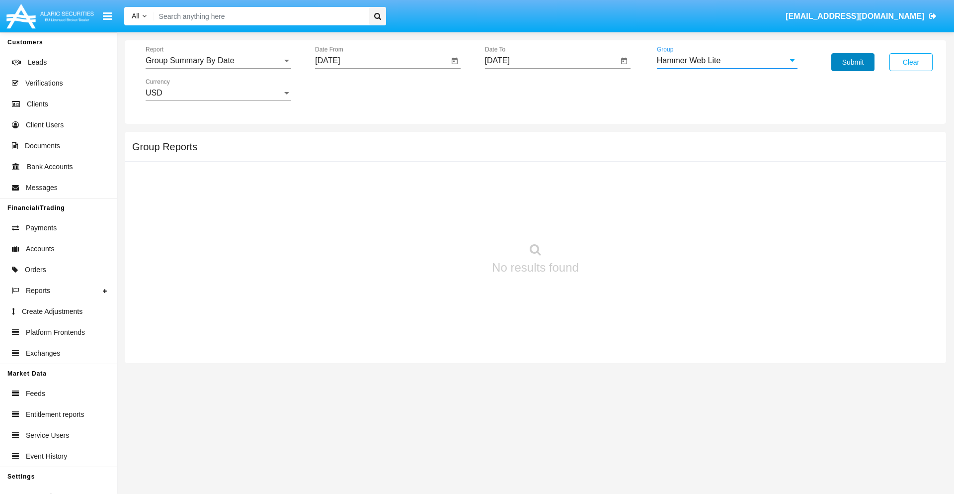
click at [853, 62] on button "Submit" at bounding box center [853, 62] width 43 height 18
click at [218, 61] on span "Report" at bounding box center [214, 60] width 137 height 9
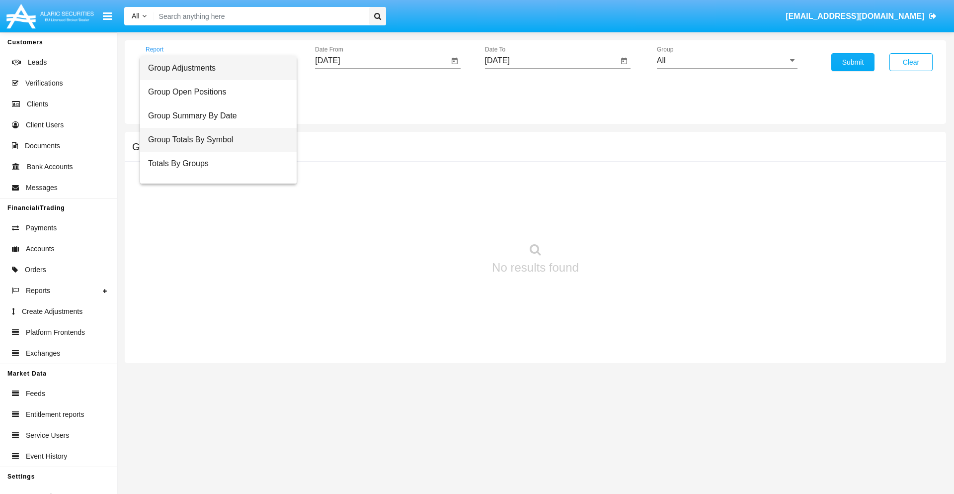
click at [214, 140] on span "Group Totals By Symbol" at bounding box center [218, 140] width 141 height 24
click at [382, 61] on input "[DATE]" at bounding box center [382, 60] width 134 height 9
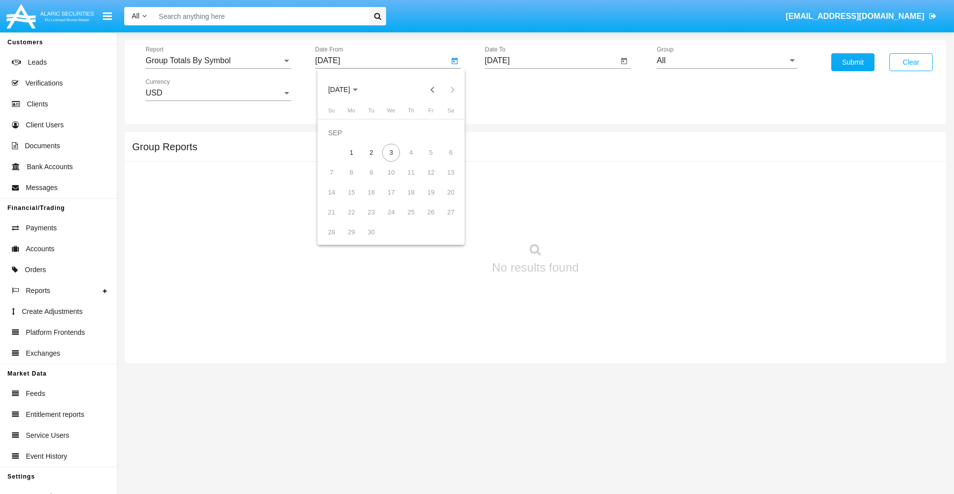
click at [347, 89] on span "[DATE]" at bounding box center [339, 90] width 22 height 8
click at [443, 220] on div "2025" at bounding box center [443, 220] width 31 height 18
click at [443, 160] on div "AUG" at bounding box center [443, 160] width 31 height 18
click at [332, 152] on div "3" at bounding box center [332, 153] width 18 height 18
type input "08/03/25"
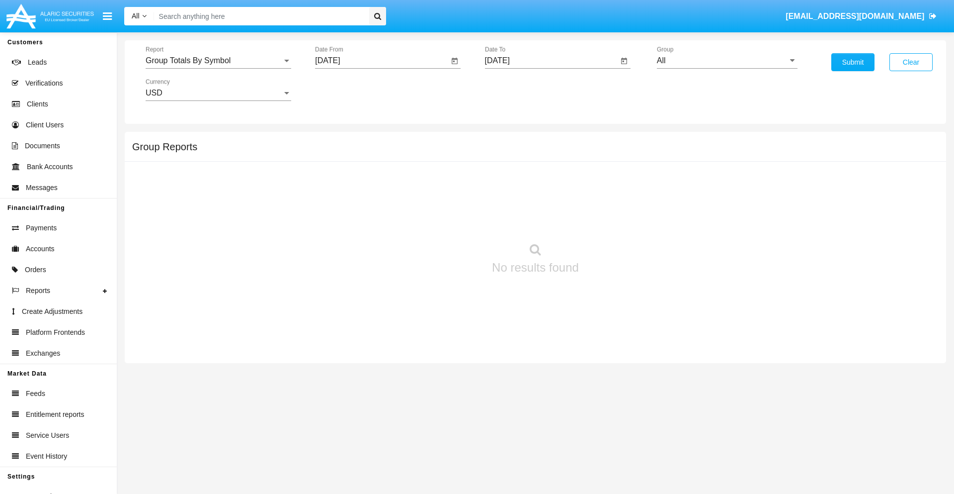
click at [551, 61] on input "[DATE]" at bounding box center [552, 60] width 134 height 9
click at [517, 89] on span "[DATE]" at bounding box center [509, 90] width 22 height 8
click at [613, 220] on div "2025" at bounding box center [612, 220] width 31 height 18
click at [508, 180] on div "SEP" at bounding box center [508, 180] width 31 height 18
click at [561, 152] on div "3" at bounding box center [561, 153] width 18 height 18
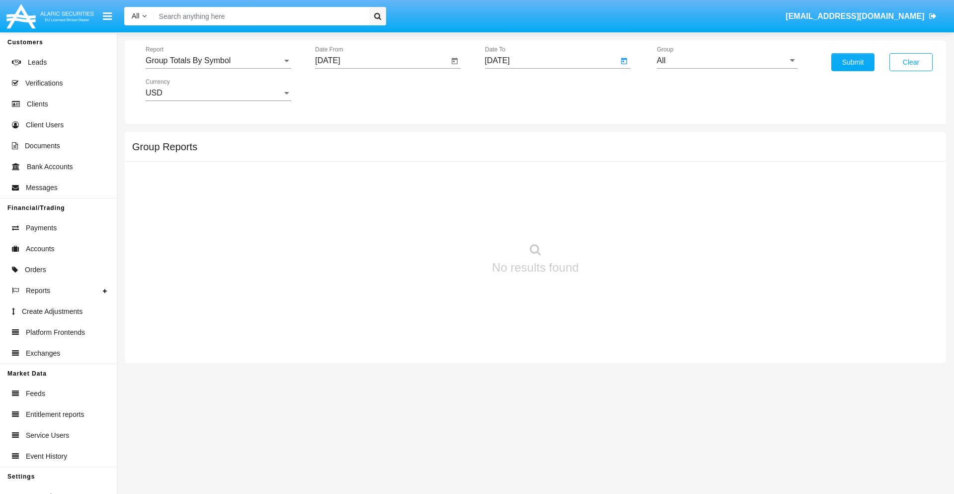
type input "[DATE]"
click at [727, 61] on input "All" at bounding box center [727, 60] width 141 height 9
type input "Hammer Web Lite"
click at [853, 62] on button "Submit" at bounding box center [853, 62] width 43 height 18
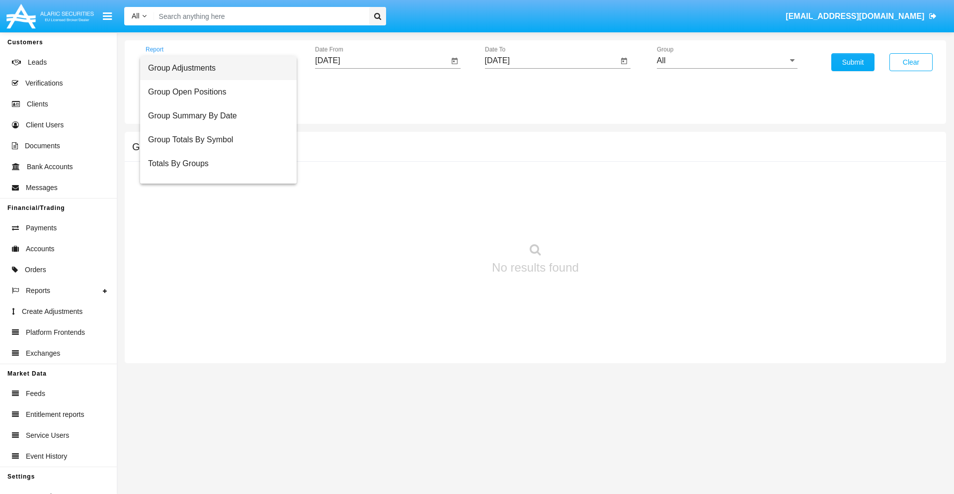
scroll to position [40, 0]
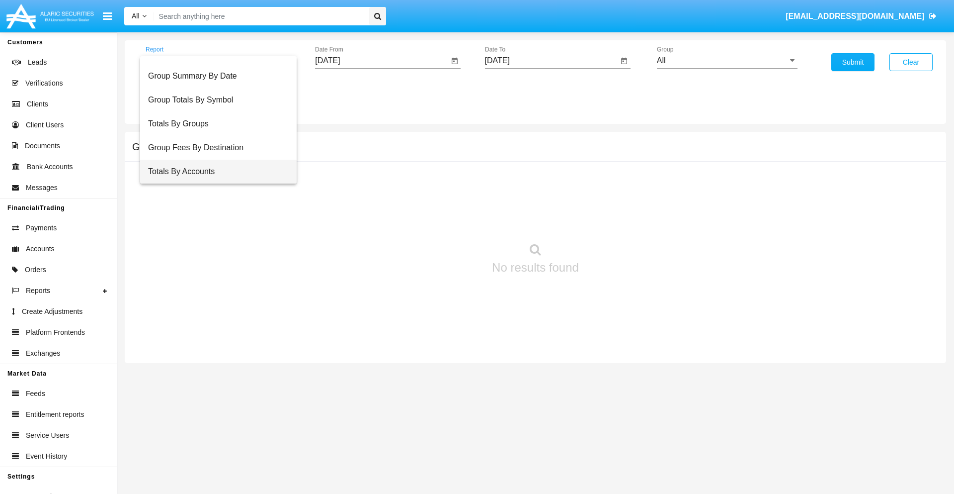
click at [214, 171] on span "Totals By Accounts" at bounding box center [218, 172] width 141 height 24
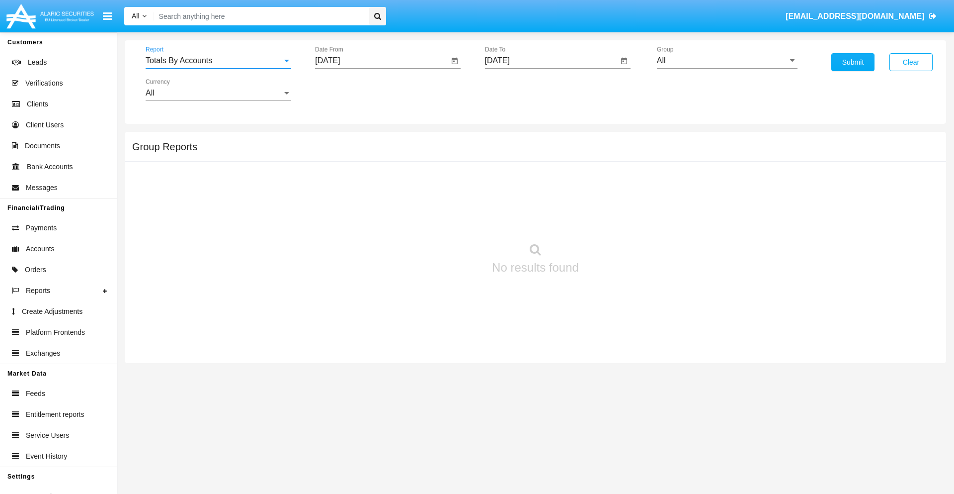
click at [382, 61] on input "[DATE]" at bounding box center [382, 60] width 134 height 9
click at [347, 89] on span "[DATE]" at bounding box center [339, 90] width 22 height 8
click at [443, 220] on div "2025" at bounding box center [443, 220] width 31 height 18
click at [443, 160] on div "AUG" at bounding box center [443, 160] width 31 height 18
click at [371, 192] on div "19" at bounding box center [371, 192] width 18 height 18
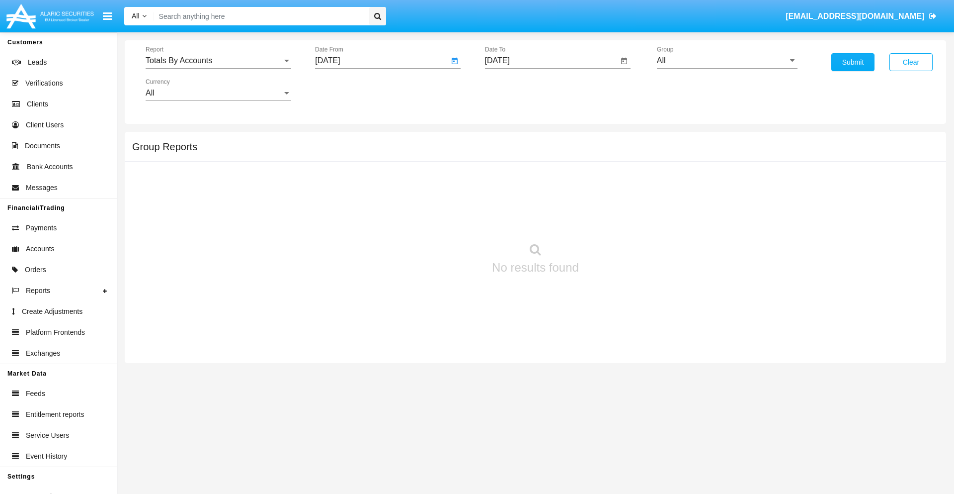
type input "[DATE]"
click at [551, 61] on input "[DATE]" at bounding box center [552, 60] width 134 height 9
click at [517, 89] on span "[DATE]" at bounding box center [509, 90] width 22 height 8
click at [613, 220] on div "2025" at bounding box center [612, 220] width 31 height 18
click at [508, 180] on div "SEP" at bounding box center [508, 180] width 31 height 18
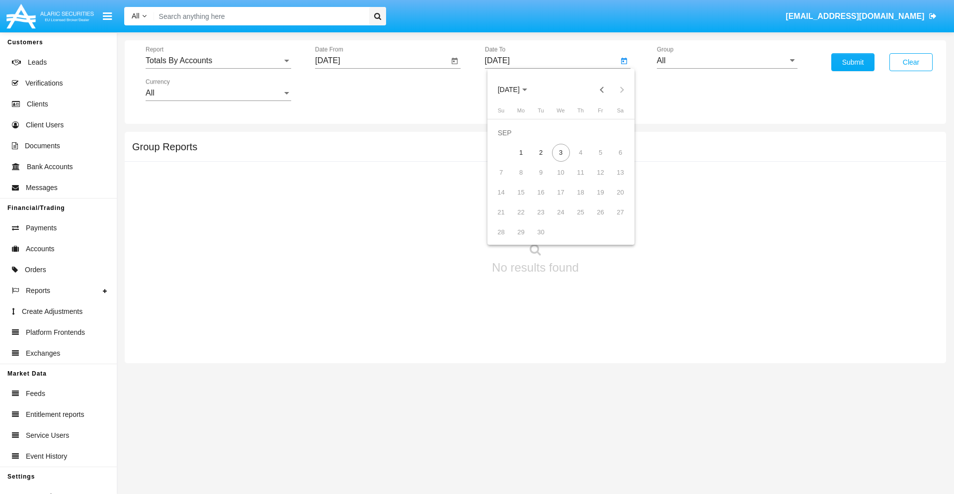
click at [561, 152] on div "3" at bounding box center [561, 153] width 18 height 18
type input "[DATE]"
click at [727, 61] on input "All" at bounding box center [727, 60] width 141 height 9
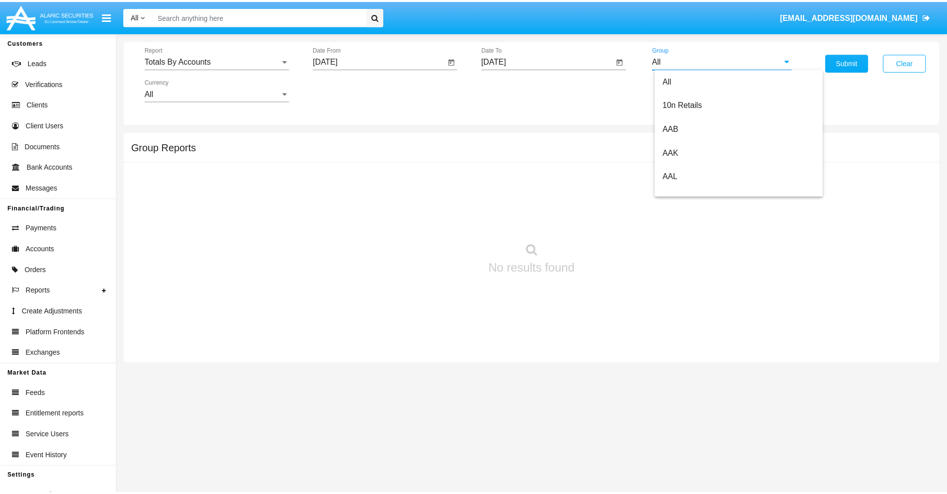
scroll to position [533, 0]
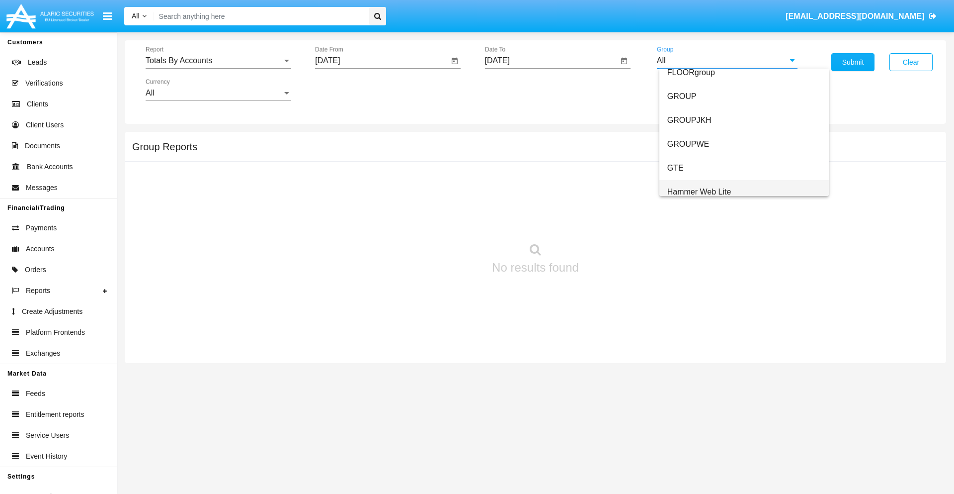
click at [699, 191] on span "Hammer Web Lite" at bounding box center [700, 191] width 64 height 8
type input "Hammer Web Lite"
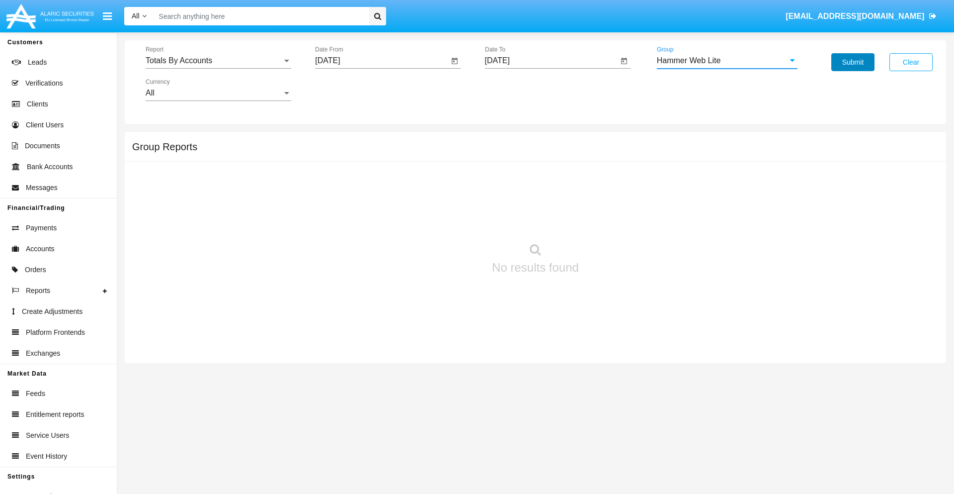
click at [853, 62] on button "Submit" at bounding box center [853, 62] width 43 height 18
click at [218, 61] on span "Report" at bounding box center [214, 60] width 137 height 9
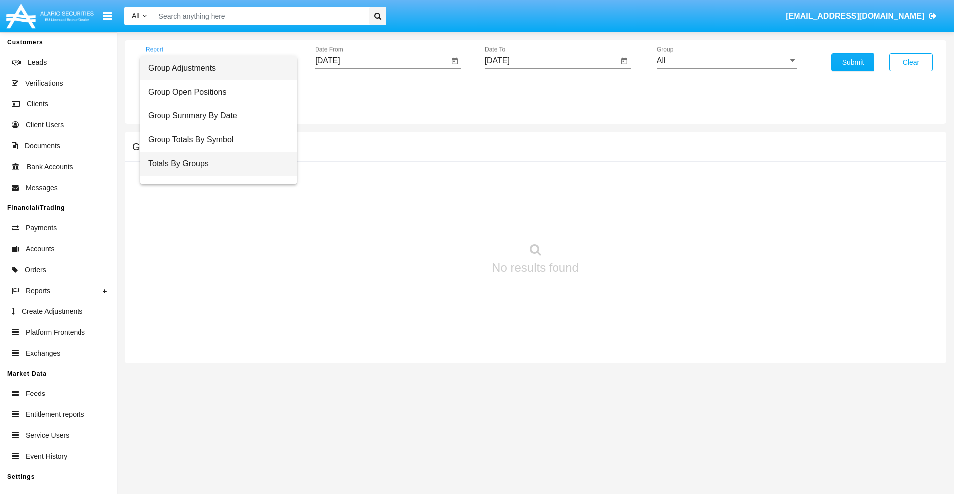
click at [214, 164] on span "Totals By Groups" at bounding box center [218, 164] width 141 height 24
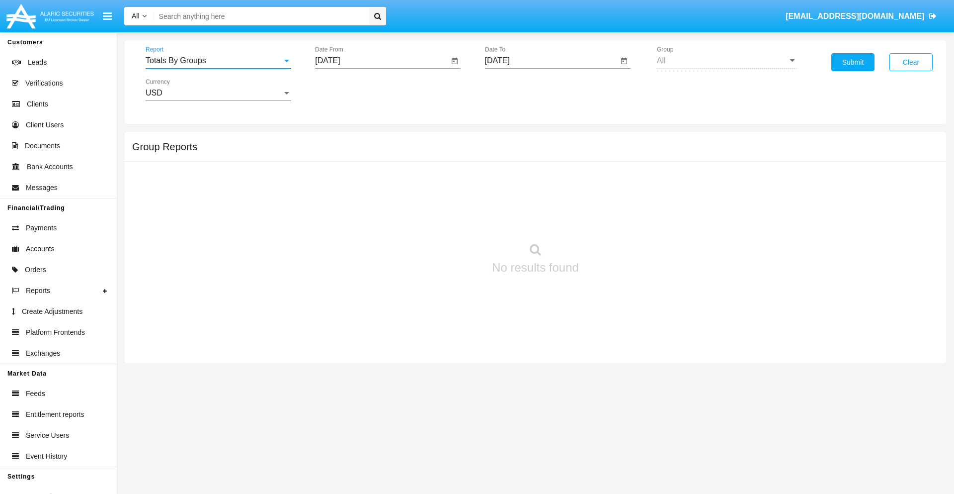
click at [382, 61] on input "[DATE]" at bounding box center [382, 60] width 134 height 9
click at [347, 89] on span "SEP 2025" at bounding box center [339, 90] width 22 height 8
click at [443, 220] on div "2025" at bounding box center [443, 220] width 31 height 18
click at [443, 160] on div "AUG" at bounding box center [443, 160] width 31 height 18
click at [371, 192] on div "19" at bounding box center [371, 192] width 18 height 18
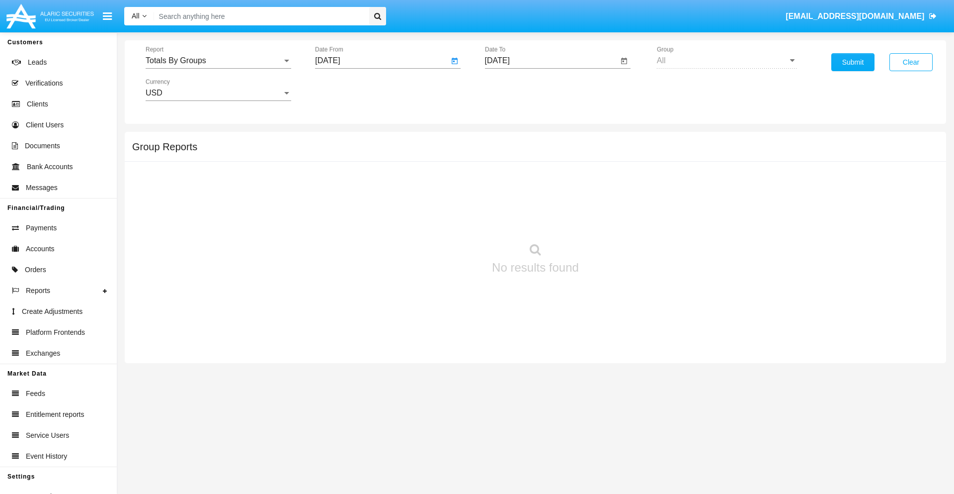
type input "08/19/25"
click at [551, 61] on input "[DATE]" at bounding box center [552, 60] width 134 height 9
click at [517, 89] on span "SEP 2025" at bounding box center [509, 90] width 22 height 8
click at [613, 220] on div "2025" at bounding box center [612, 220] width 31 height 18
click at [508, 180] on div "SEP" at bounding box center [508, 180] width 31 height 18
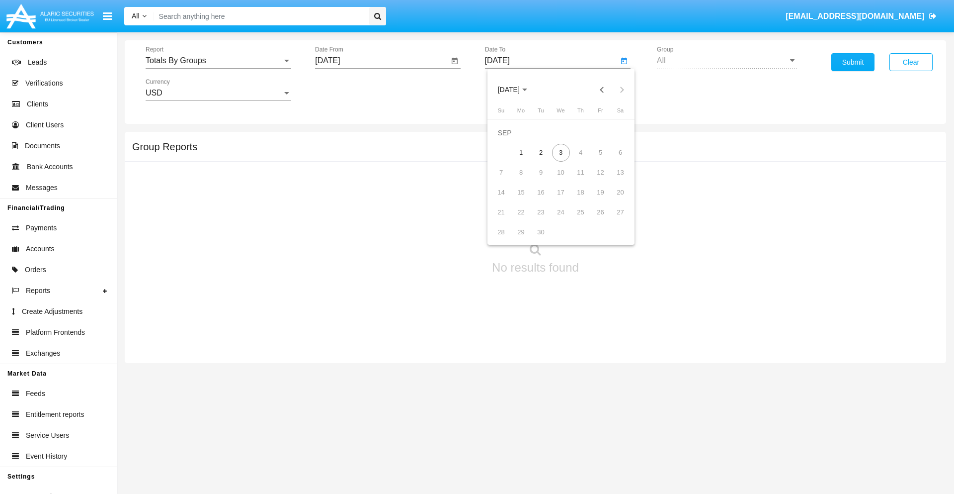
click at [561, 152] on div "3" at bounding box center [561, 153] width 18 height 18
type input "09/03/25"
click at [853, 62] on button "Submit" at bounding box center [853, 62] width 43 height 18
click at [218, 61] on span "Report" at bounding box center [214, 60] width 137 height 9
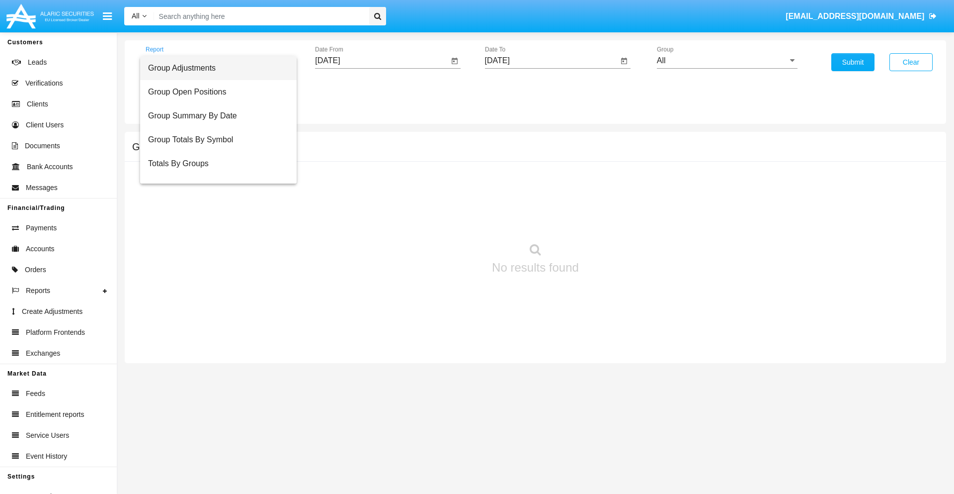
click at [214, 68] on span "Group Adjustments" at bounding box center [218, 68] width 141 height 24
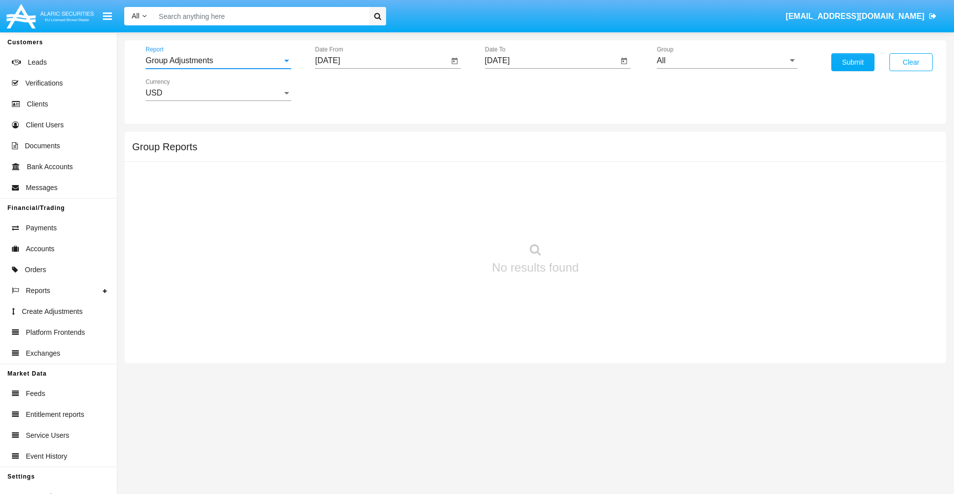
click at [727, 61] on input "All" at bounding box center [727, 60] width 141 height 9
click at [853, 62] on button "Submit" at bounding box center [853, 62] width 43 height 18
click at [218, 61] on span "Report" at bounding box center [214, 60] width 137 height 9
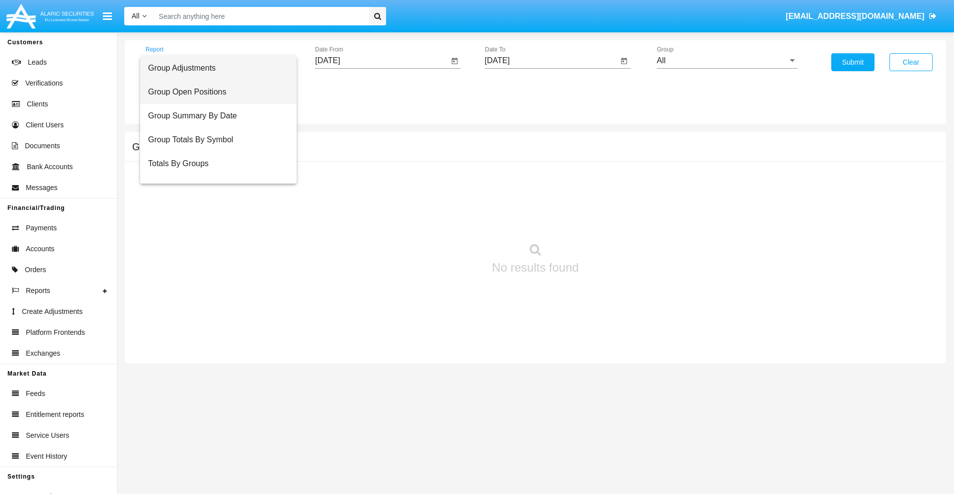
click at [214, 92] on span "Group Open Positions" at bounding box center [218, 92] width 141 height 24
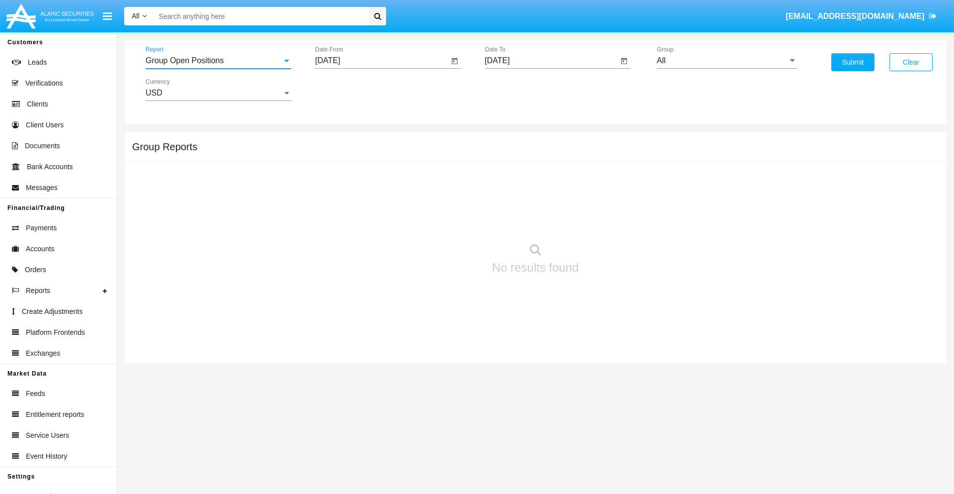
click at [727, 61] on input "All" at bounding box center [727, 60] width 141 height 9
click at [853, 62] on button "Submit" at bounding box center [853, 62] width 43 height 18
click at [218, 61] on span "Report" at bounding box center [214, 60] width 137 height 9
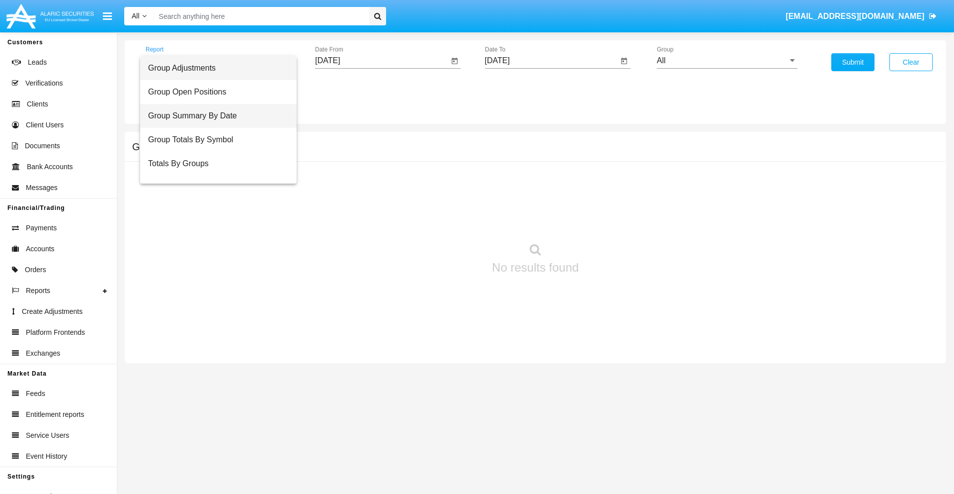
click at [214, 116] on span "Group Summary By Date" at bounding box center [218, 116] width 141 height 24
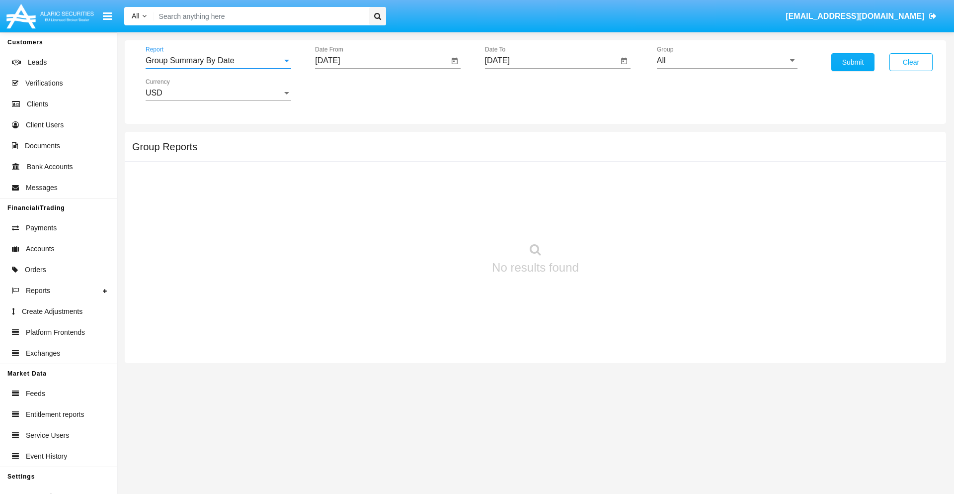
click at [727, 61] on input "All" at bounding box center [727, 60] width 141 height 9
click at [853, 62] on button "Submit" at bounding box center [853, 62] width 43 height 18
click at [218, 61] on span "Report" at bounding box center [214, 60] width 137 height 9
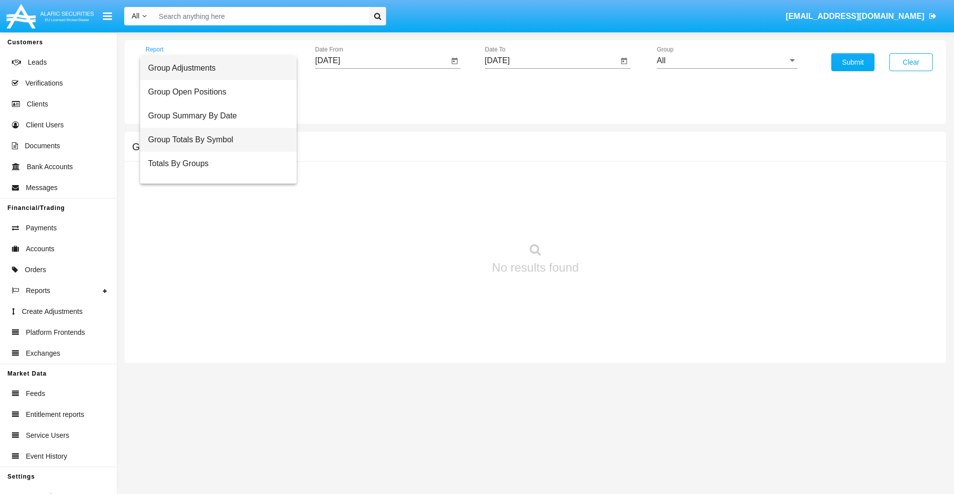
click at [214, 140] on span "Group Totals By Symbol" at bounding box center [218, 140] width 141 height 24
click at [727, 61] on input "All" at bounding box center [727, 60] width 141 height 9
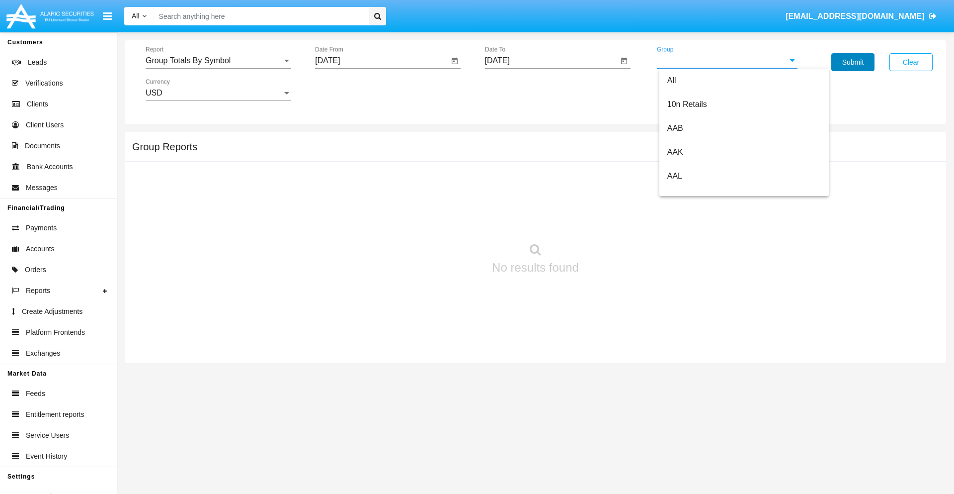
click at [853, 62] on button "Submit" at bounding box center [853, 62] width 43 height 18
click at [218, 61] on span "Report" at bounding box center [214, 60] width 137 height 9
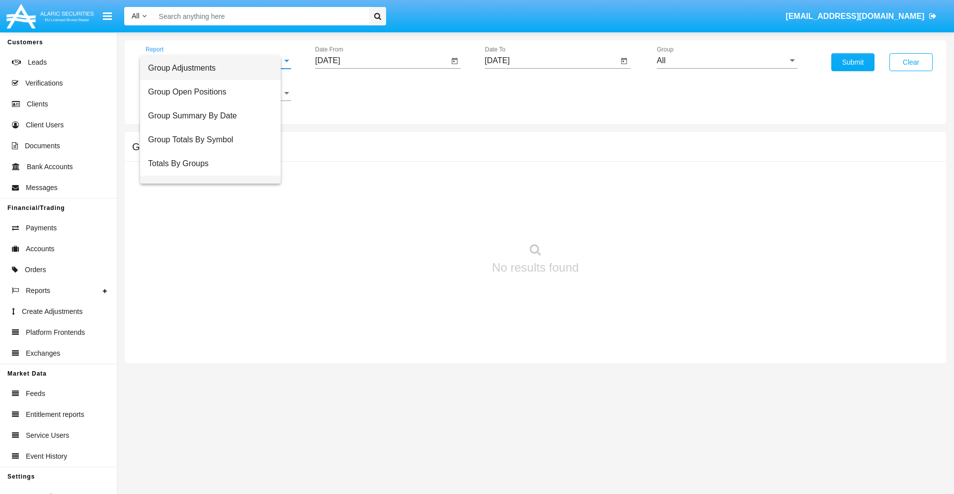
click at [214, 175] on span "Group Fees By Destination" at bounding box center [210, 187] width 125 height 24
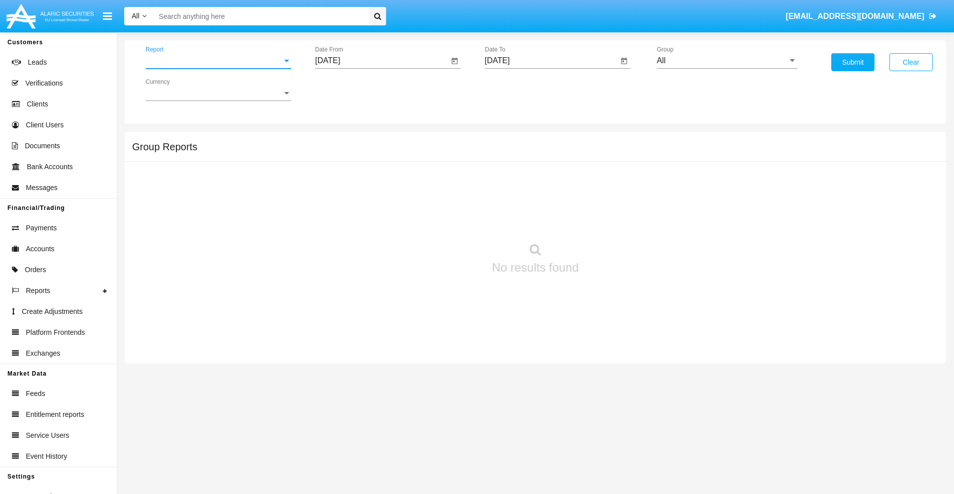
scroll to position [16, 0]
click at [727, 61] on input "All" at bounding box center [727, 60] width 141 height 9
click at [853, 62] on button "Submit" at bounding box center [853, 62] width 43 height 18
